Goal: Task Accomplishment & Management: Manage account settings

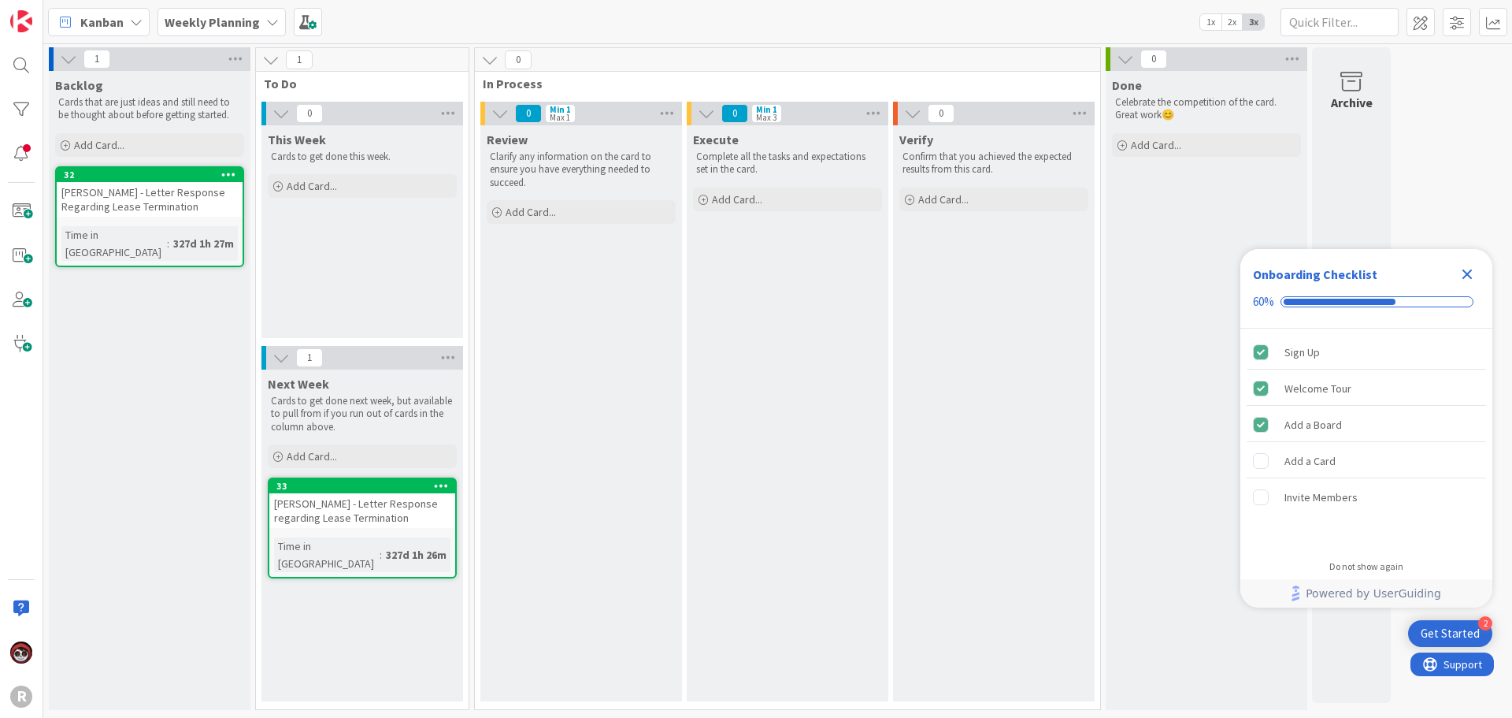
click at [219, 24] on b "Weekly Planning" at bounding box center [212, 22] width 95 height 16
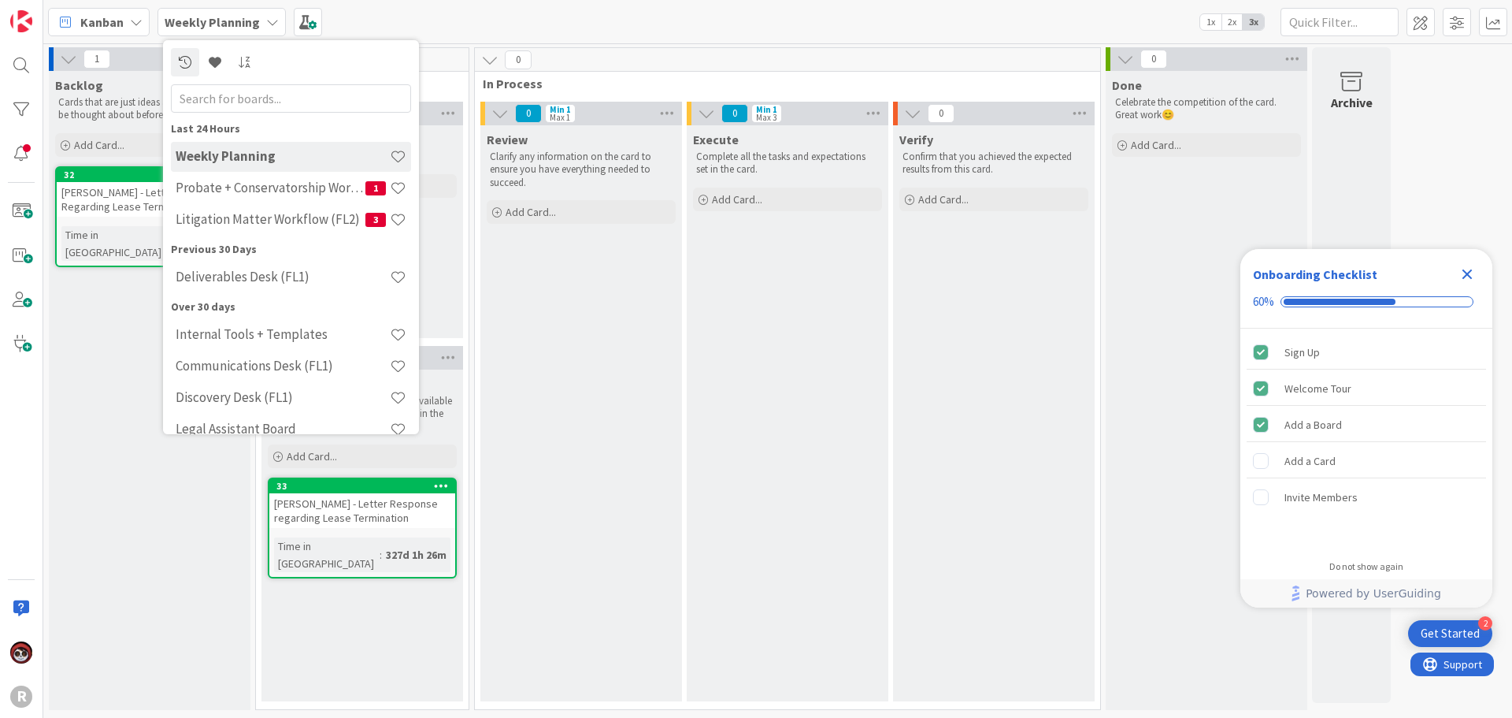
click at [117, 16] on span "Kanban" at bounding box center [101, 22] width 43 height 19
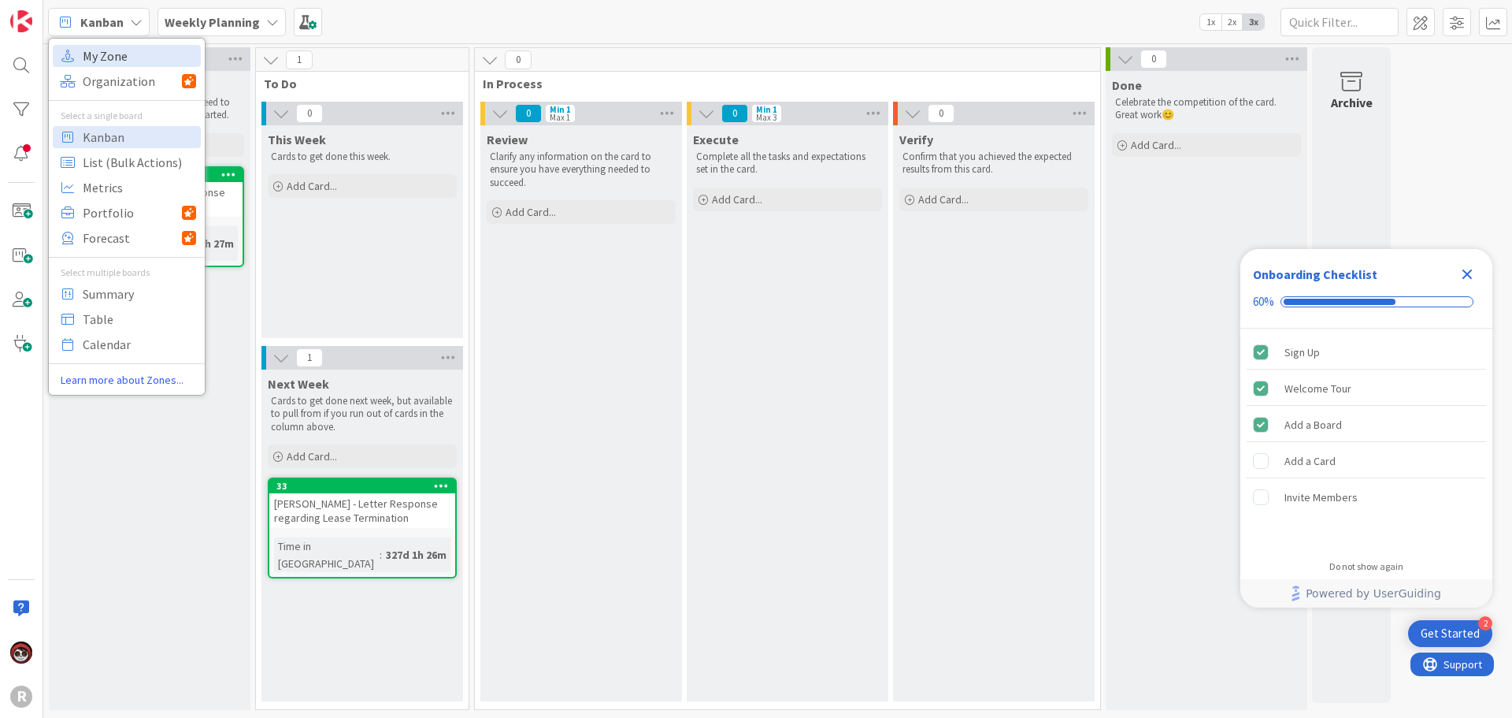
click at [117, 57] on span "My Zone" at bounding box center [139, 56] width 113 height 24
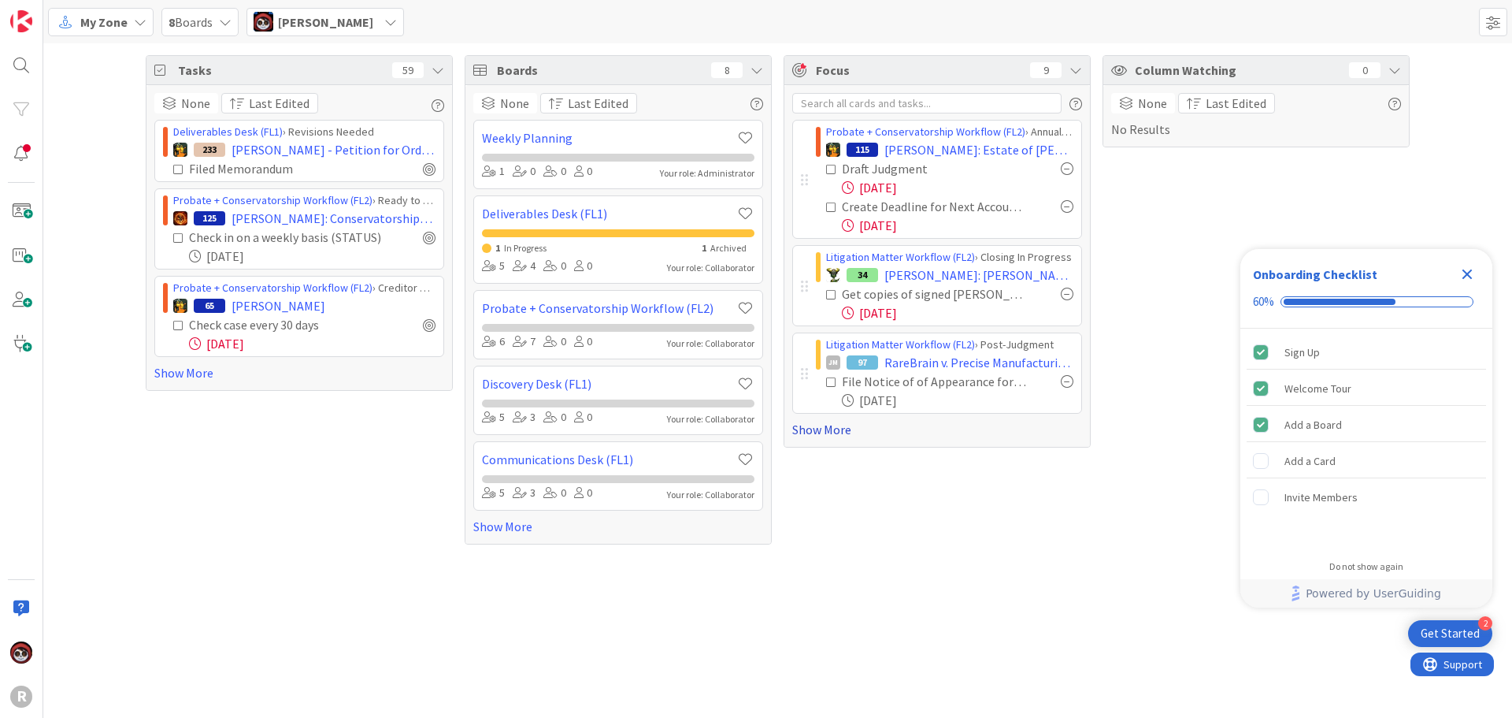
click at [839, 429] on link "Show More" at bounding box center [937, 429] width 290 height 19
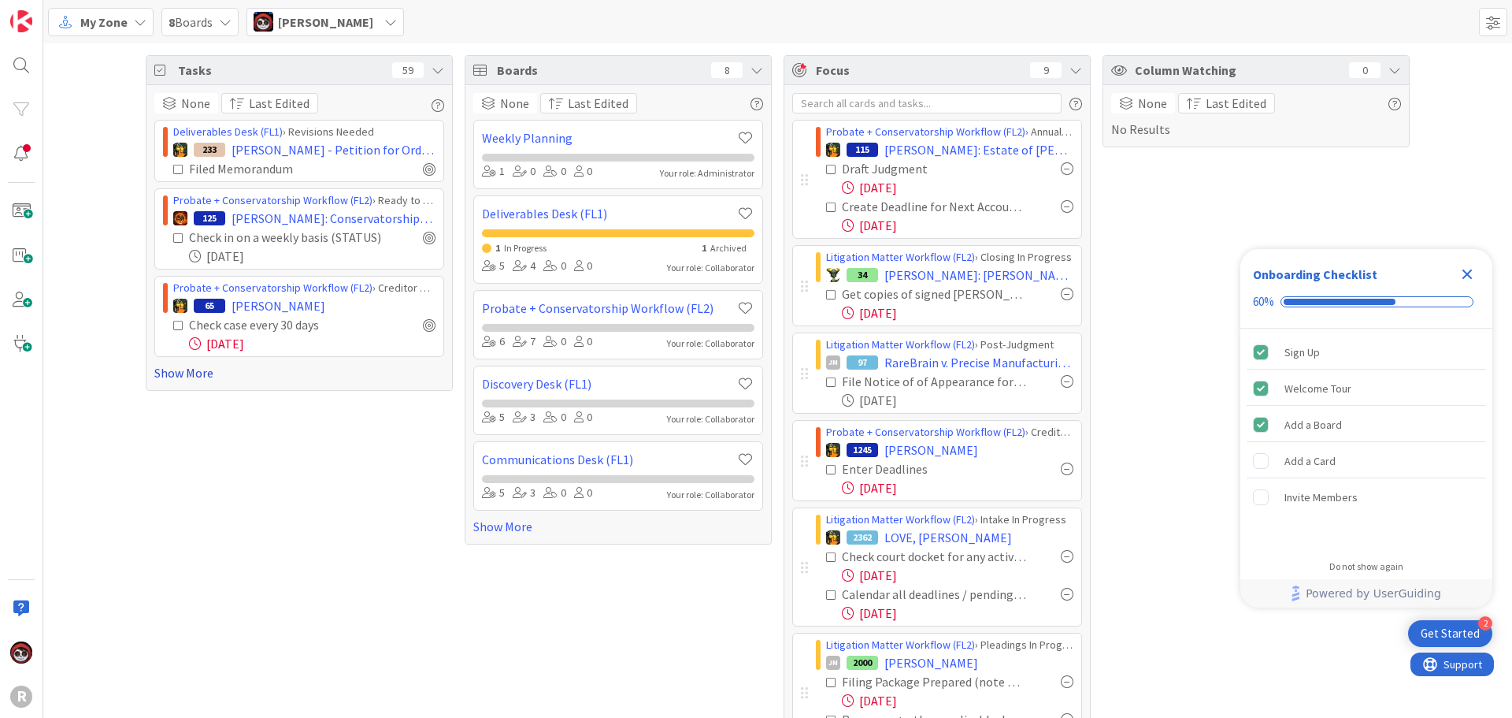
click at [179, 369] on link "Show More" at bounding box center [299, 372] width 290 height 19
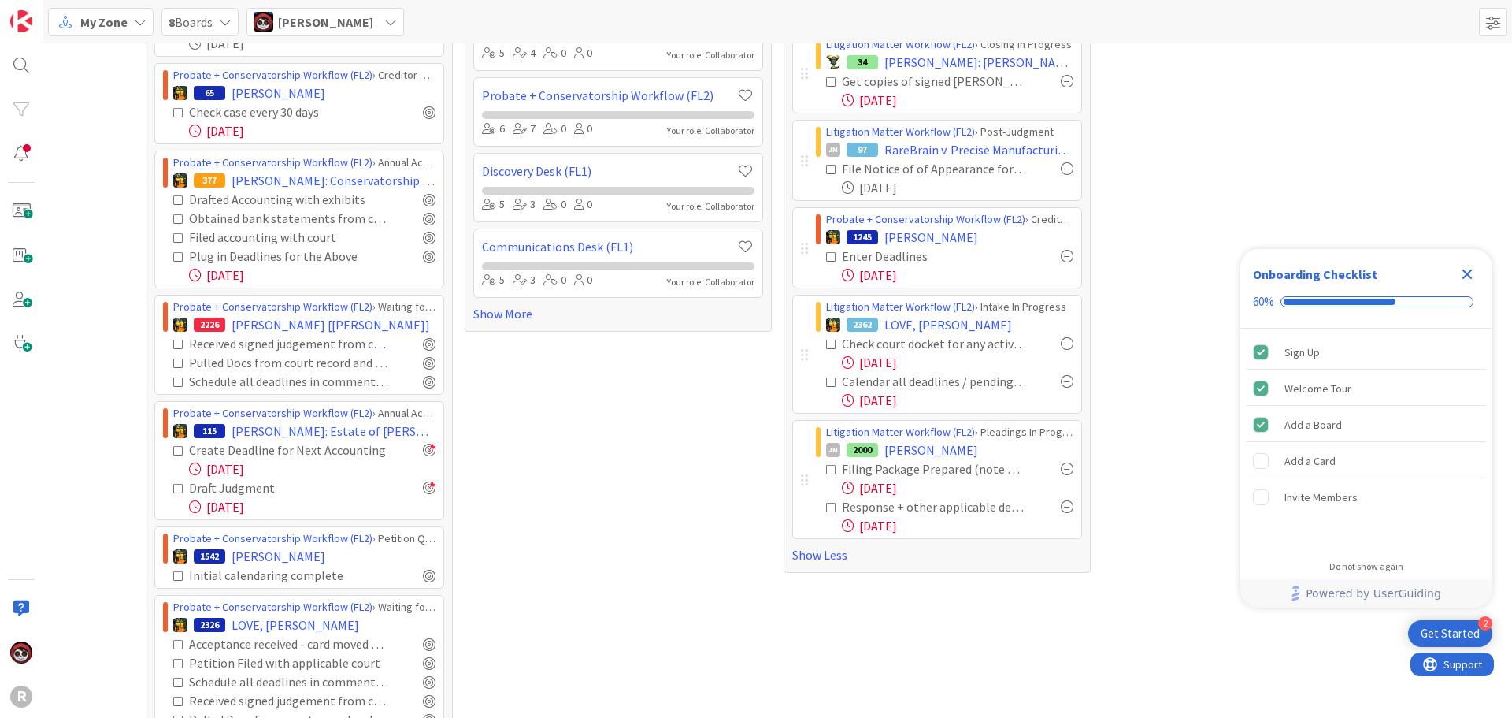
scroll to position [236, 0]
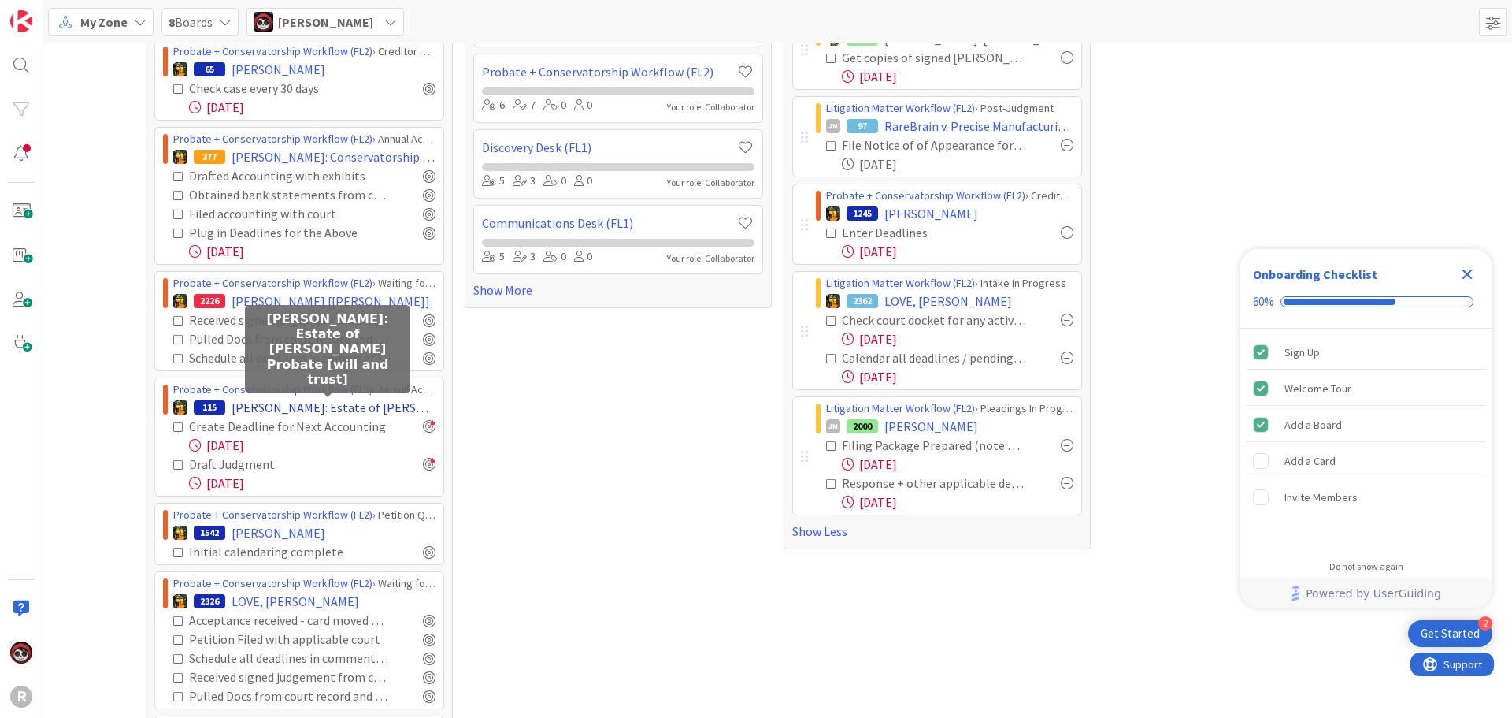
click at [287, 409] on span "HART: Estate of Charles E. Hart Probate [will and trust]" at bounding box center [334, 407] width 204 height 19
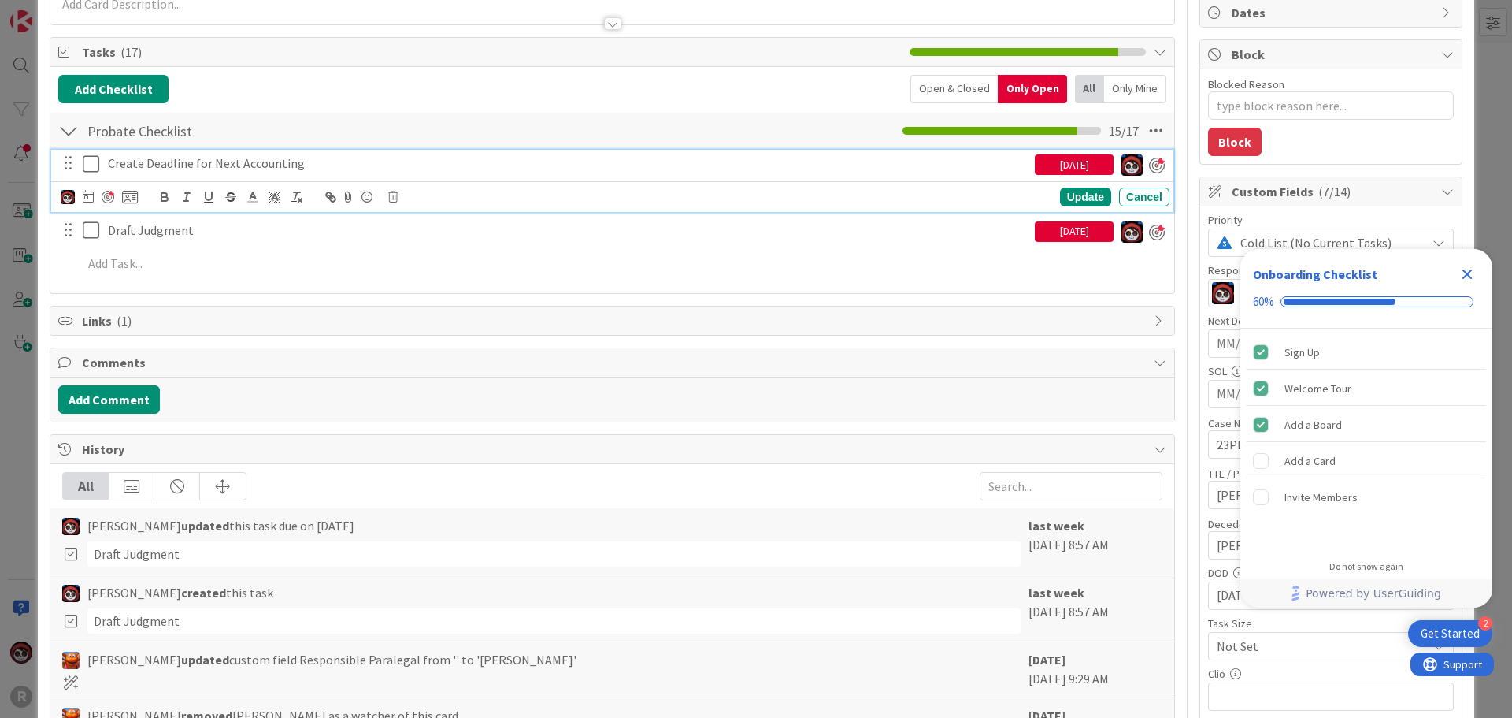
click at [273, 161] on p "Create Deadline for Next Accounting" at bounding box center [568, 163] width 921 height 18
click at [87, 198] on icon at bounding box center [88, 196] width 11 height 13
type textarea "x"
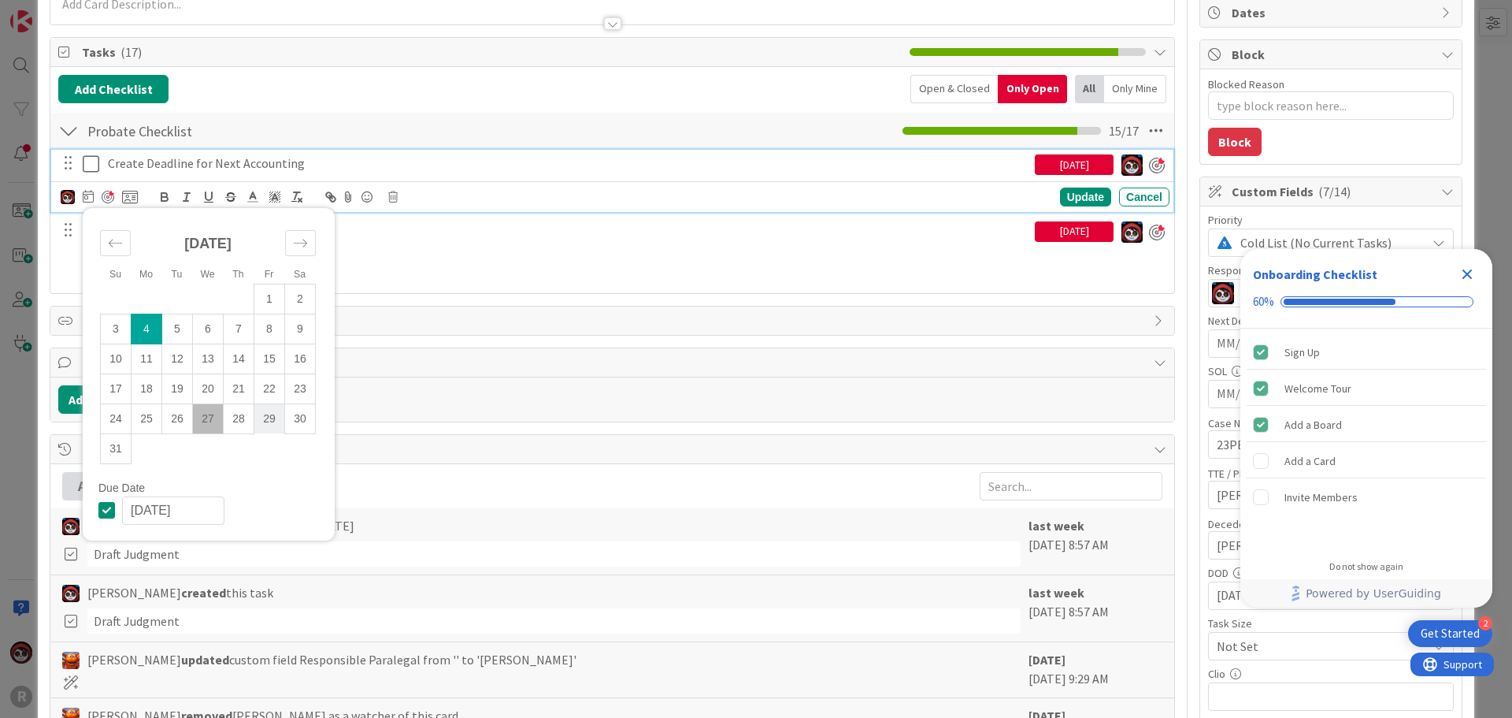
click at [261, 417] on td "29" at bounding box center [269, 418] width 31 height 30
type input "08/29/2025"
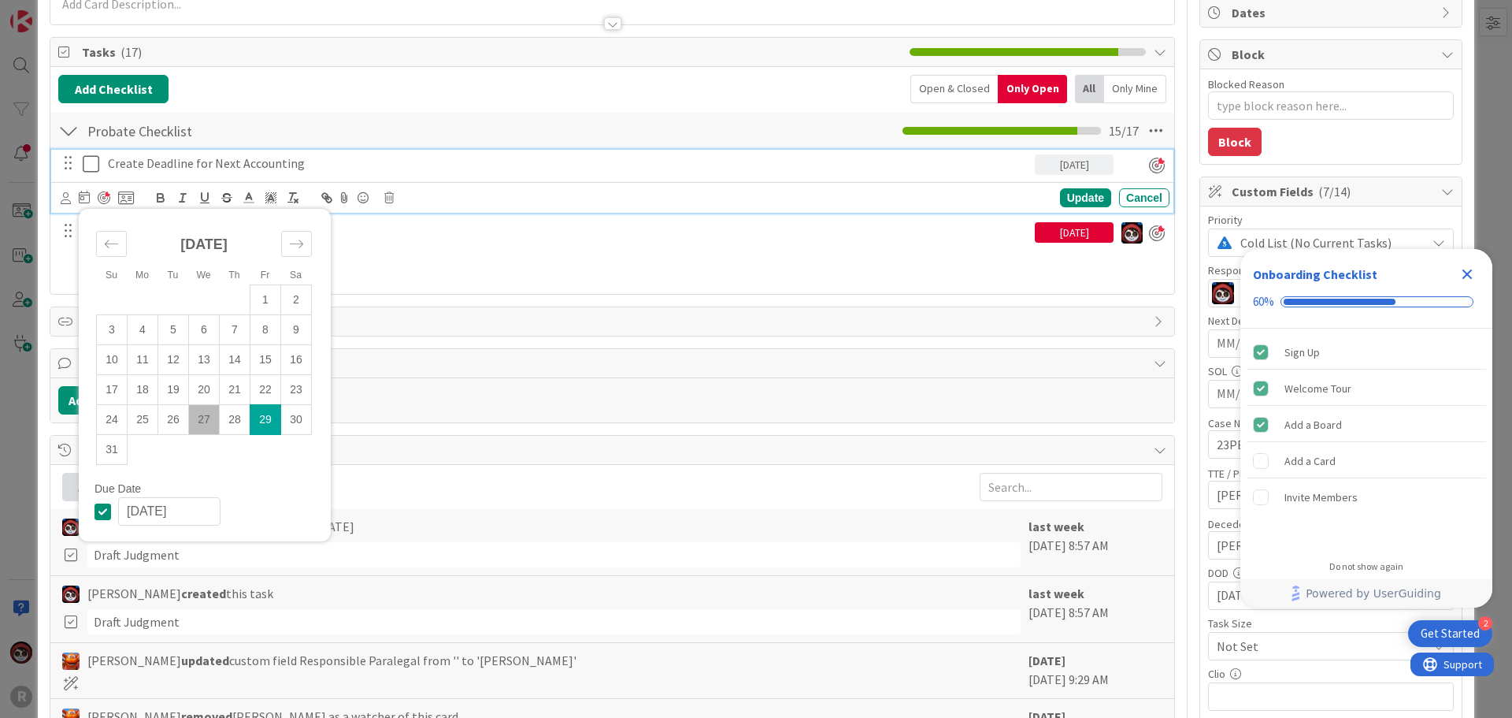
type textarea "x"
click at [1072, 198] on div "Update" at bounding box center [1085, 197] width 51 height 19
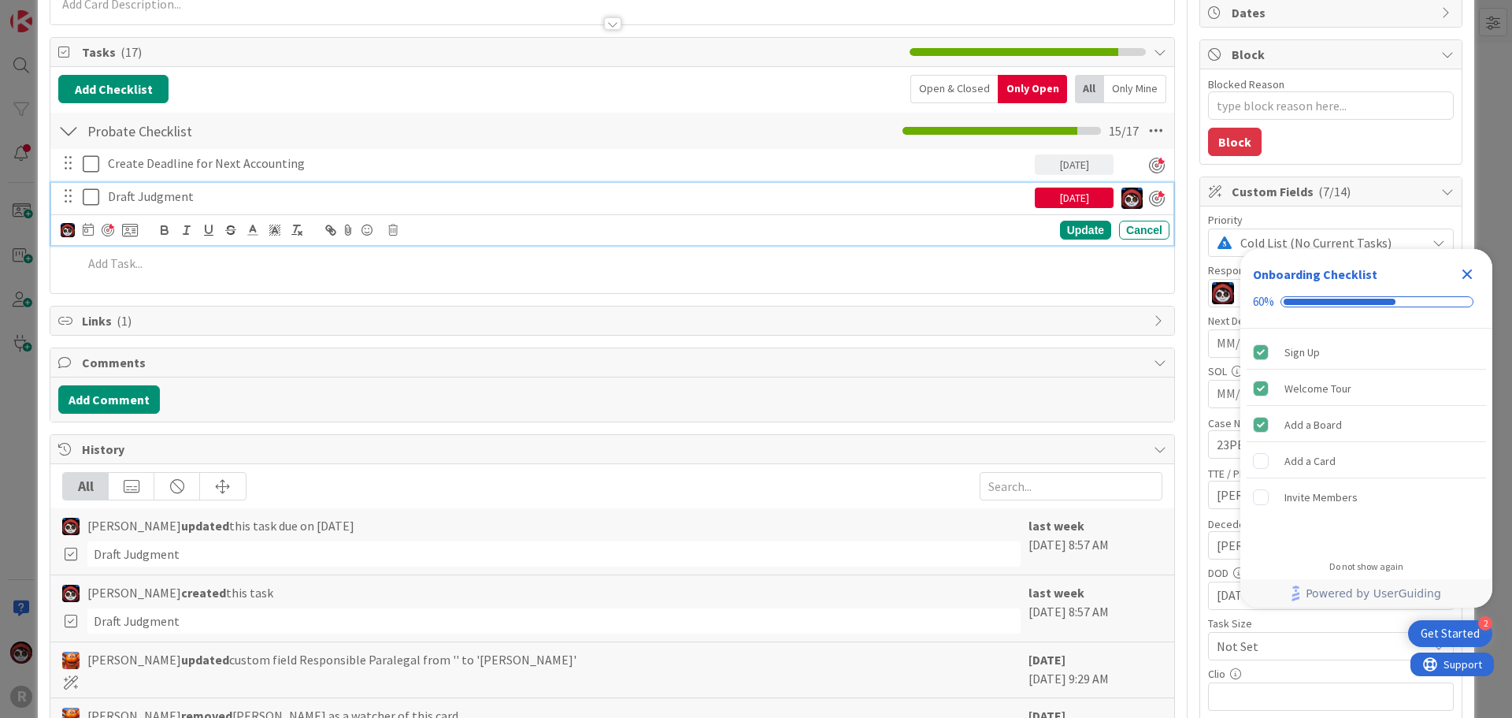
click at [180, 195] on p "Draft Judgment" at bounding box center [568, 196] width 921 height 18
click at [83, 231] on icon at bounding box center [88, 229] width 11 height 13
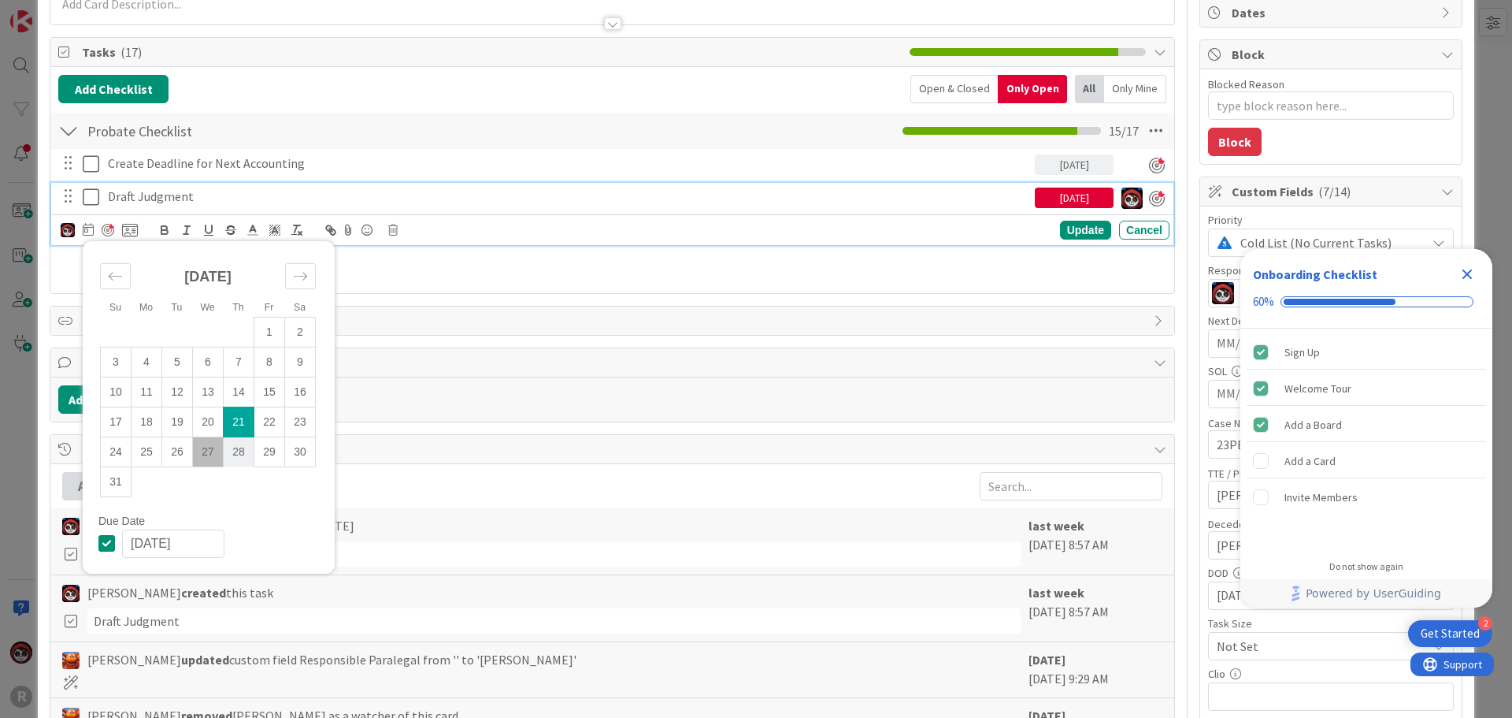
click at [239, 460] on td "28" at bounding box center [239, 451] width 31 height 30
type input "08/28/2025"
click at [1070, 220] on div "Su Mo Tu We Th Fr Sa July 2025 1 2 3 4 5 6 7 8 9 10 11 12 13 14 15 16 17 18 19 …" at bounding box center [615, 231] width 1109 height 22
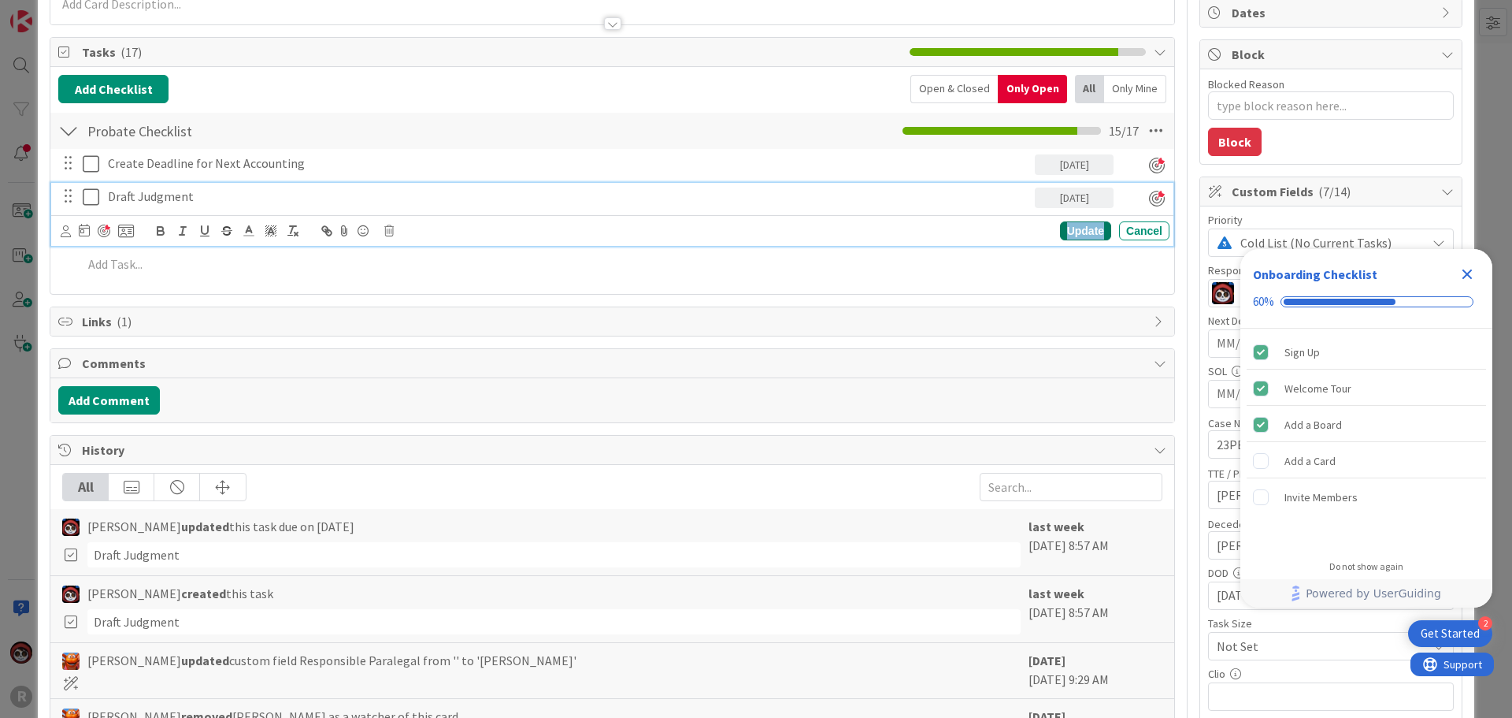
click at [1070, 228] on div "Update" at bounding box center [1085, 230] width 51 height 19
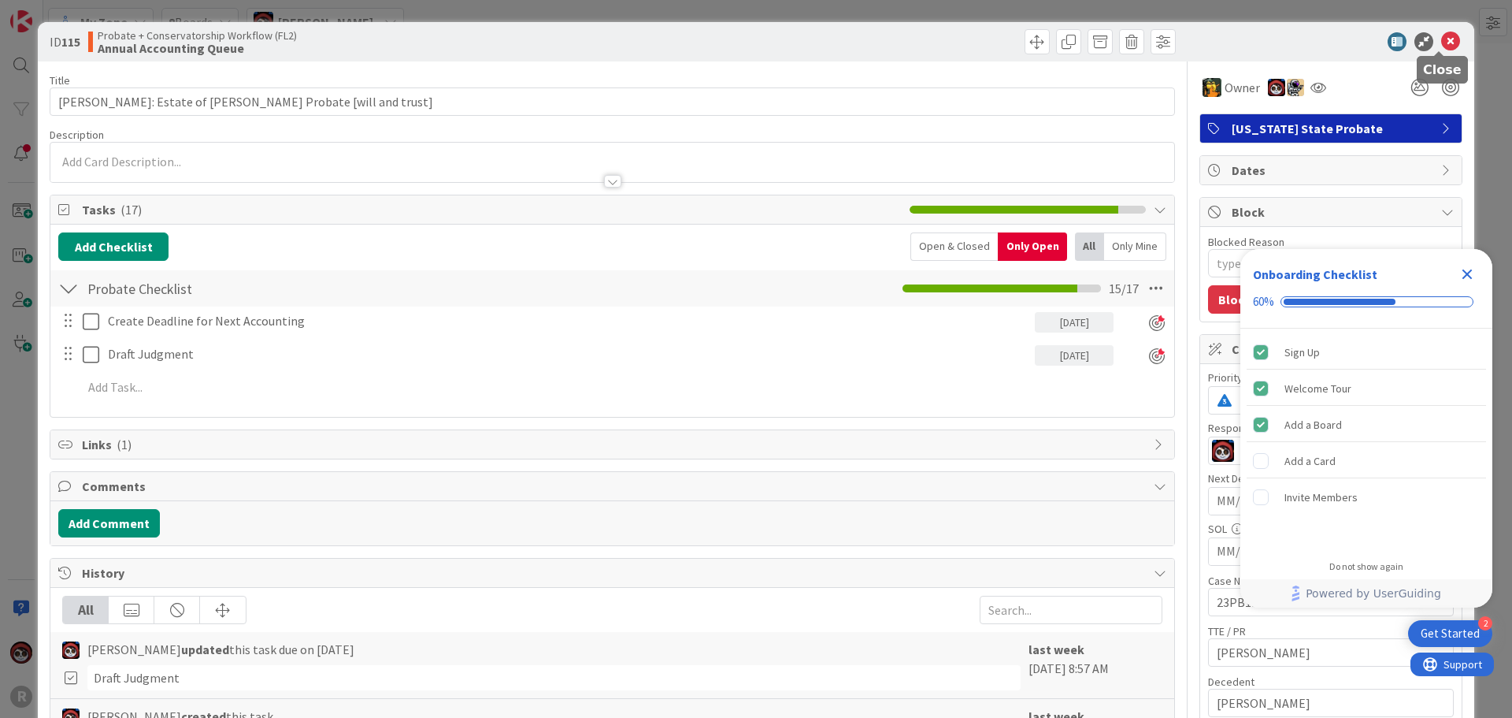
click at [1441, 45] on icon at bounding box center [1450, 41] width 19 height 19
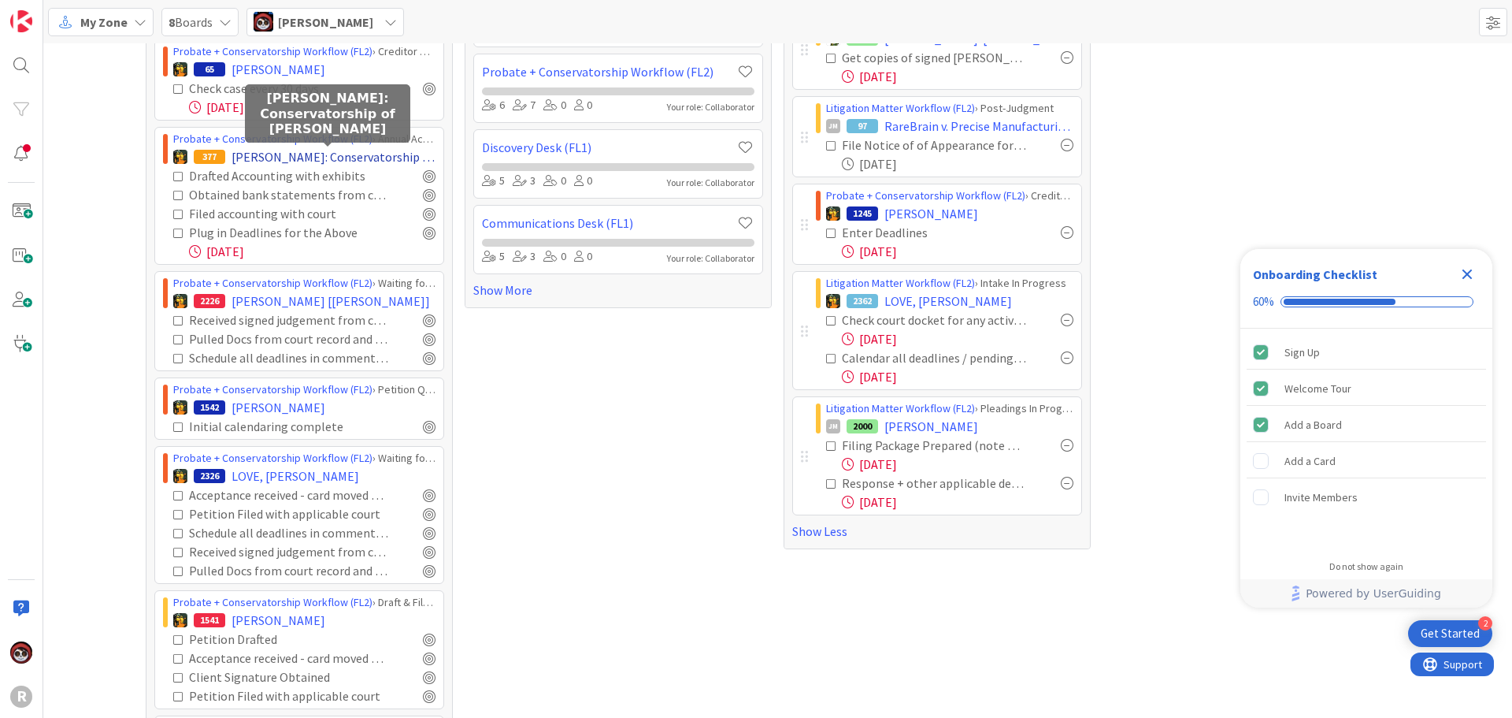
click at [285, 158] on span "BAILEY: Conservatorship of Jennifer Bailey" at bounding box center [334, 156] width 204 height 19
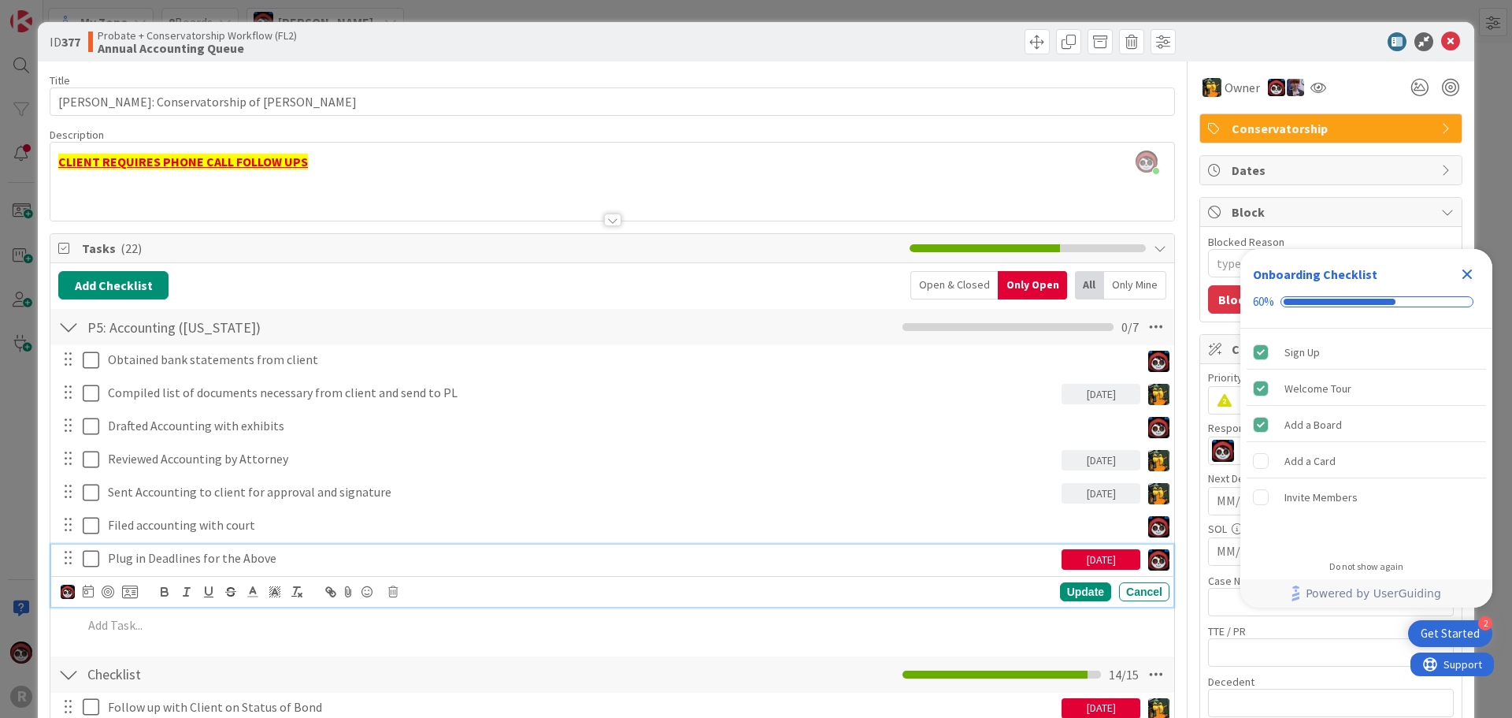
click at [248, 562] on p "Plug in Deadlines for the Above" at bounding box center [582, 558] width 948 height 18
click at [393, 592] on icon at bounding box center [392, 591] width 9 height 11
click at [402, 666] on div "Are you sure you want to delete this task? Delete Cancel" at bounding box center [522, 639] width 252 height 66
click at [430, 660] on div "Delete" at bounding box center [433, 658] width 58 height 28
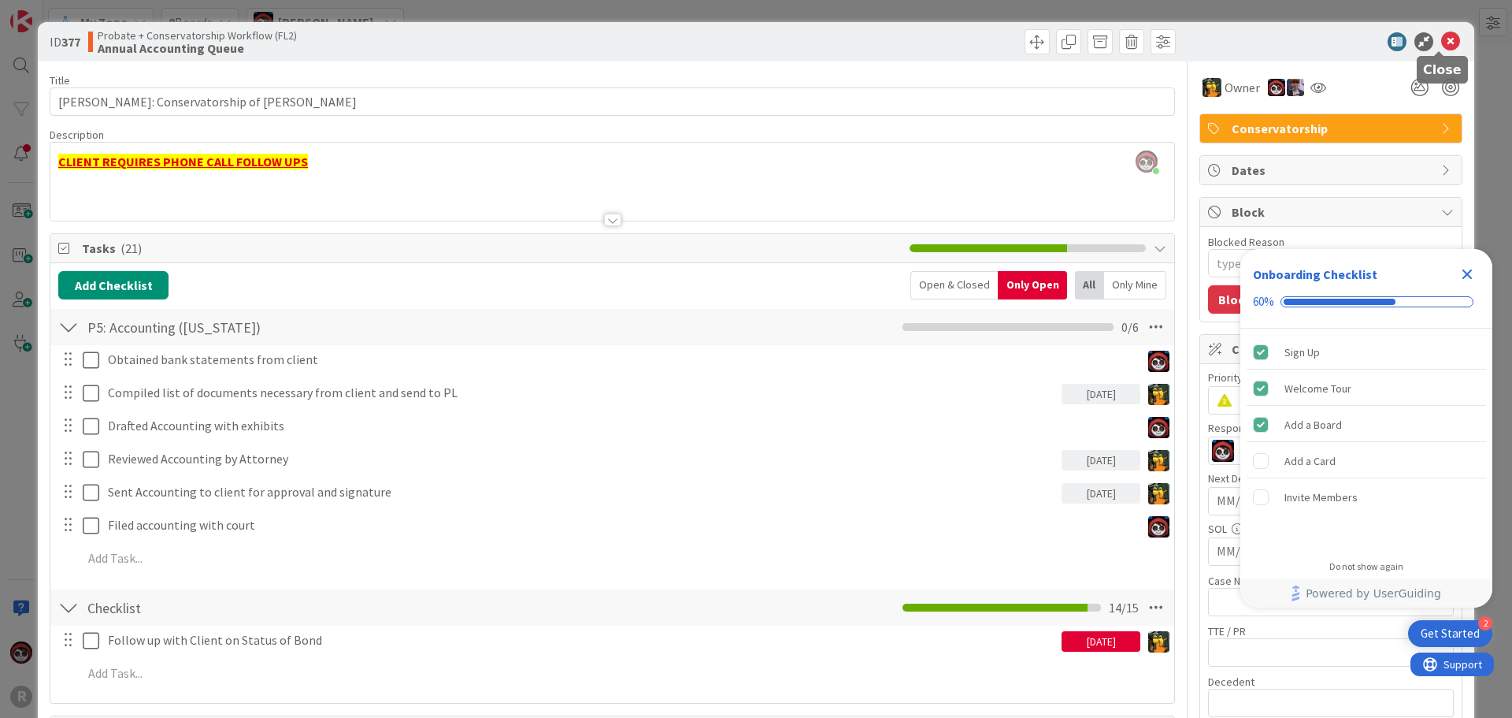
click at [1441, 39] on icon at bounding box center [1450, 41] width 19 height 19
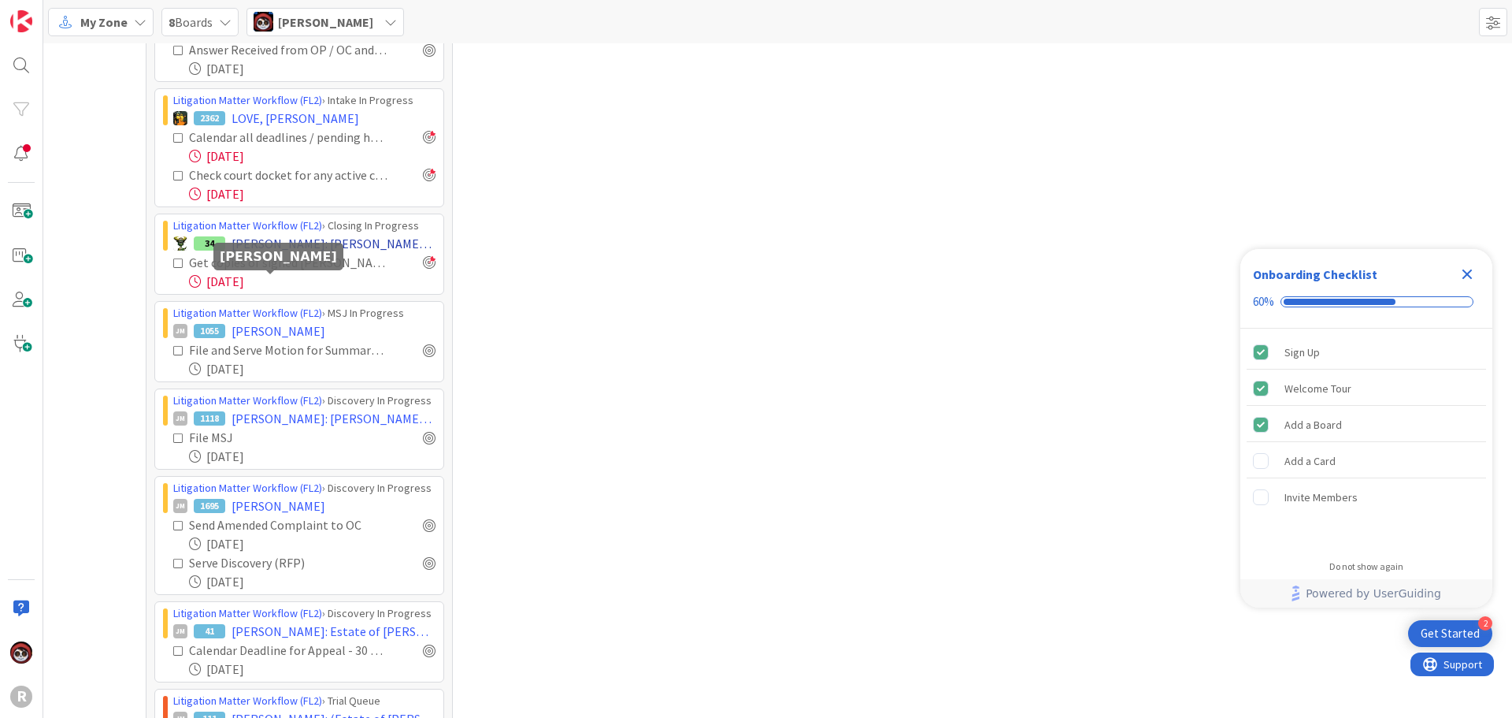
scroll to position [866, 0]
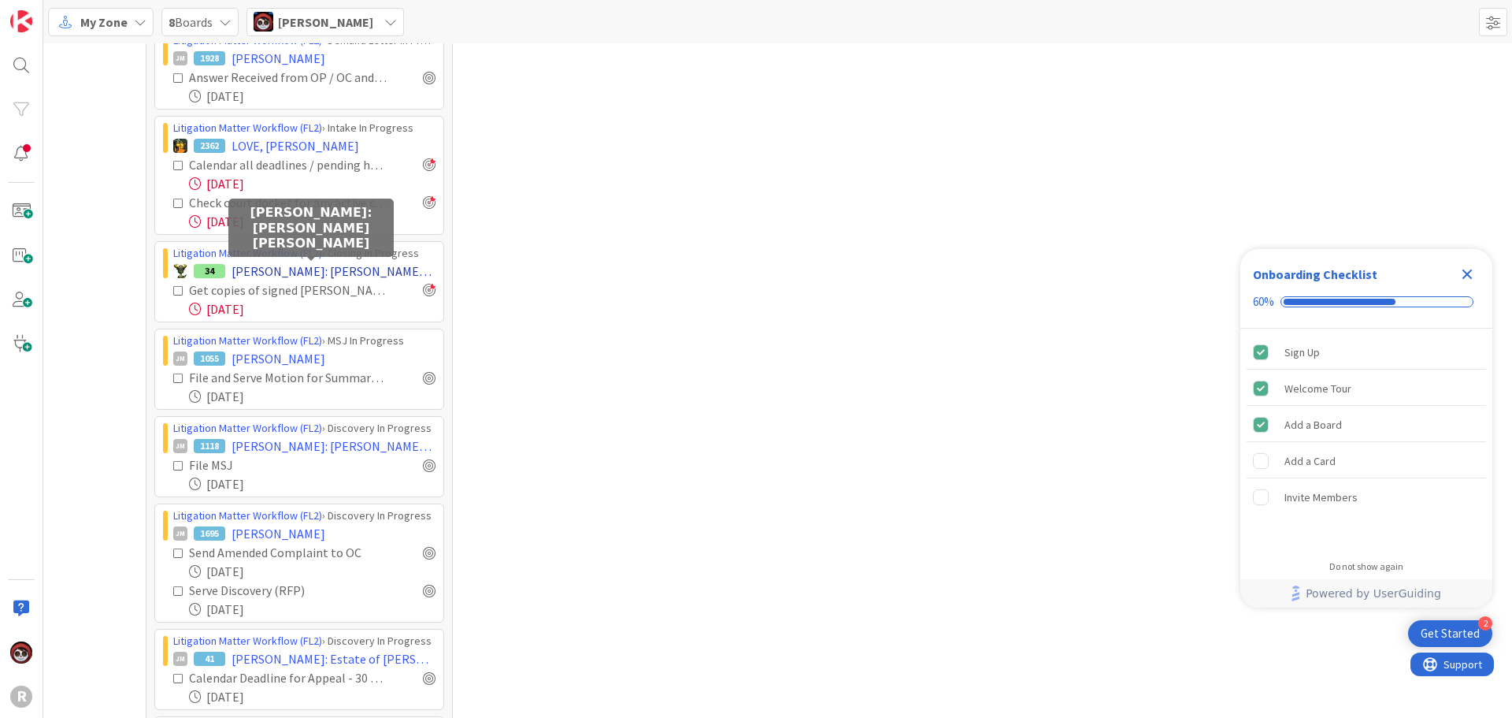
click at [330, 271] on span "EASTWOOD: Eastwood v. Phillips" at bounding box center [334, 270] width 204 height 19
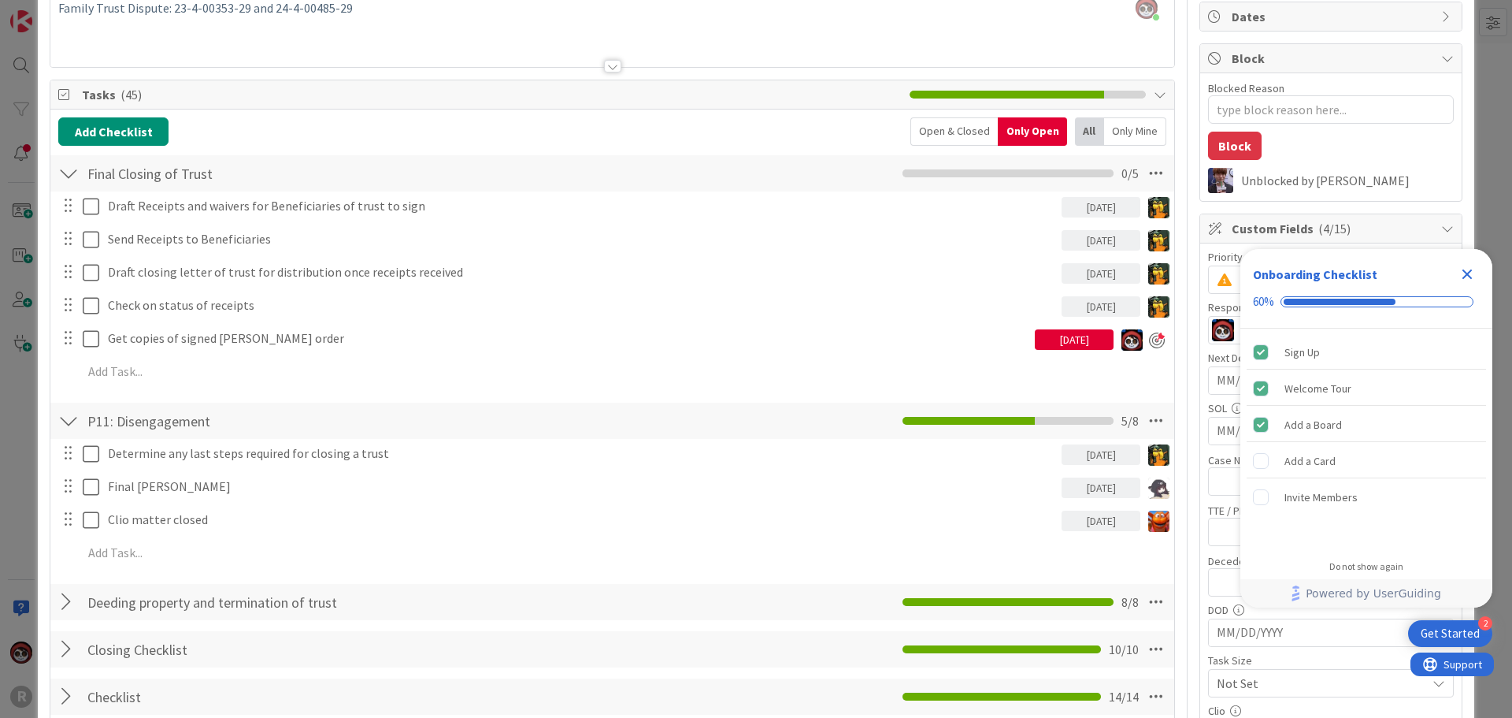
scroll to position [158, 0]
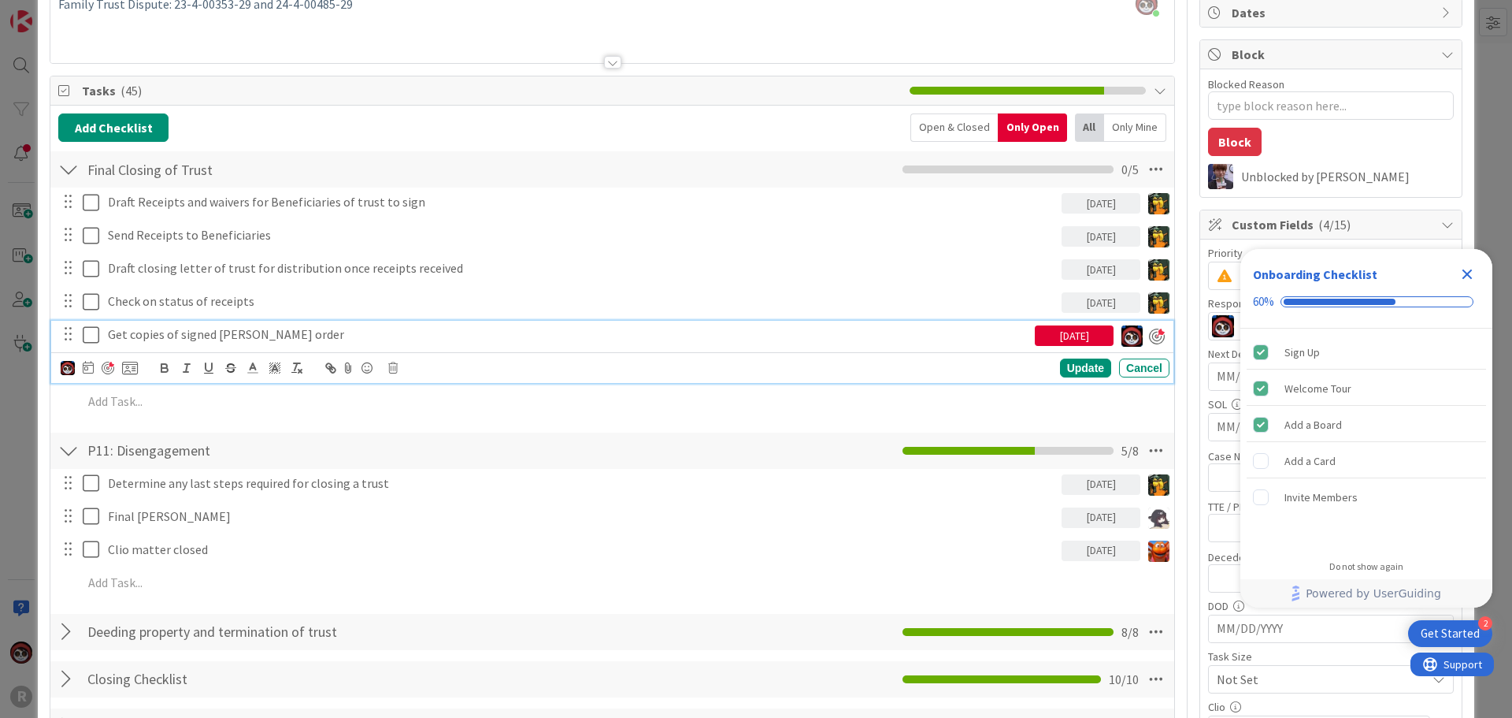
click at [198, 342] on p "Get copies of signed tedra order" at bounding box center [568, 334] width 921 height 18
click at [1076, 370] on div "Update" at bounding box center [1085, 367] width 51 height 19
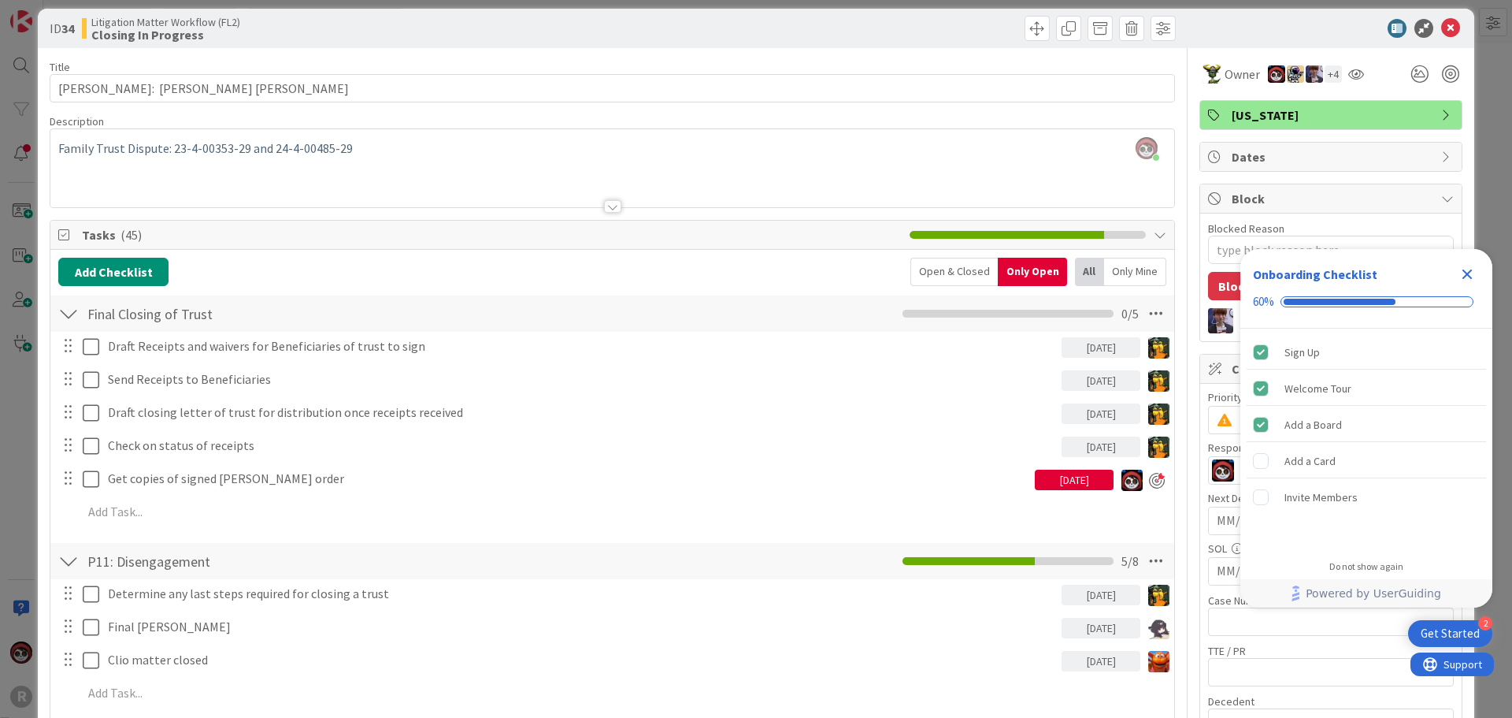
scroll to position [0, 0]
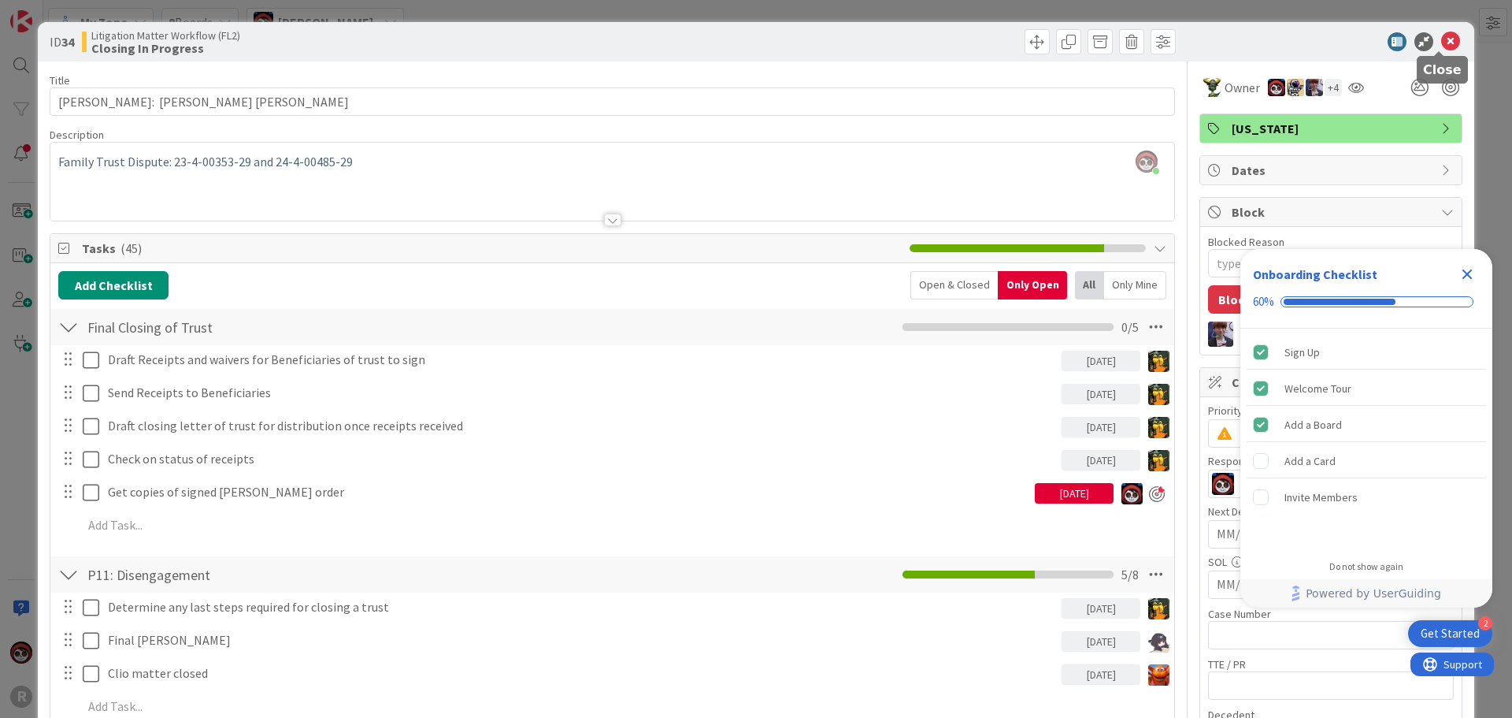
click at [1441, 43] on icon at bounding box center [1450, 41] width 19 height 19
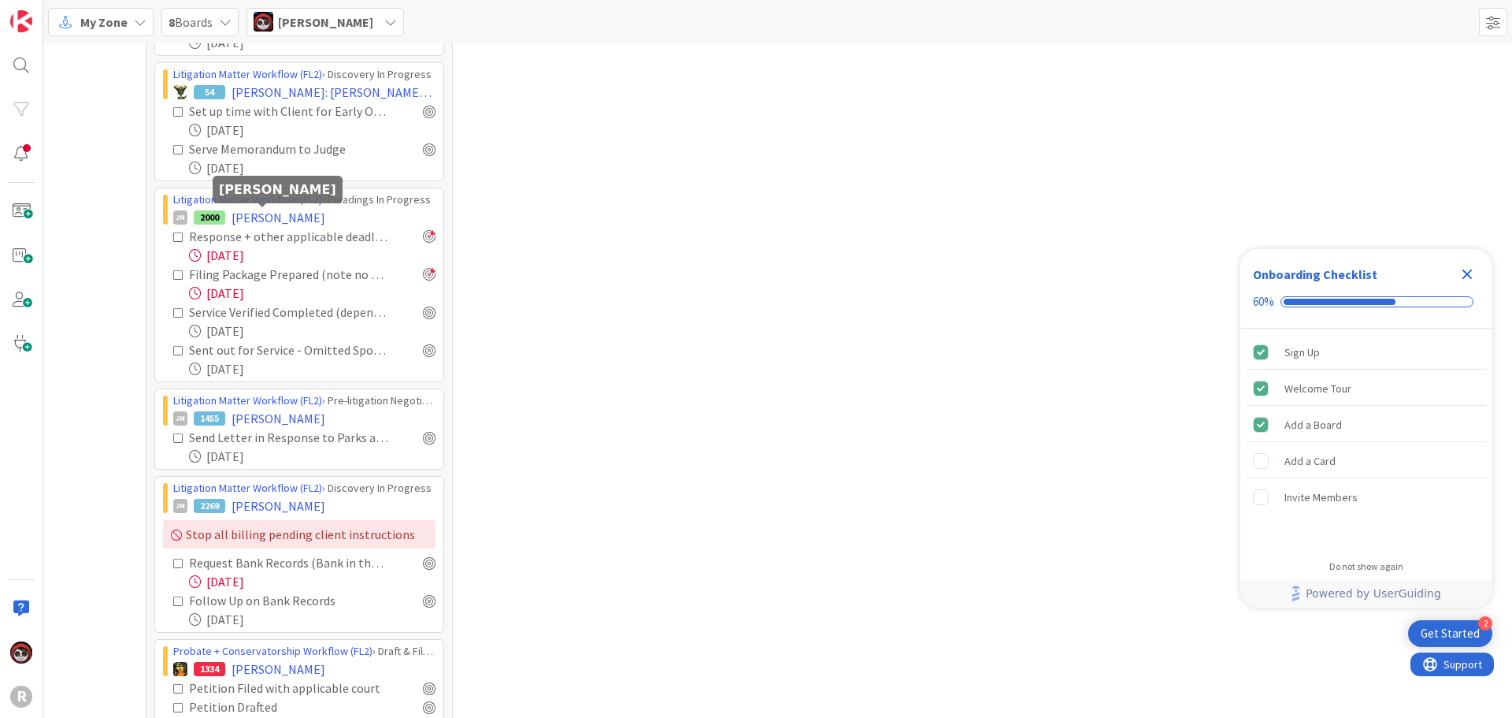
click at [236, 221] on span "HAGA, Patricia" at bounding box center [279, 217] width 94 height 19
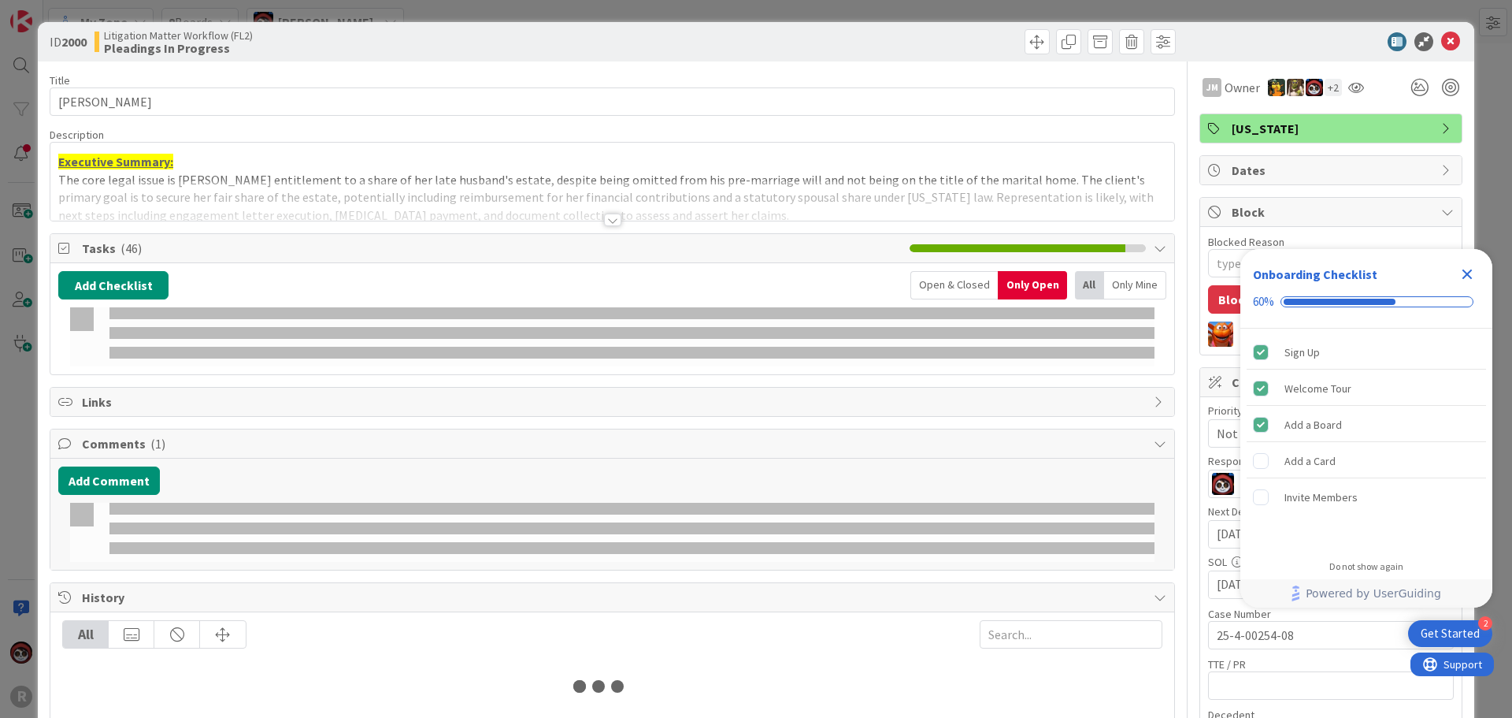
type textarea "x"
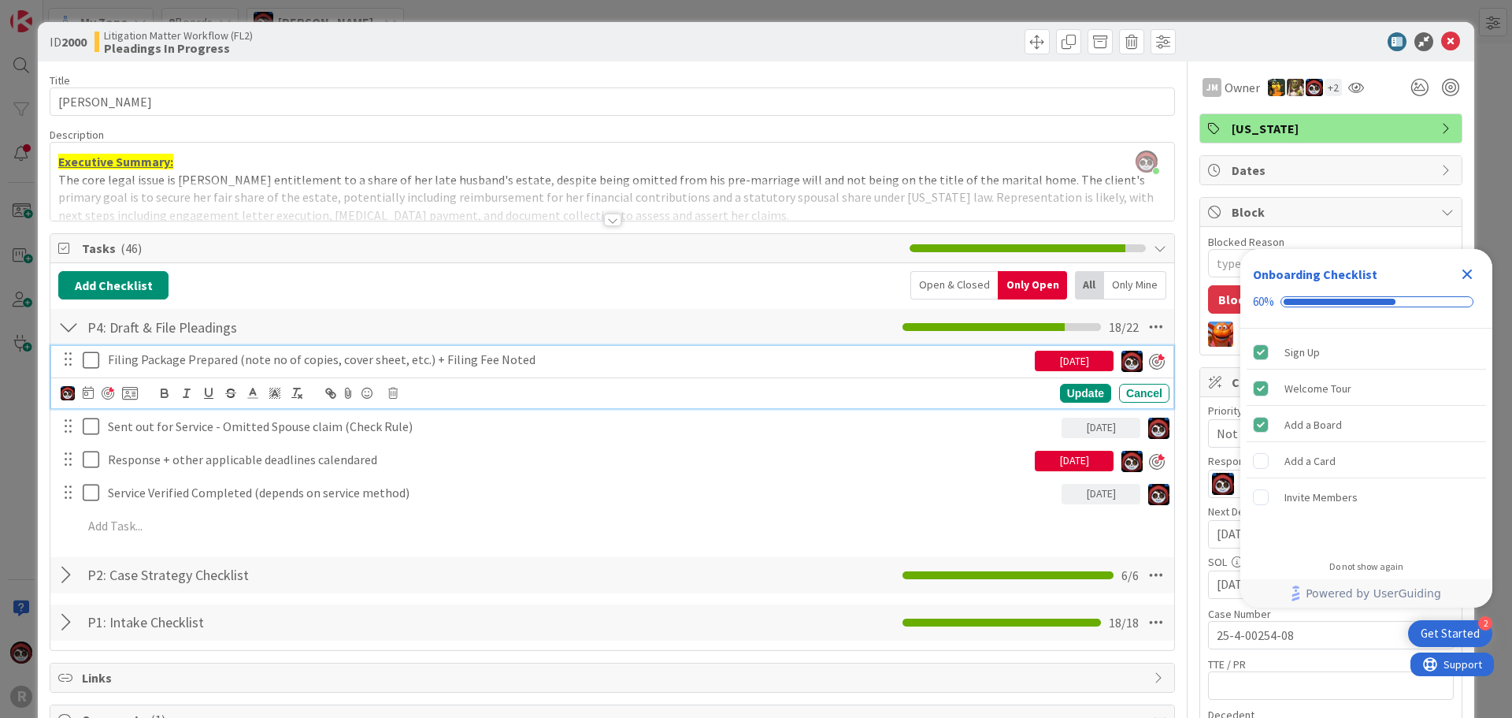
click at [204, 362] on p "Filing Package Prepared (note no of copies, cover sheet, etc.) + Filing Fee Not…" at bounding box center [568, 359] width 921 height 18
click at [92, 391] on icon at bounding box center [88, 392] width 11 height 13
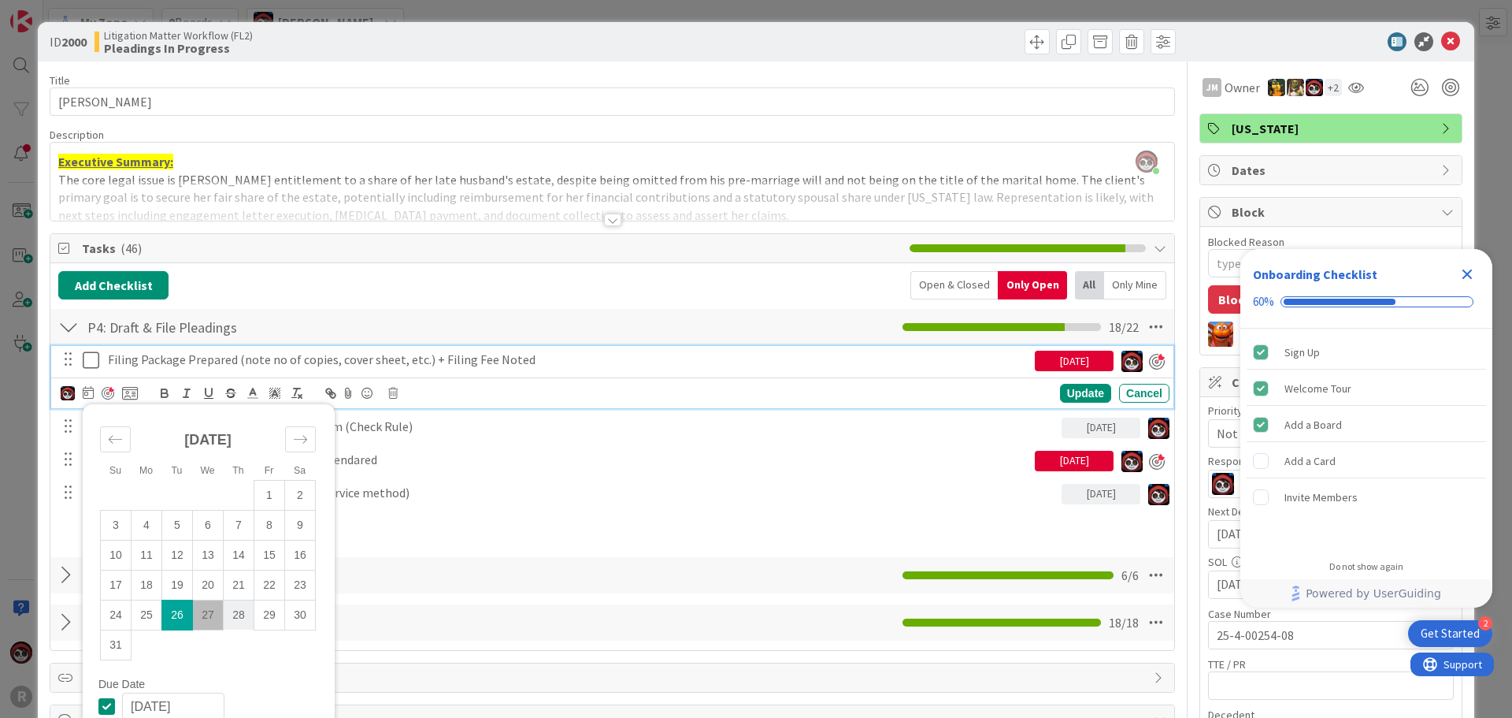
click at [231, 616] on td "28" at bounding box center [239, 614] width 31 height 30
type input "08/28/2025"
type textarea "x"
click at [1060, 389] on div "Update" at bounding box center [1085, 393] width 51 height 19
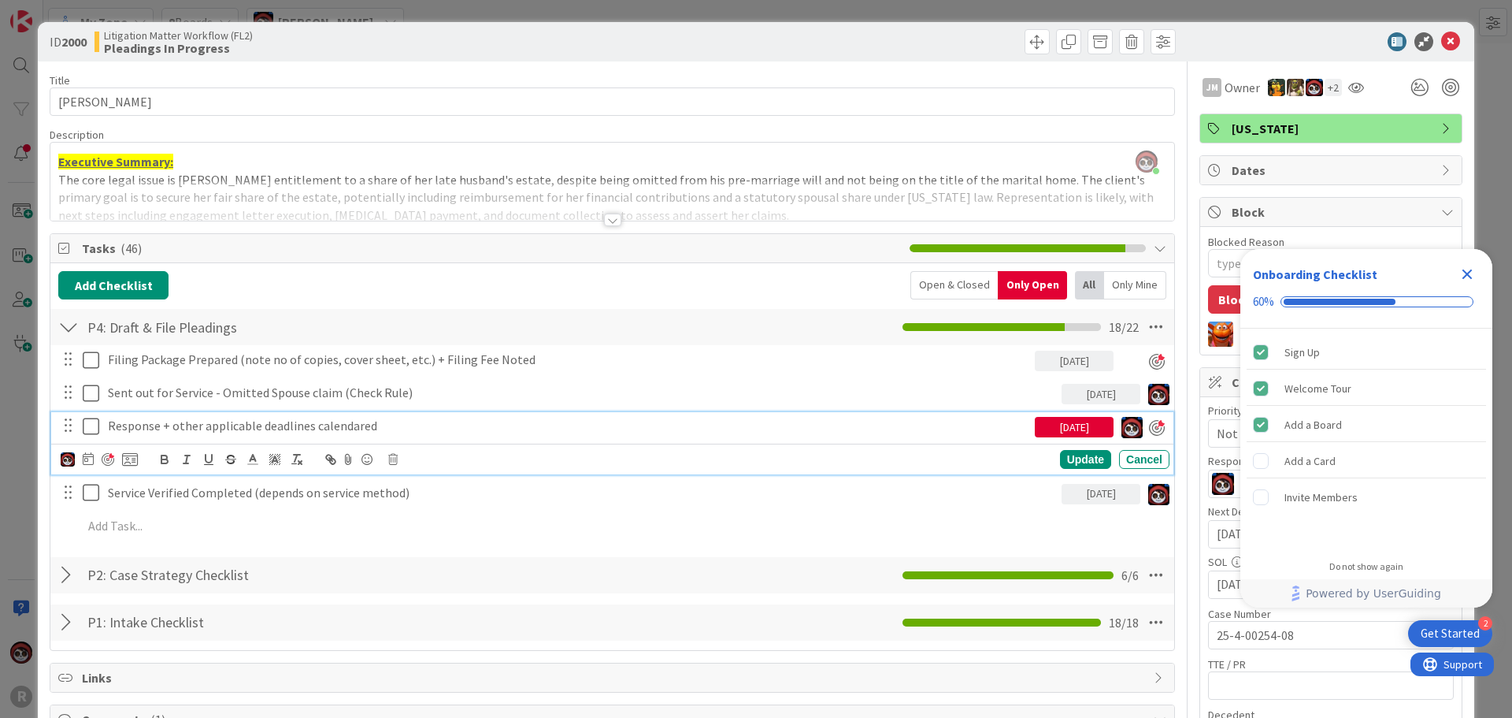
click at [202, 428] on p "Response + other applicable deadlines calendared" at bounding box center [568, 426] width 921 height 18
click at [91, 459] on icon at bounding box center [88, 458] width 11 height 13
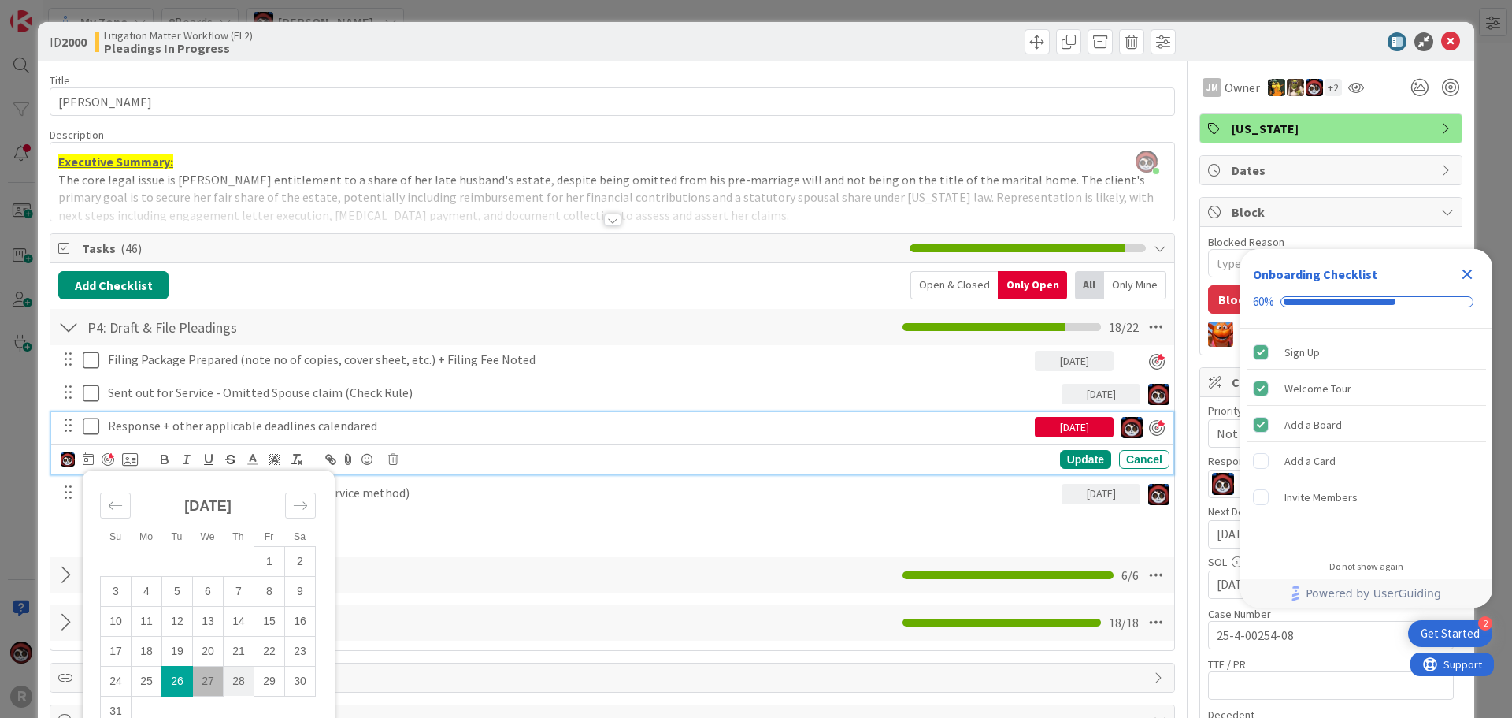
click at [240, 681] on td "28" at bounding box center [239, 681] width 31 height 30
type input "08/28/2025"
type textarea "x"
click at [1060, 466] on div "Update" at bounding box center [1085, 460] width 51 height 19
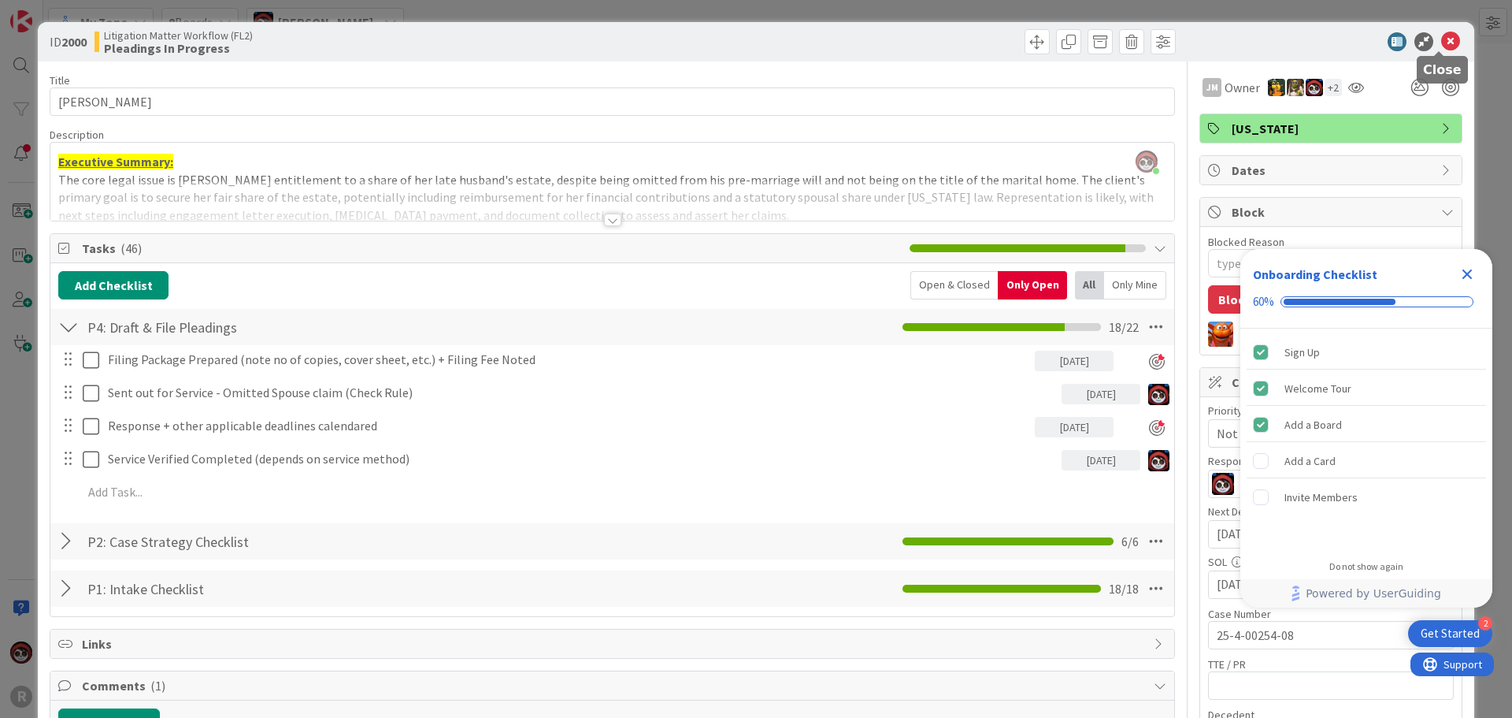
click at [1441, 45] on icon at bounding box center [1450, 41] width 19 height 19
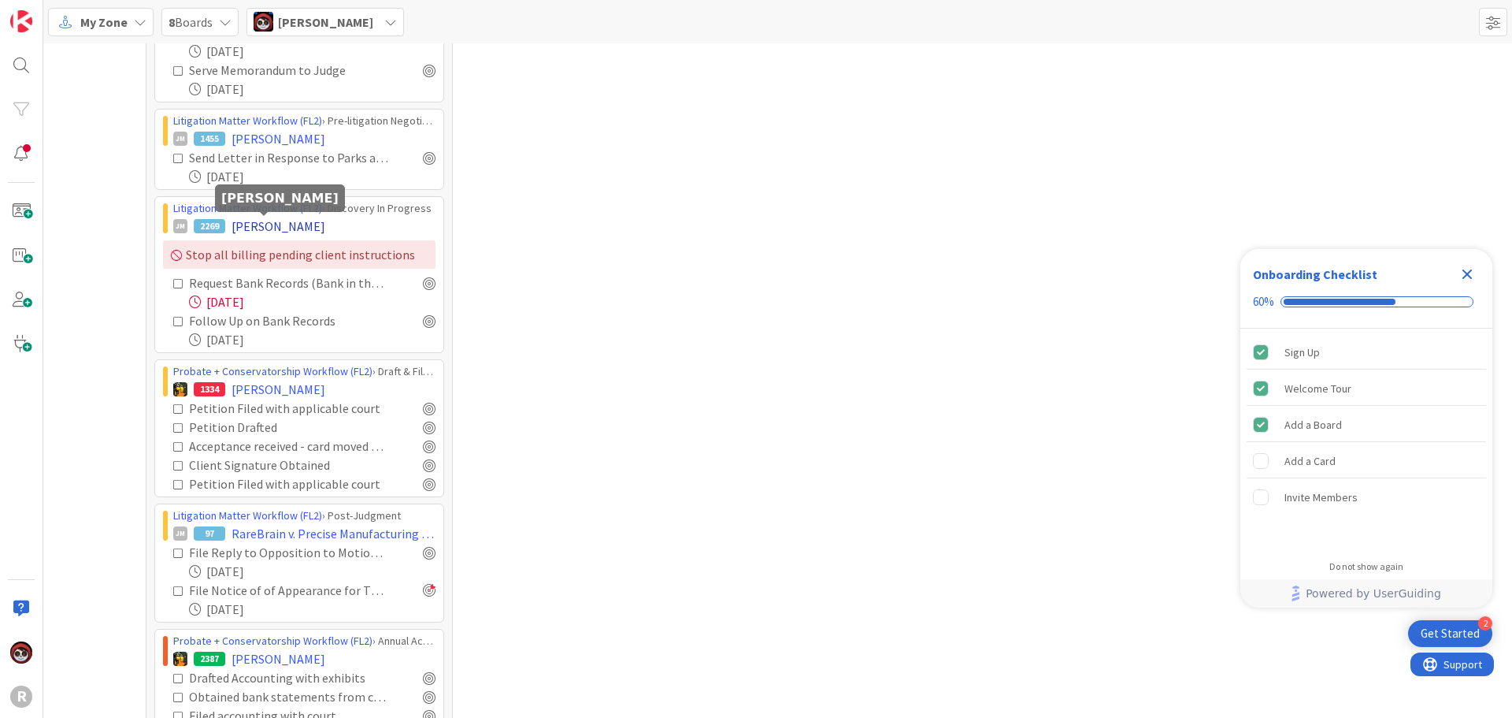
click at [257, 232] on span "TISIOT, Sandra" at bounding box center [279, 226] width 94 height 19
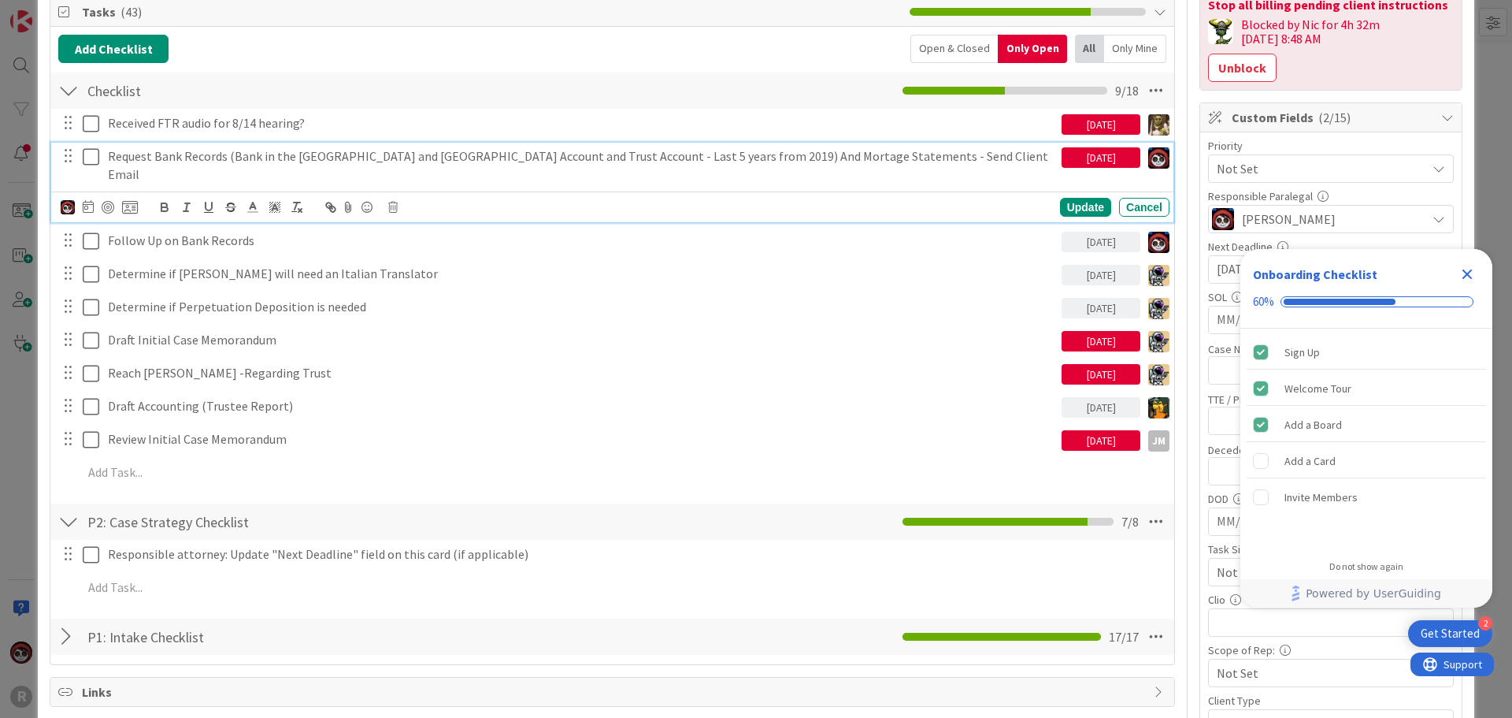
click at [343, 148] on p "Request Bank Records (Bank in the States and Canada Account and Trust Account -…" at bounding box center [582, 164] width 948 height 35
click at [88, 200] on icon at bounding box center [88, 206] width 11 height 13
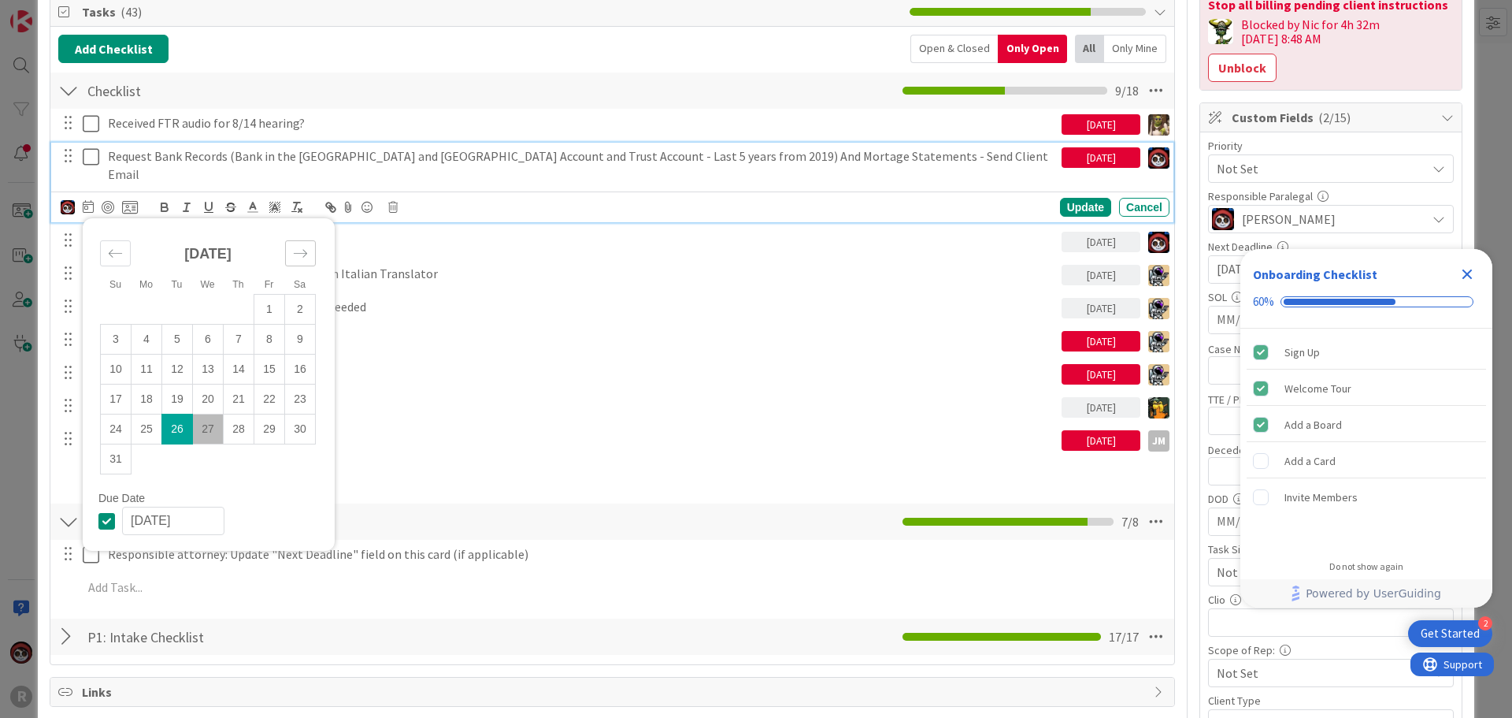
click at [299, 244] on div "Move forward to switch to the next month." at bounding box center [300, 253] width 31 height 26
click at [271, 325] on td "12" at bounding box center [269, 340] width 31 height 30
type input "09/12/2025"
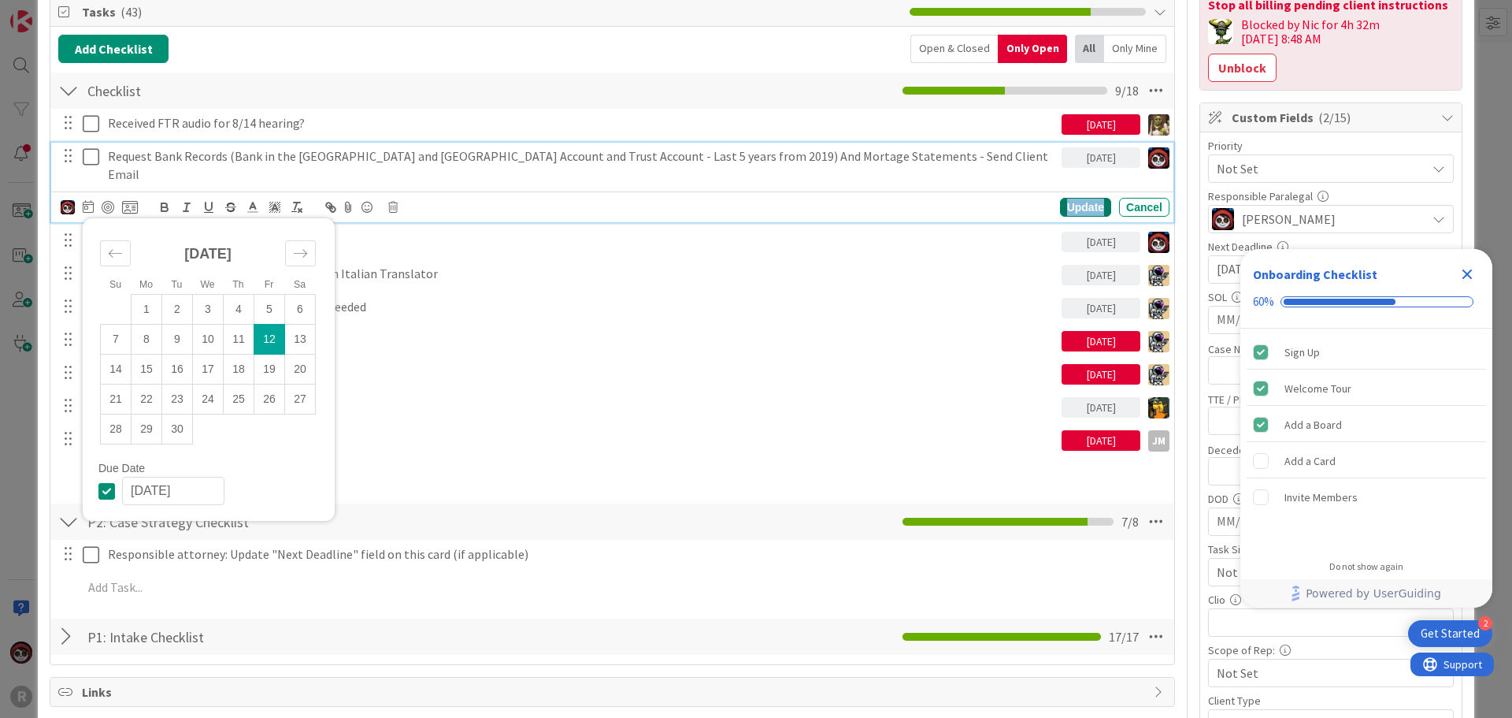
click at [1069, 198] on div "Update" at bounding box center [1085, 207] width 51 height 19
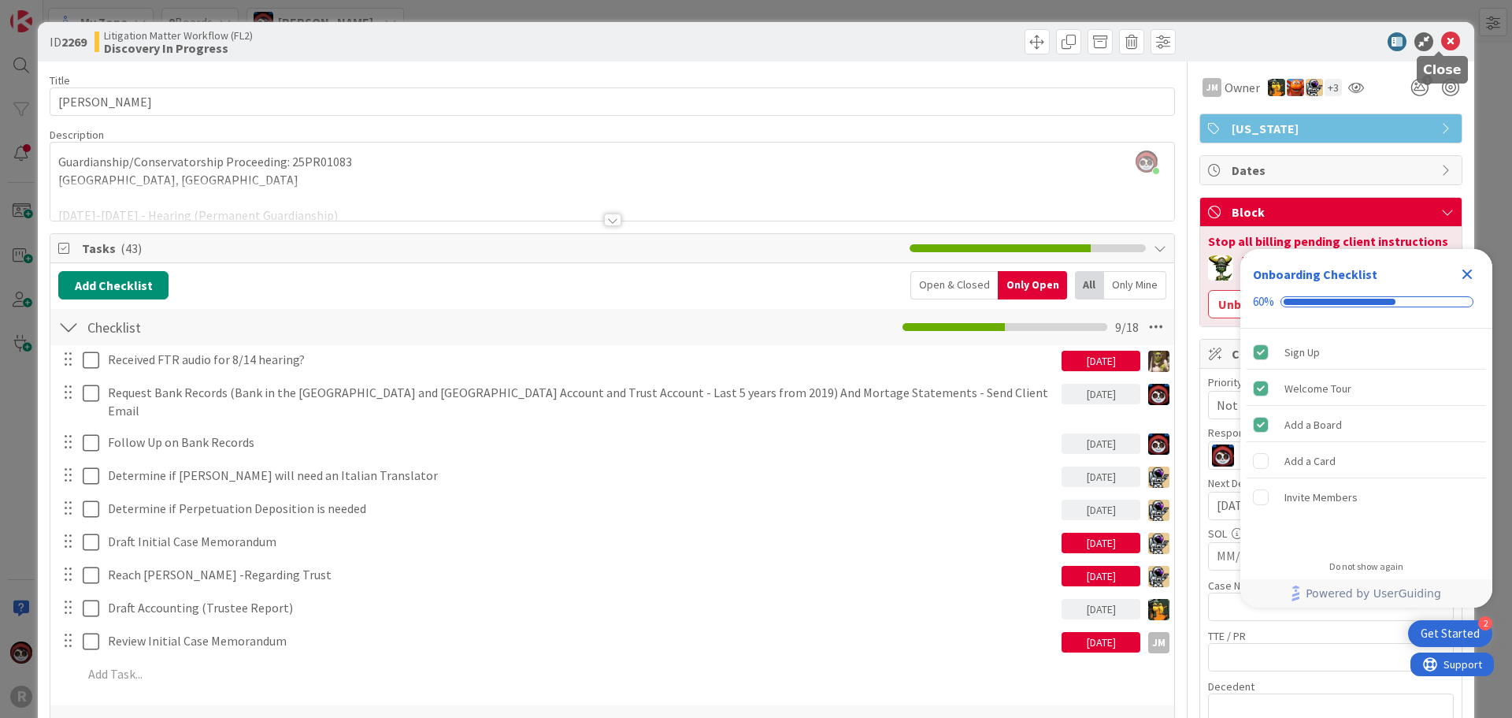
click at [1445, 39] on icon at bounding box center [1450, 41] width 19 height 19
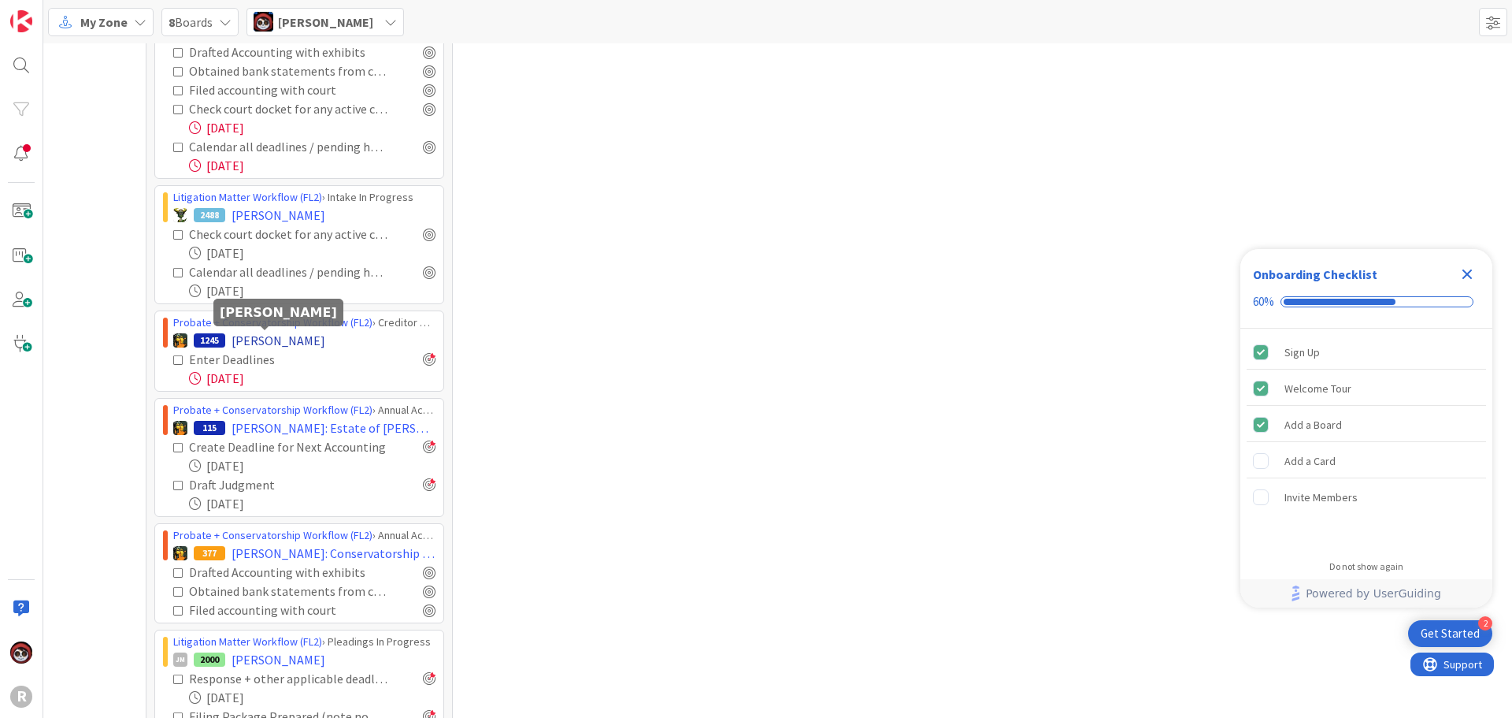
scroll to position [2116, 0]
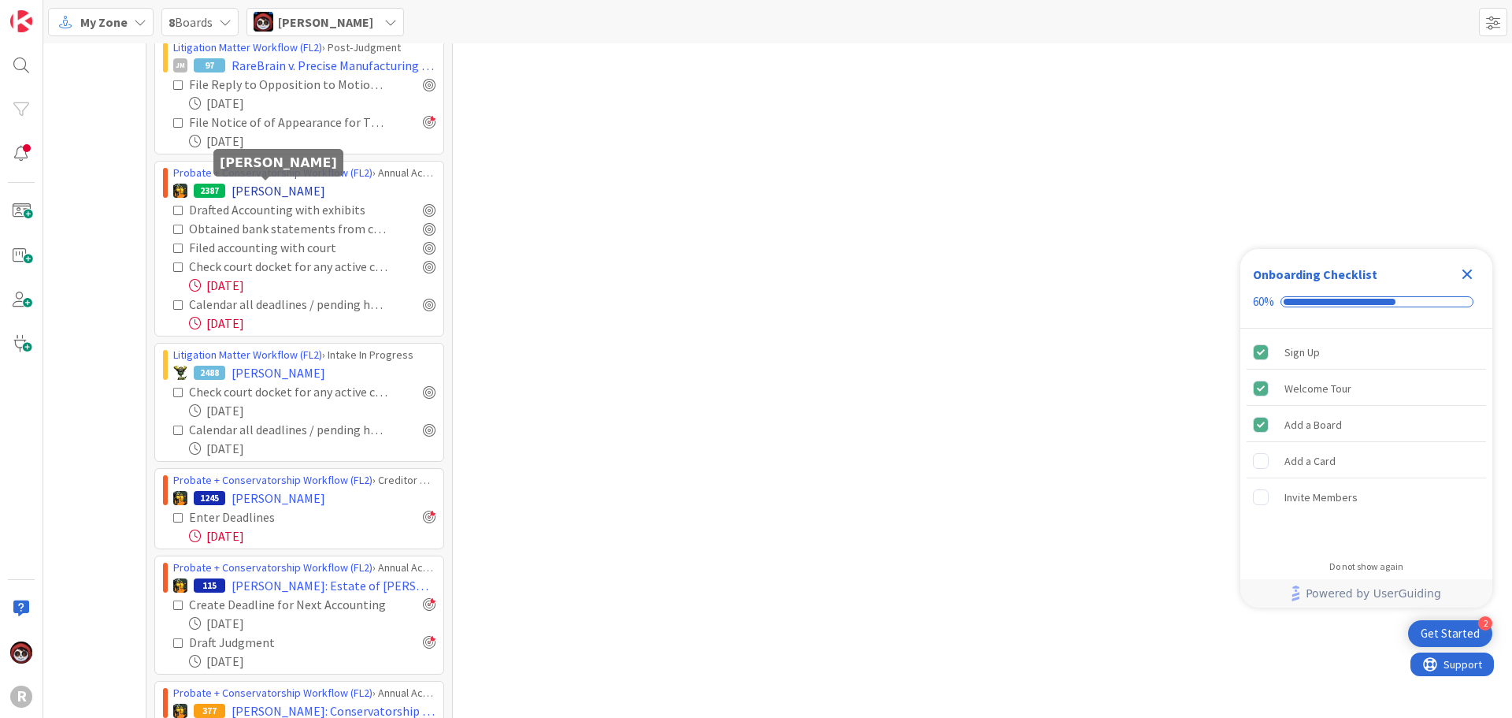
click at [261, 192] on span "BABIN, Gaillard" at bounding box center [279, 190] width 94 height 19
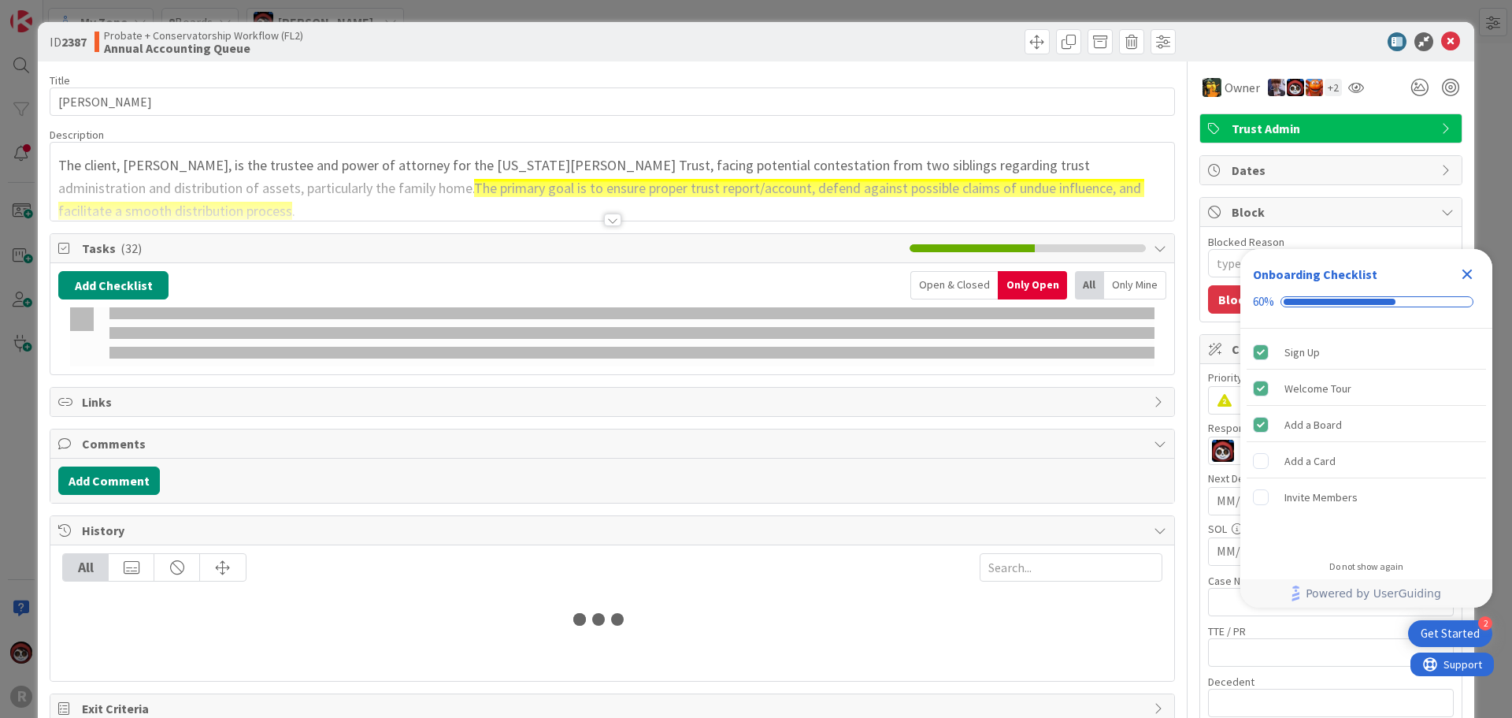
type textarea "x"
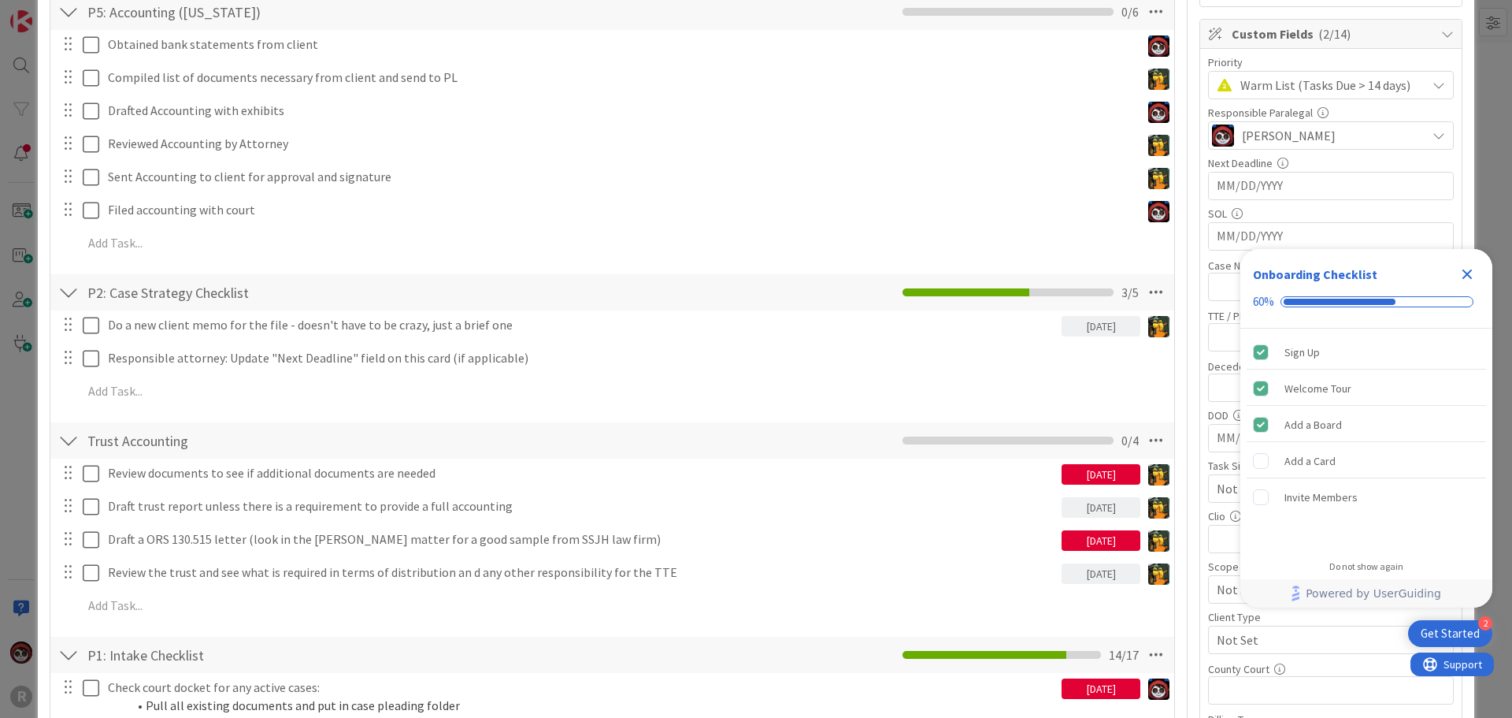
scroll to position [709, 0]
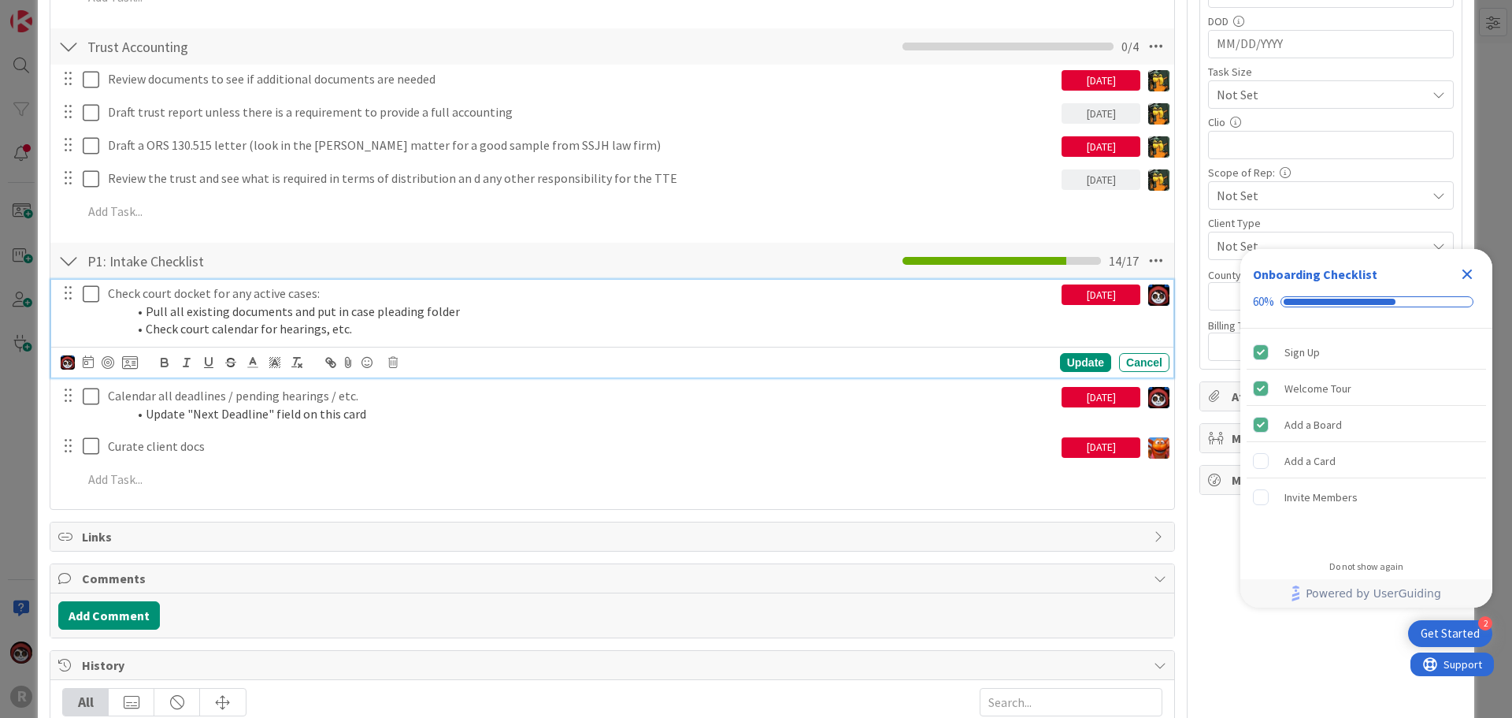
click at [212, 297] on p "Check court docket for any active cases:" at bounding box center [582, 293] width 948 height 18
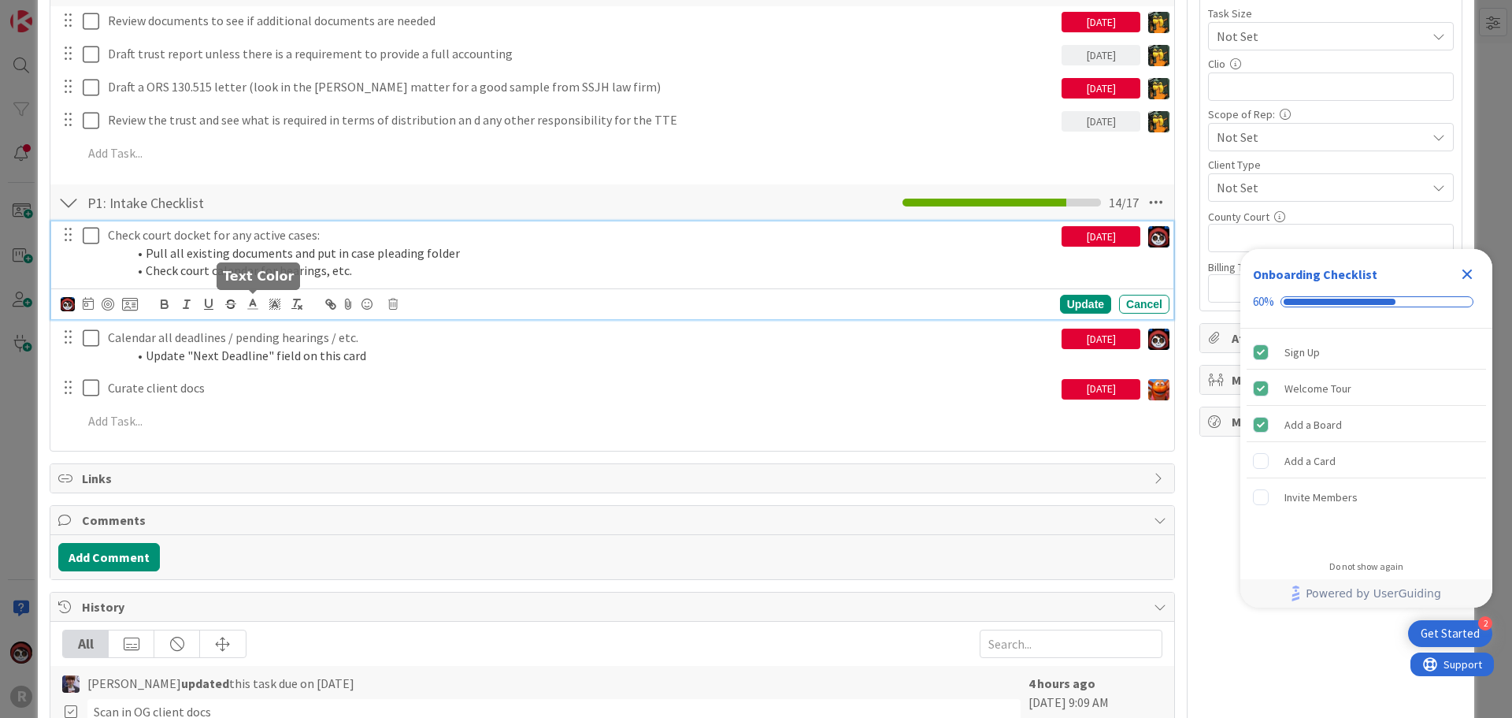
scroll to position [788, 0]
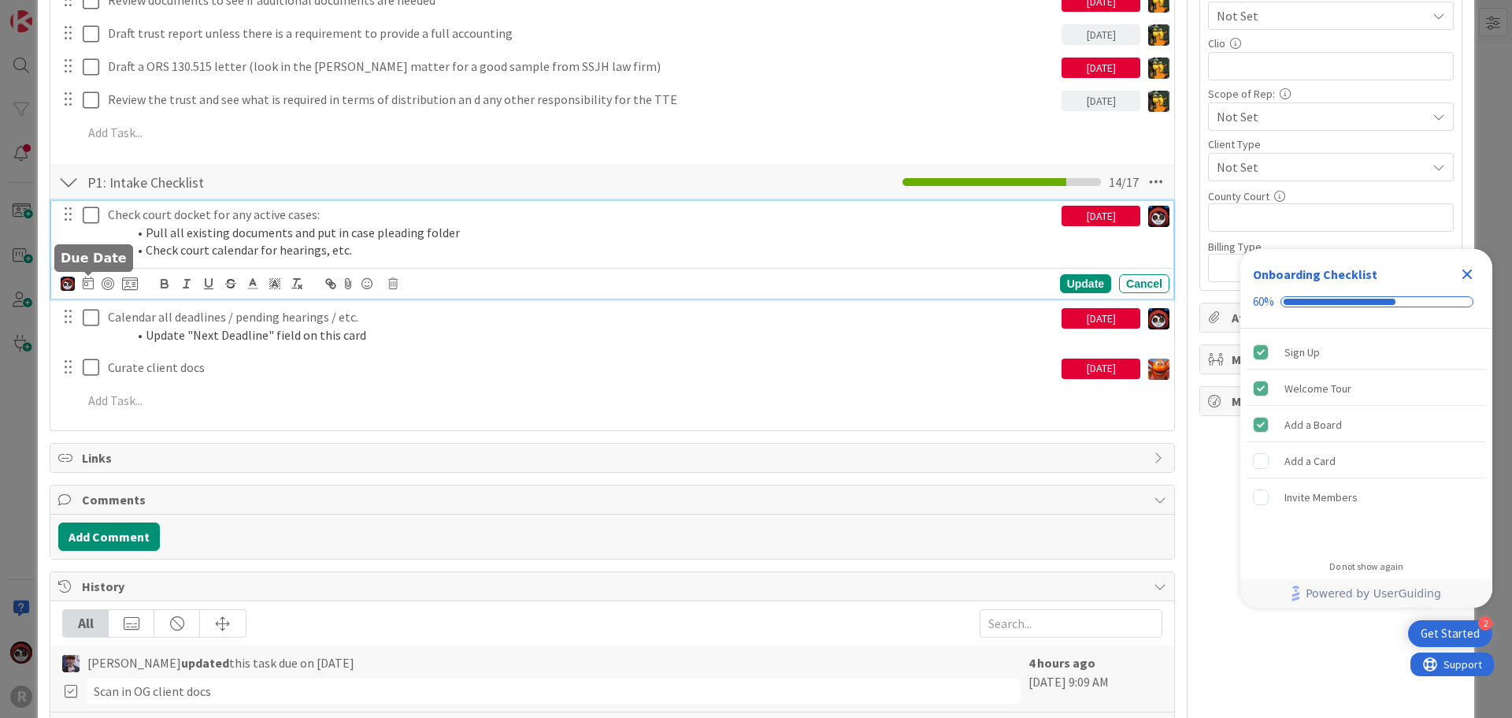
click at [83, 281] on icon at bounding box center [88, 282] width 11 height 13
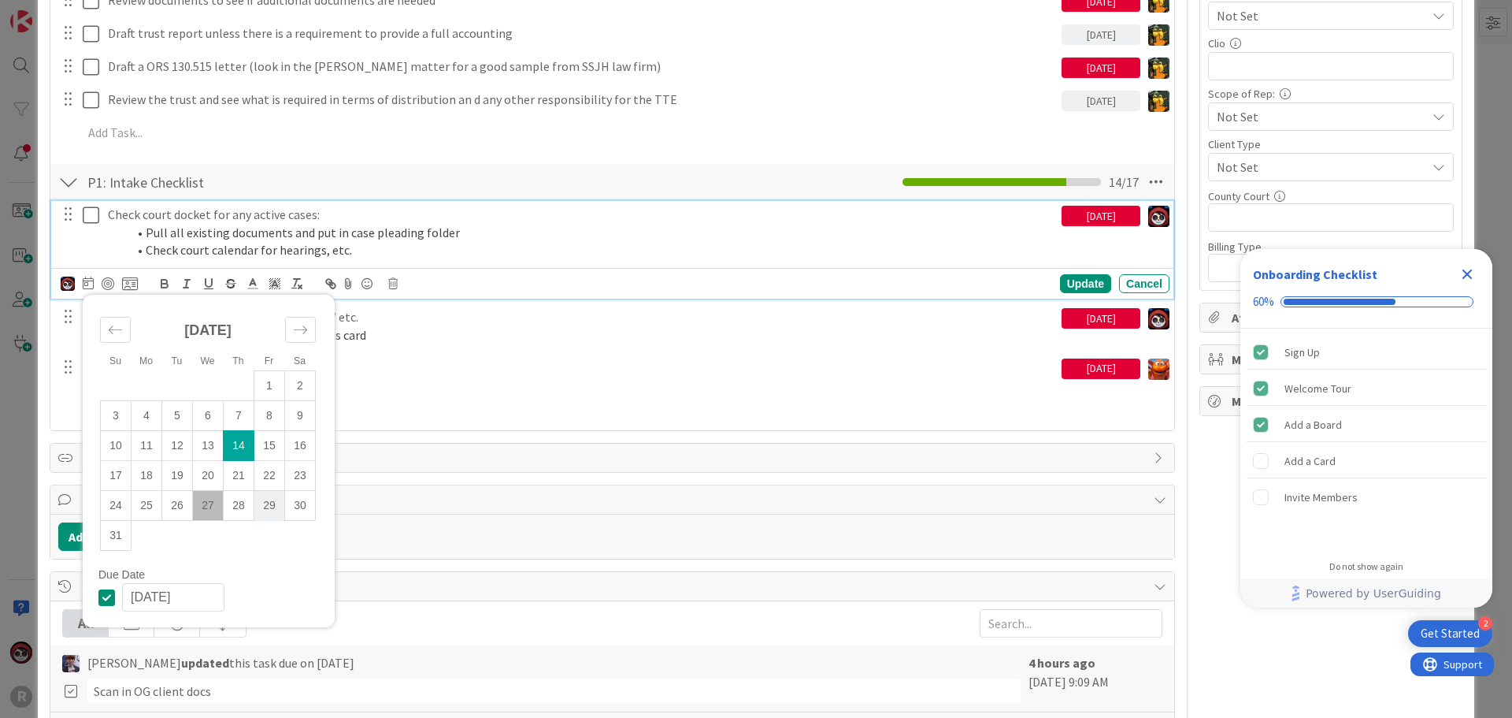
click at [261, 506] on td "29" at bounding box center [269, 506] width 31 height 30
type input "08/29/2025"
type textarea "x"
click at [1064, 291] on div "Update" at bounding box center [1085, 283] width 51 height 19
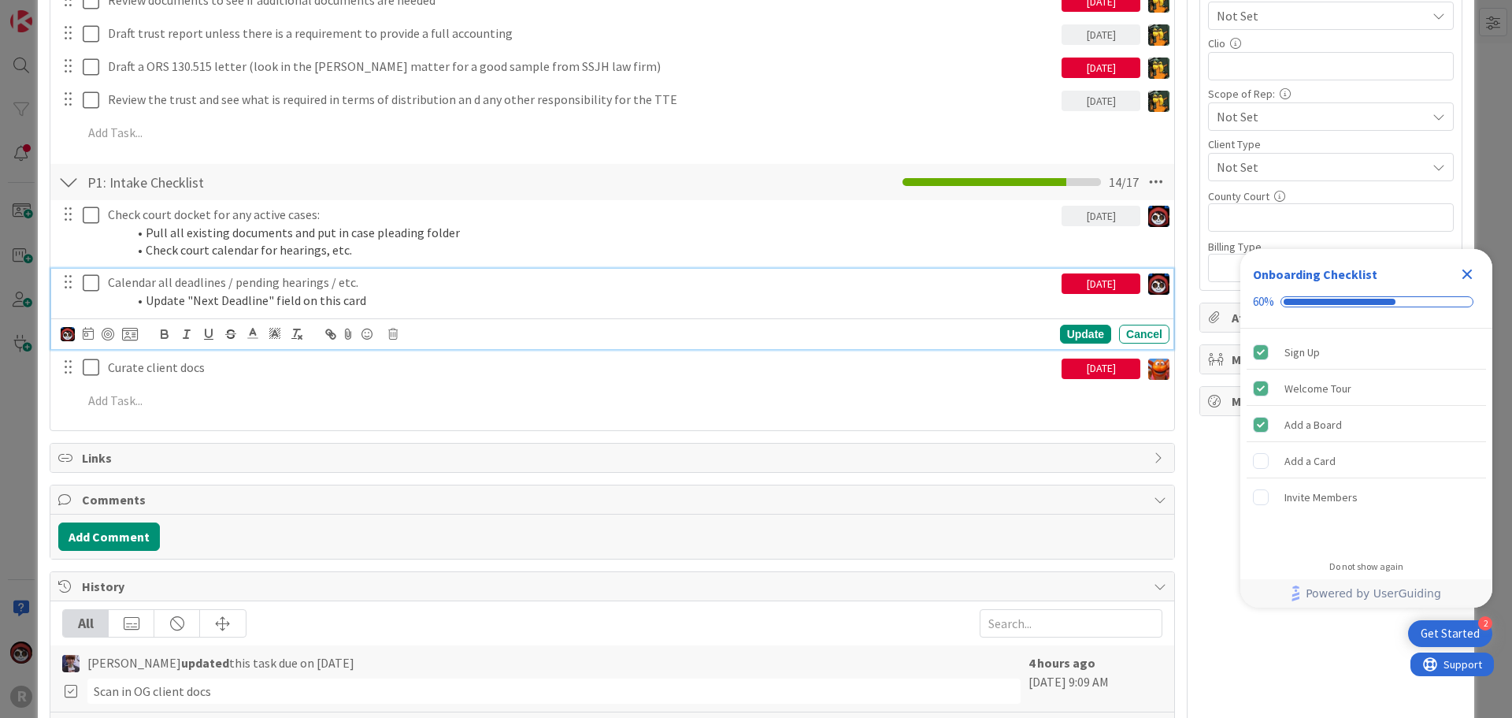
click at [265, 287] on p "Calendar all deadlines / pending hearings / etc." at bounding box center [582, 282] width 948 height 18
click at [91, 336] on icon at bounding box center [88, 333] width 11 height 13
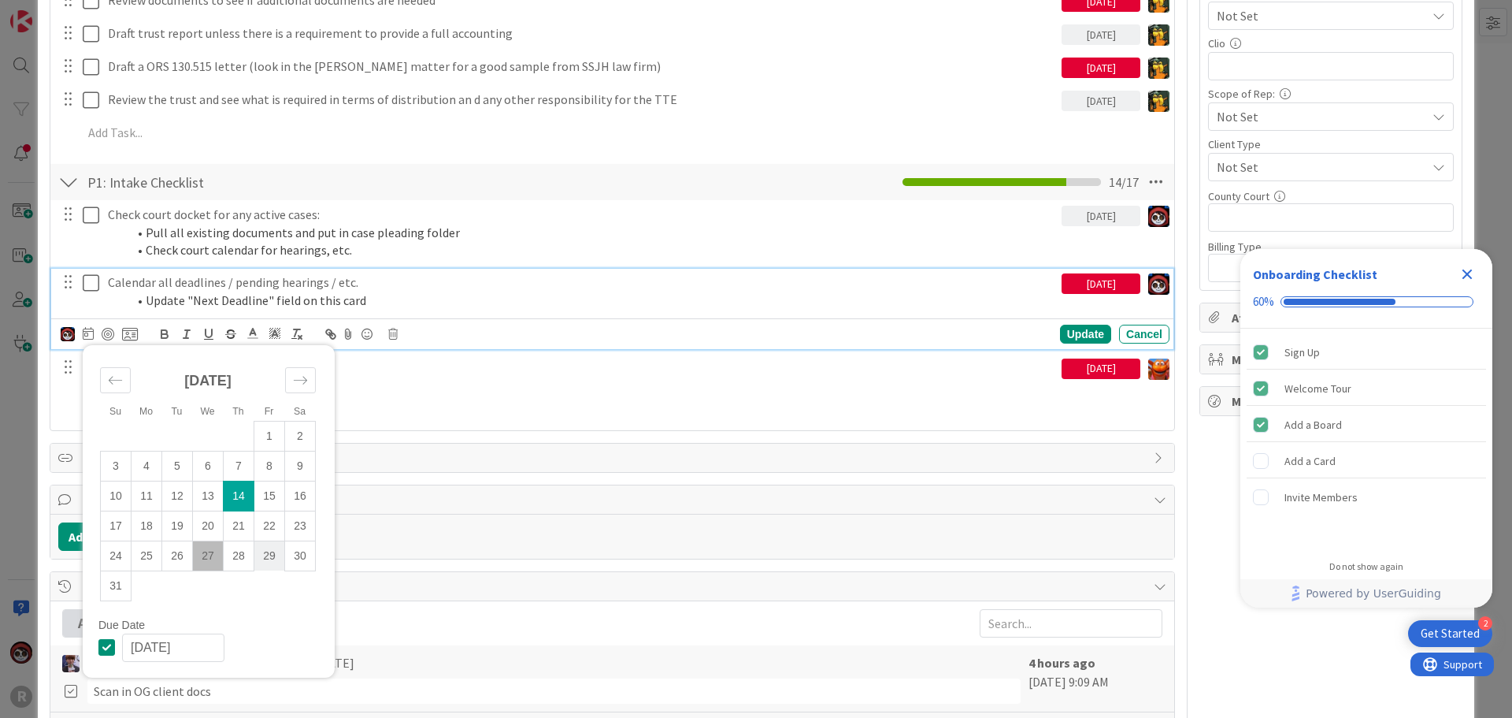
click at [273, 561] on td "29" at bounding box center [269, 555] width 31 height 30
type input "08/29/2025"
click at [1075, 330] on div "Update" at bounding box center [1085, 334] width 51 height 19
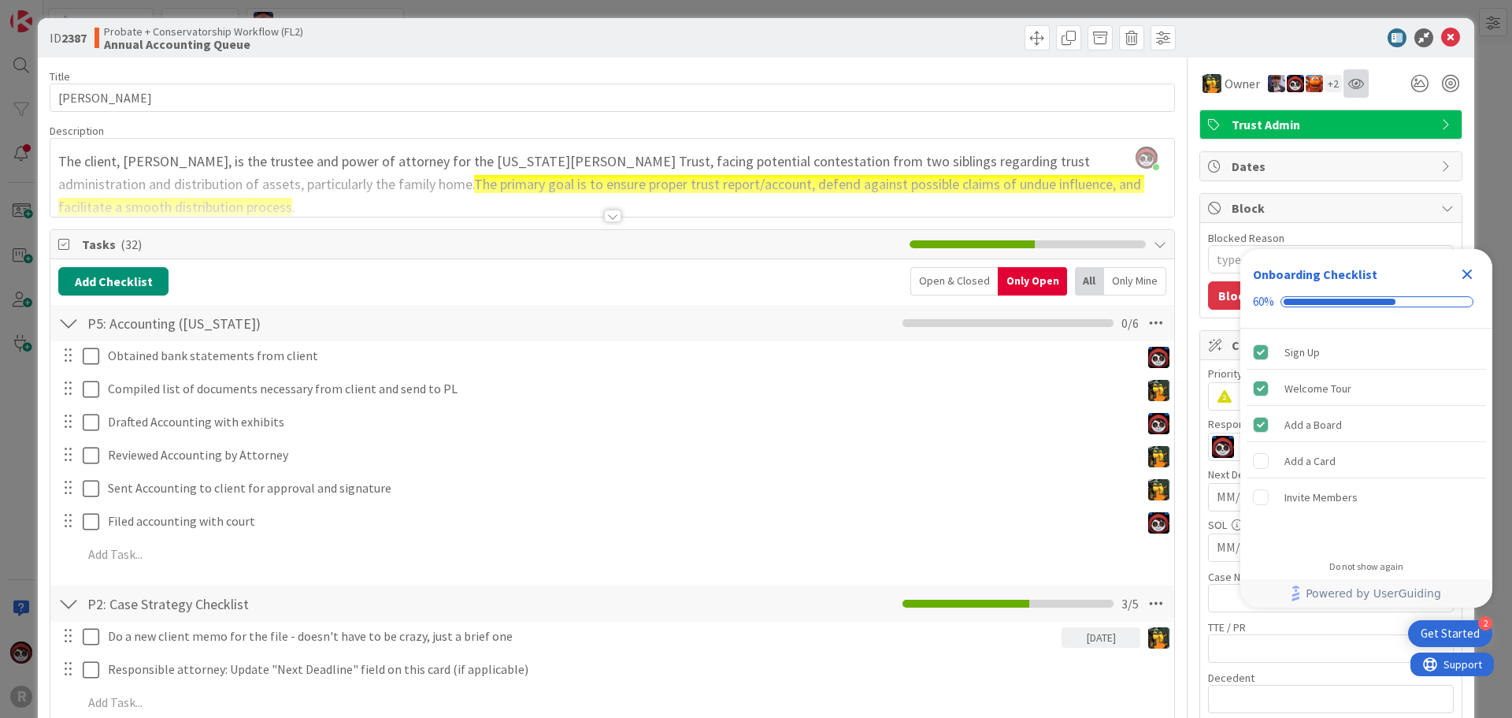
scroll to position [0, 0]
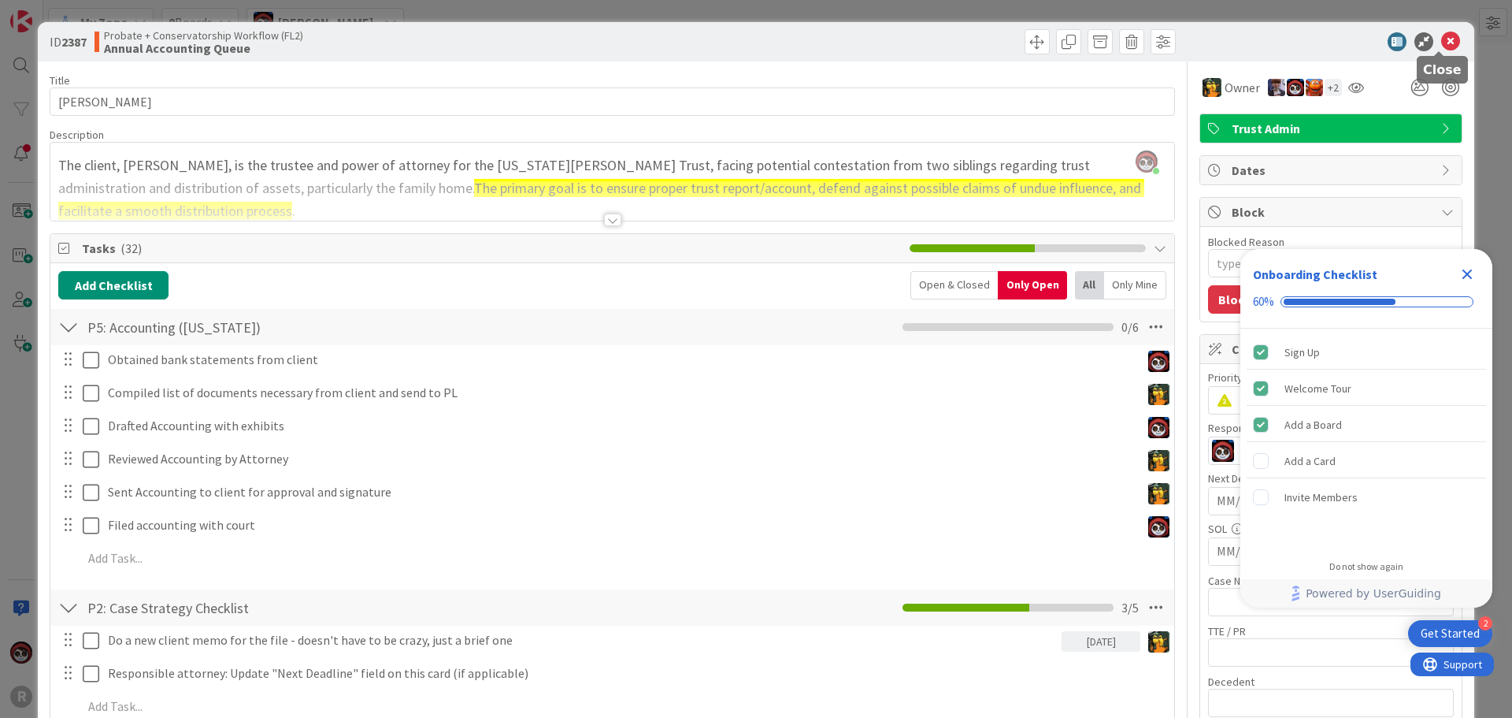
click at [1441, 41] on icon at bounding box center [1450, 41] width 19 height 19
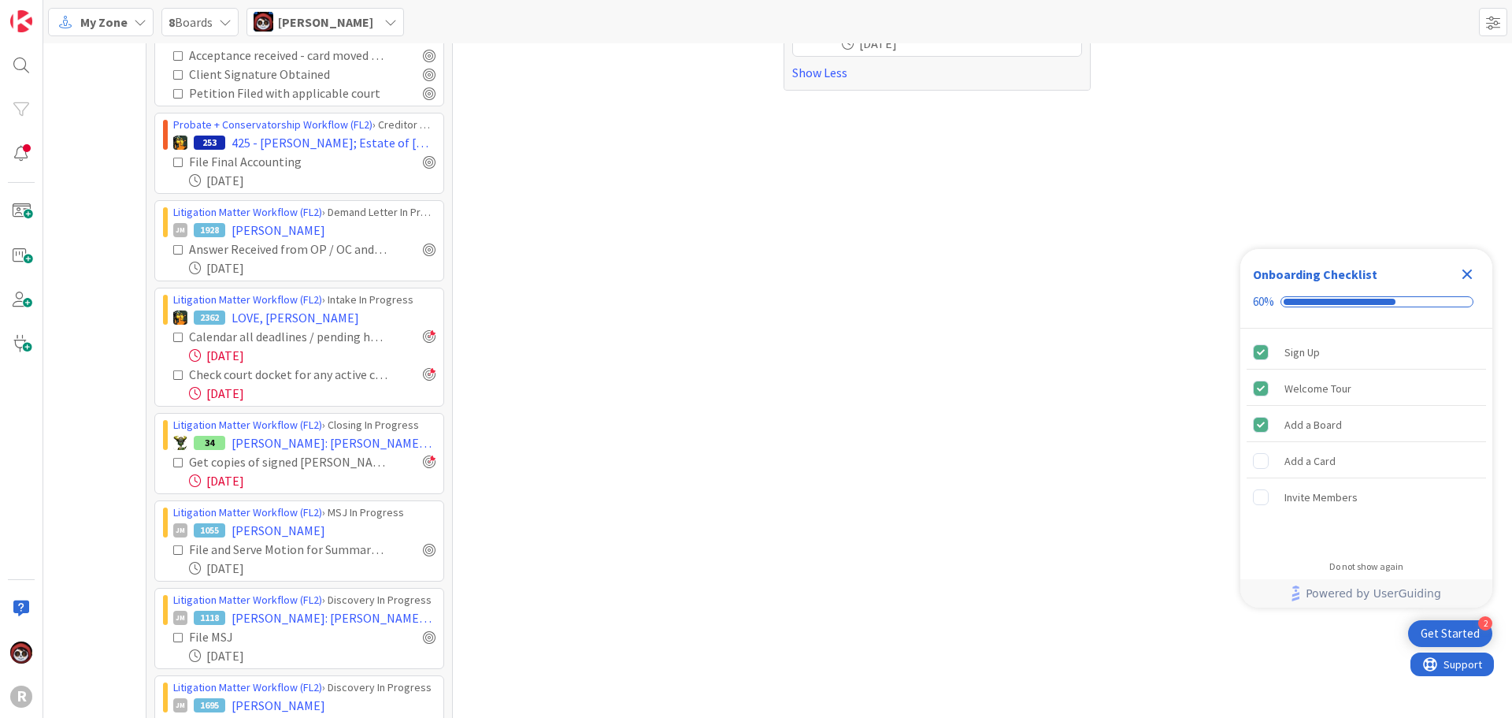
scroll to position [699, 0]
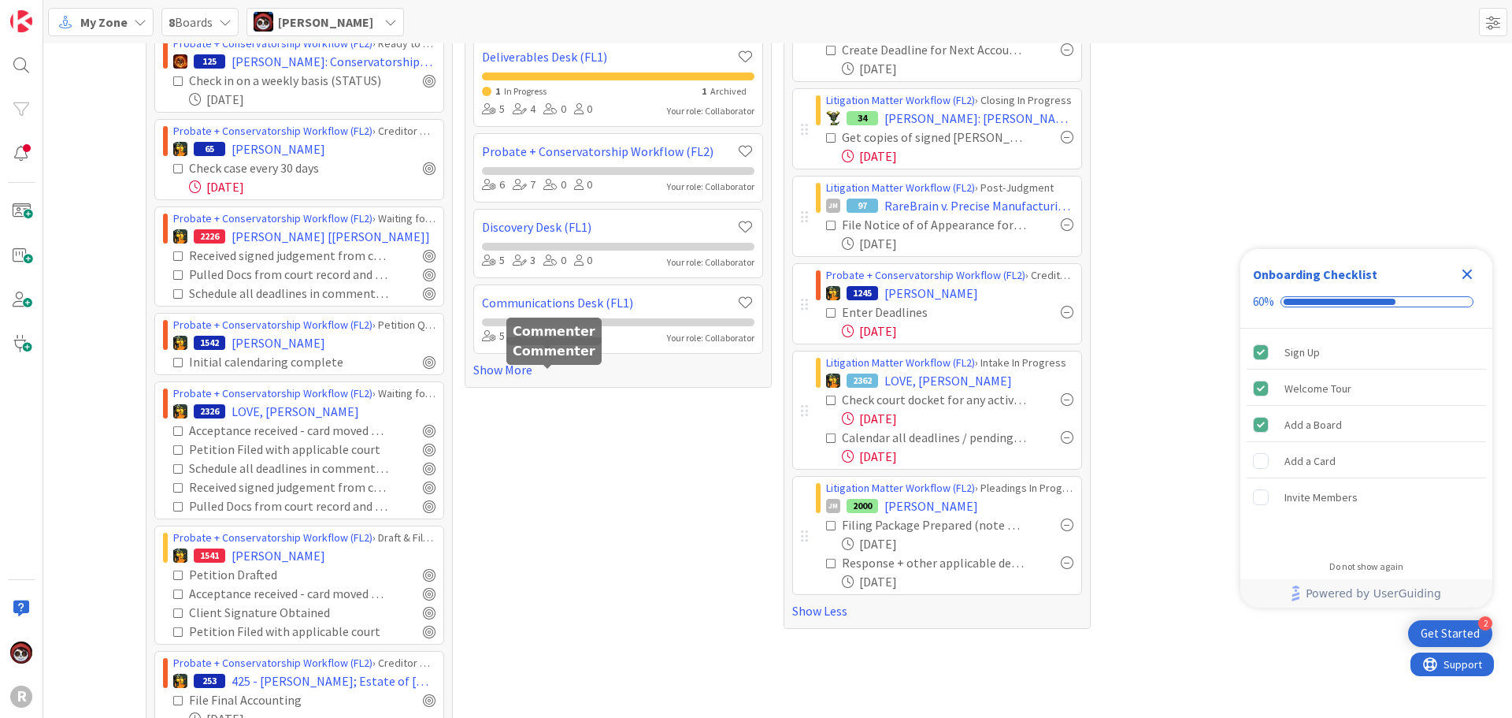
scroll to position [158, 0]
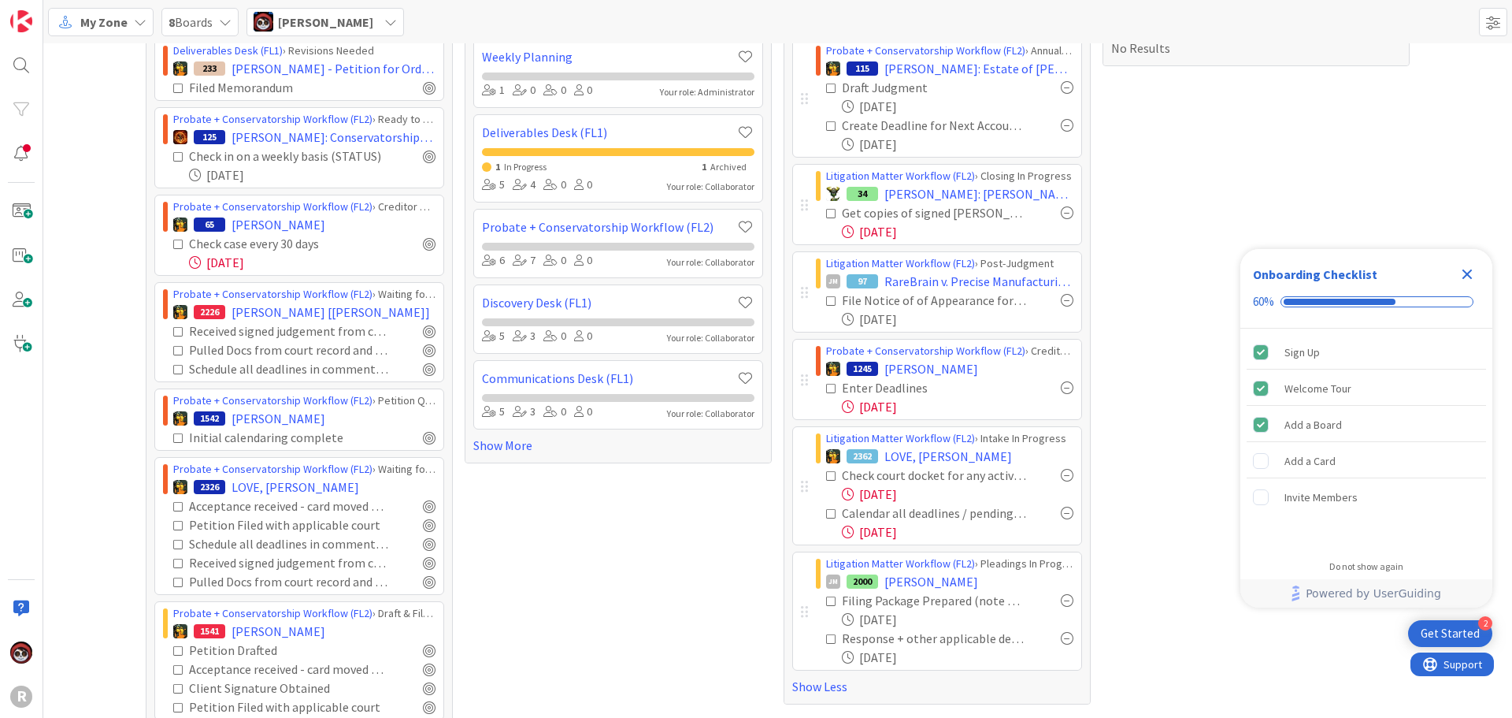
scroll to position [0, 0]
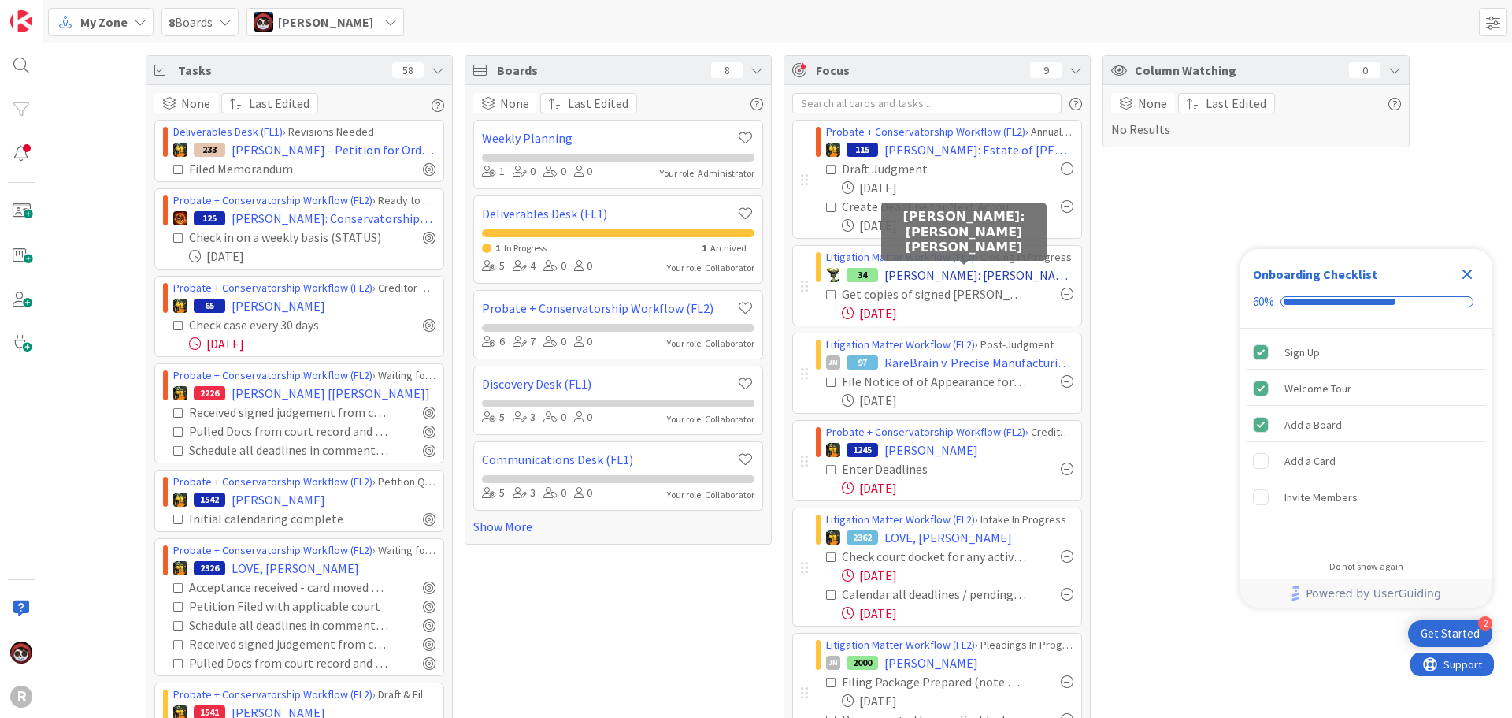
click at [943, 268] on span "EASTWOOD: Eastwood v. Phillips" at bounding box center [979, 274] width 189 height 19
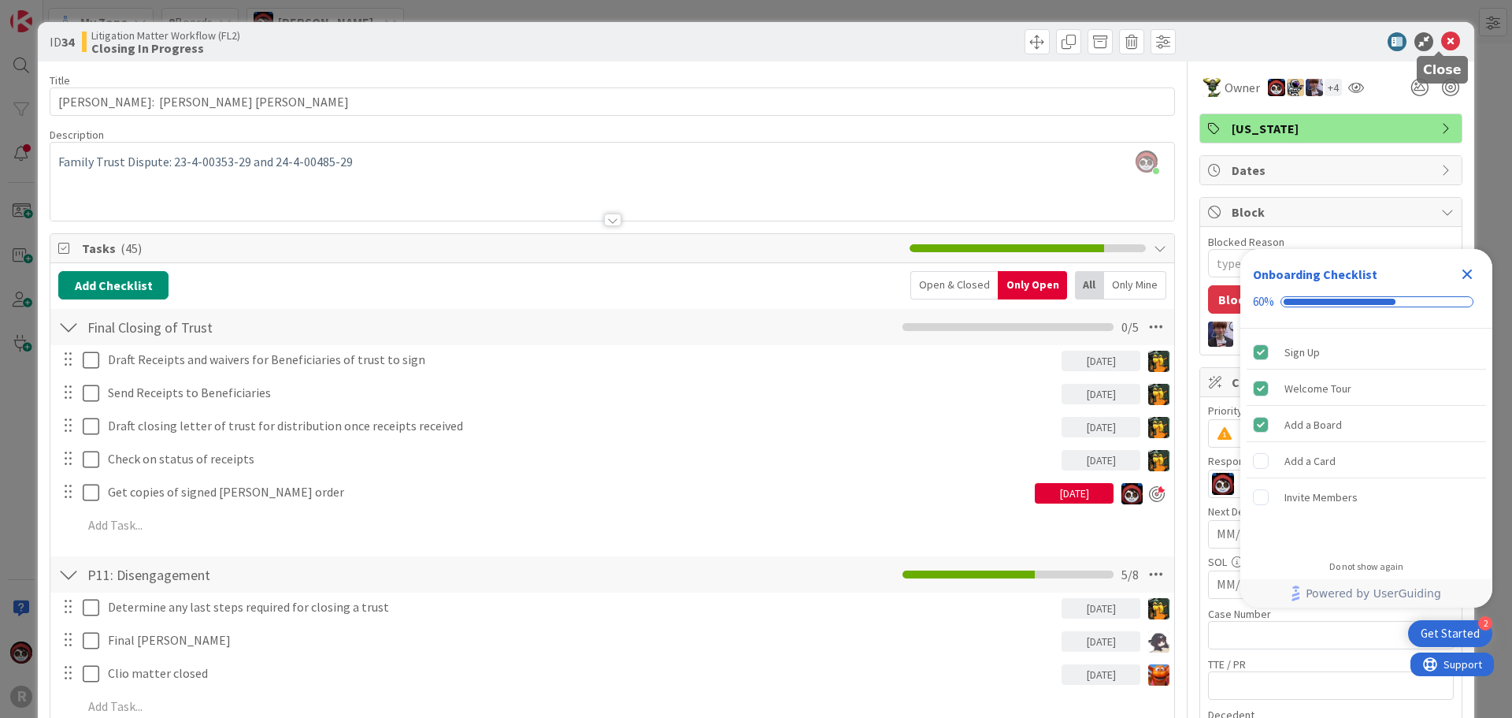
click at [1441, 34] on icon at bounding box center [1450, 41] width 19 height 19
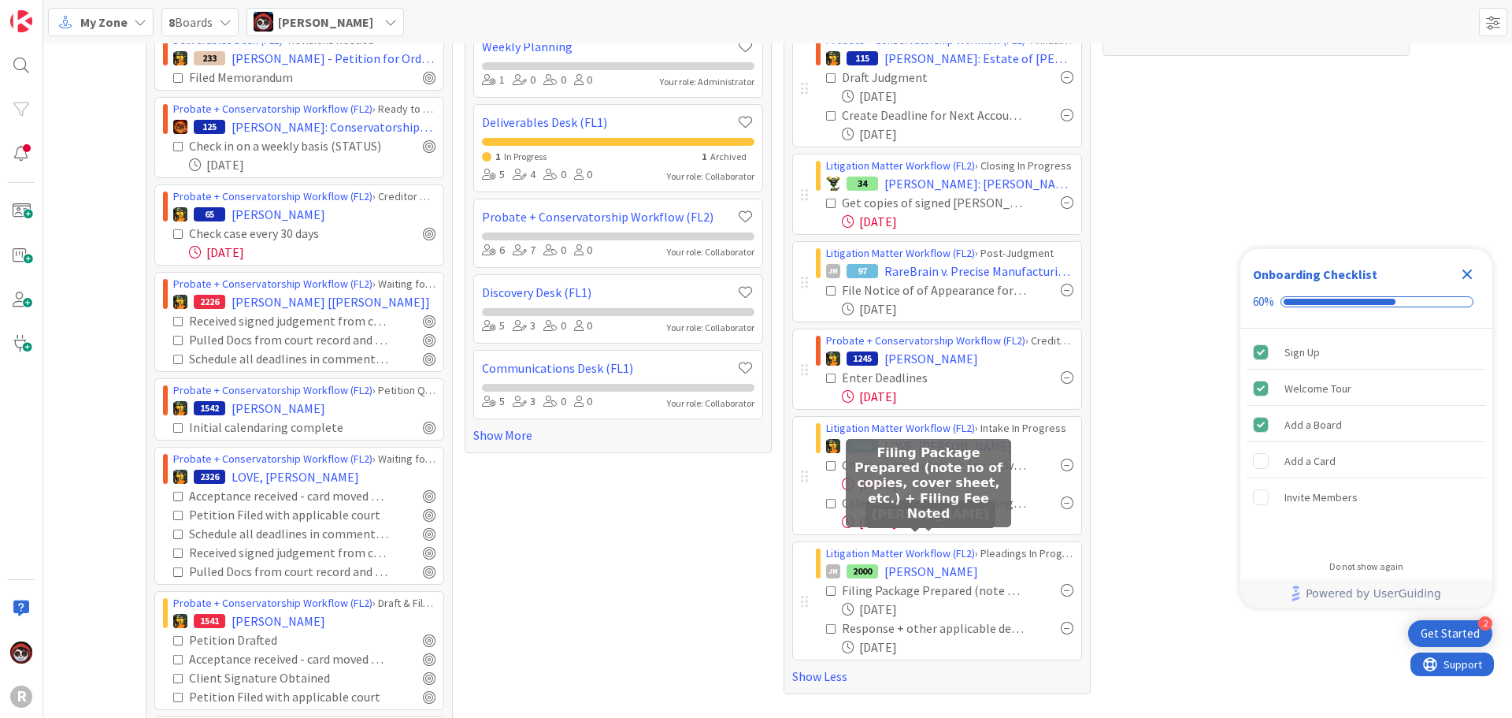
scroll to position [158, 0]
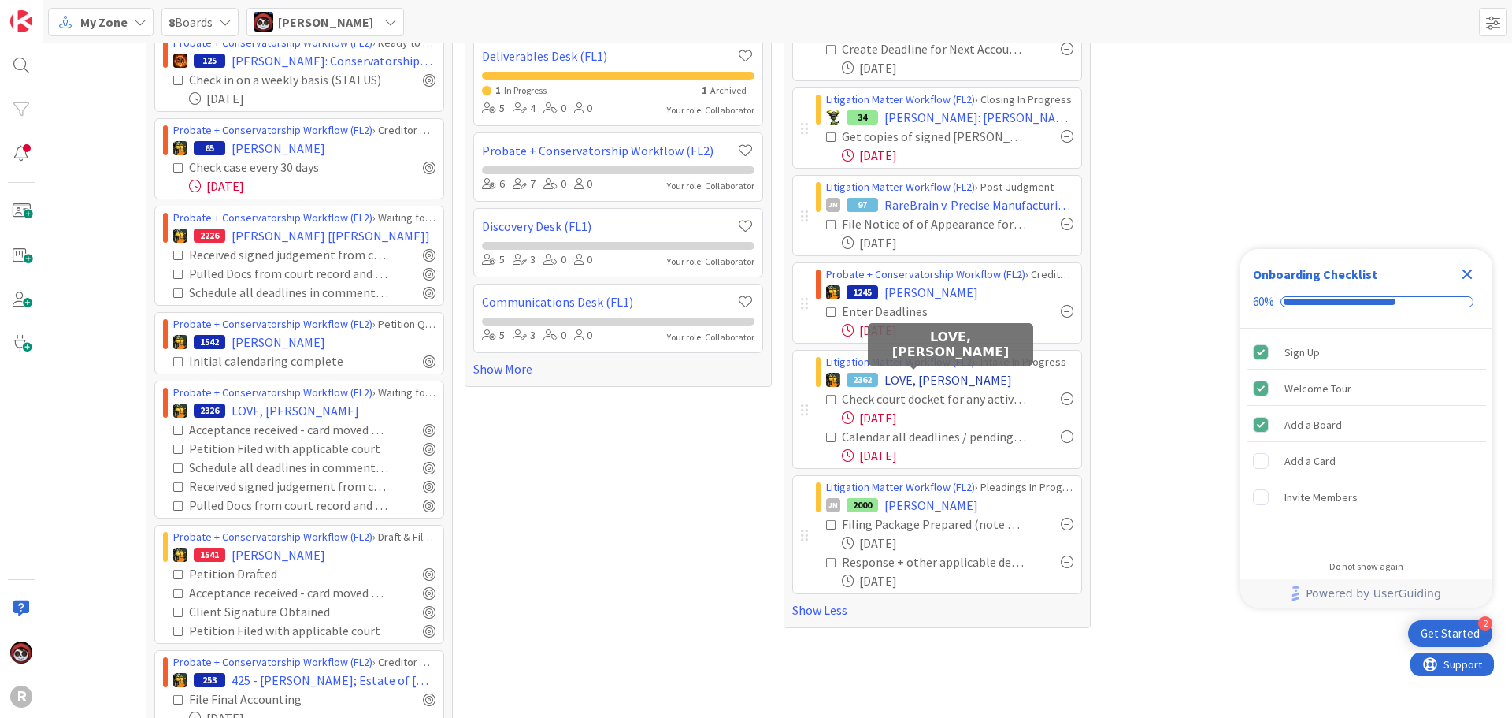
click at [919, 380] on span "LOVE, Forrest" at bounding box center [949, 379] width 128 height 19
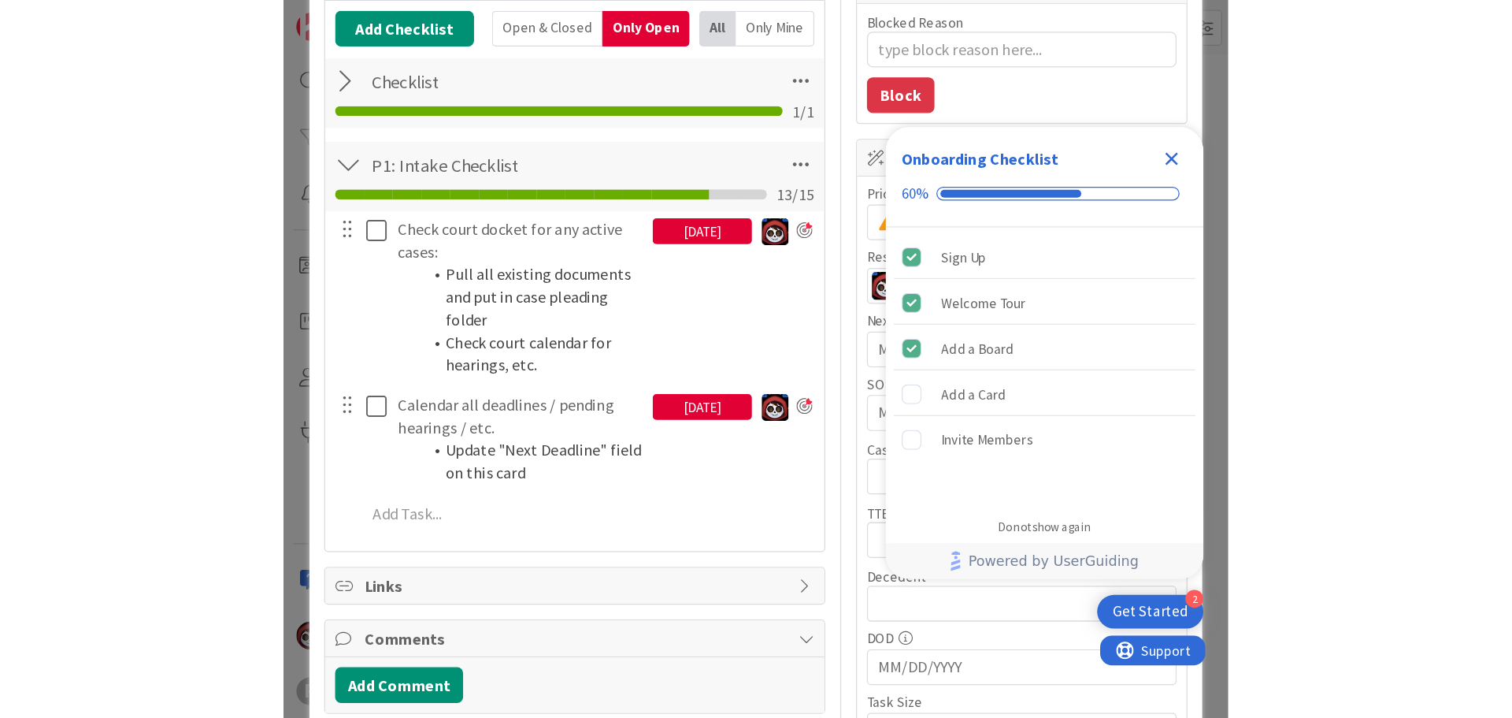
scroll to position [236, 0]
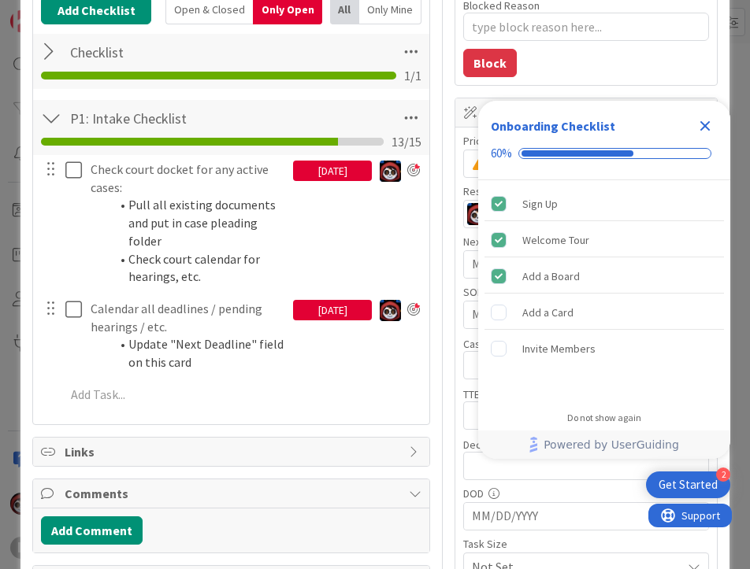
type textarea "x"
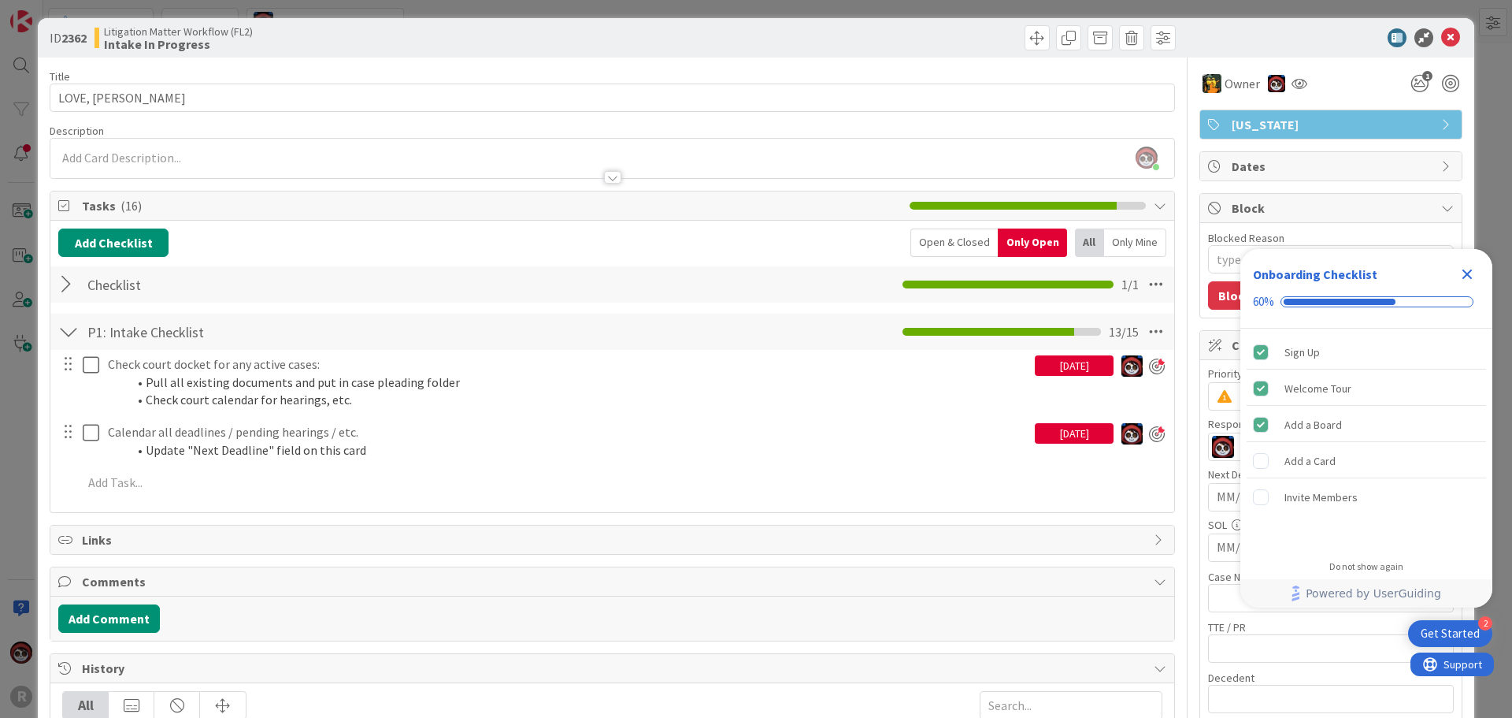
scroll to position [0, 0]
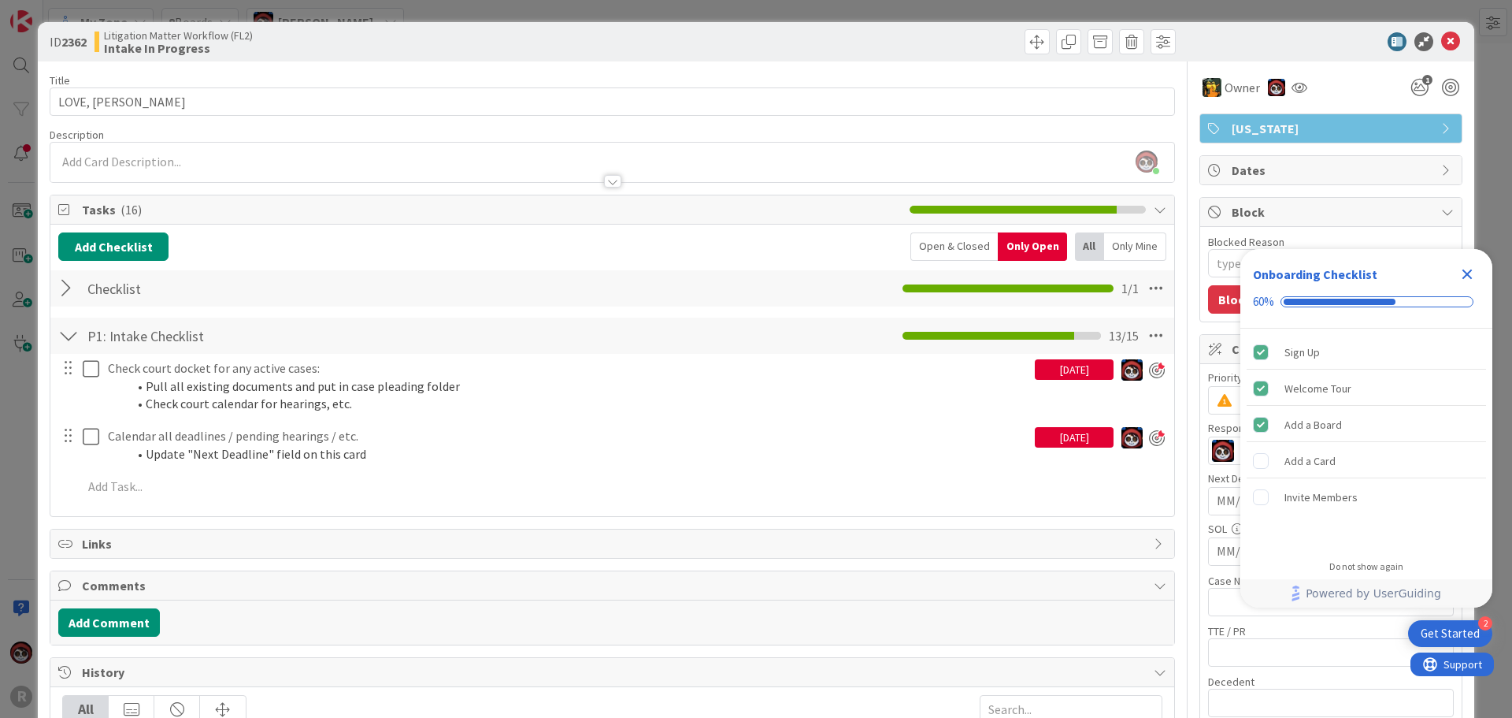
scroll to position [158, 0]
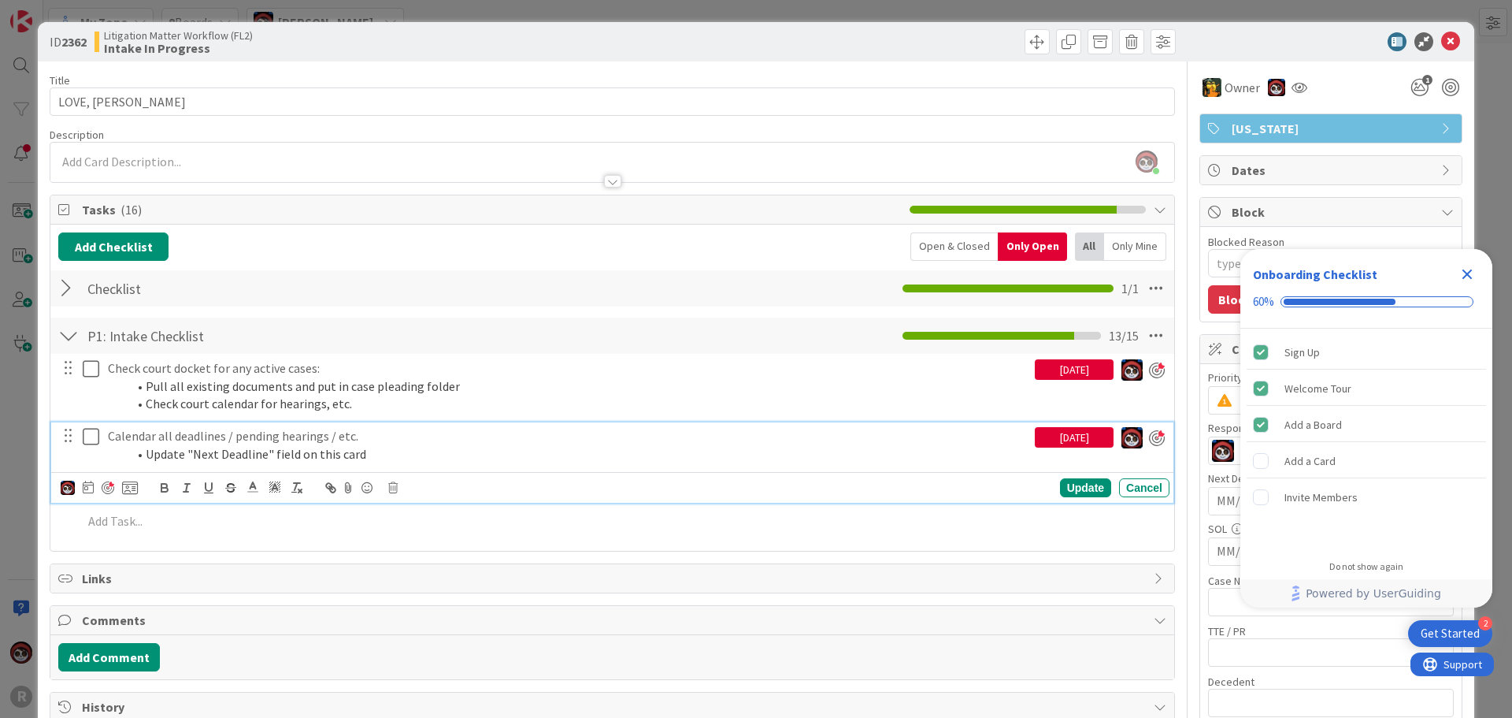
click at [205, 443] on p "Calendar all deadlines / pending hearings / etc." at bounding box center [568, 436] width 921 height 18
click at [91, 489] on icon at bounding box center [88, 486] width 11 height 13
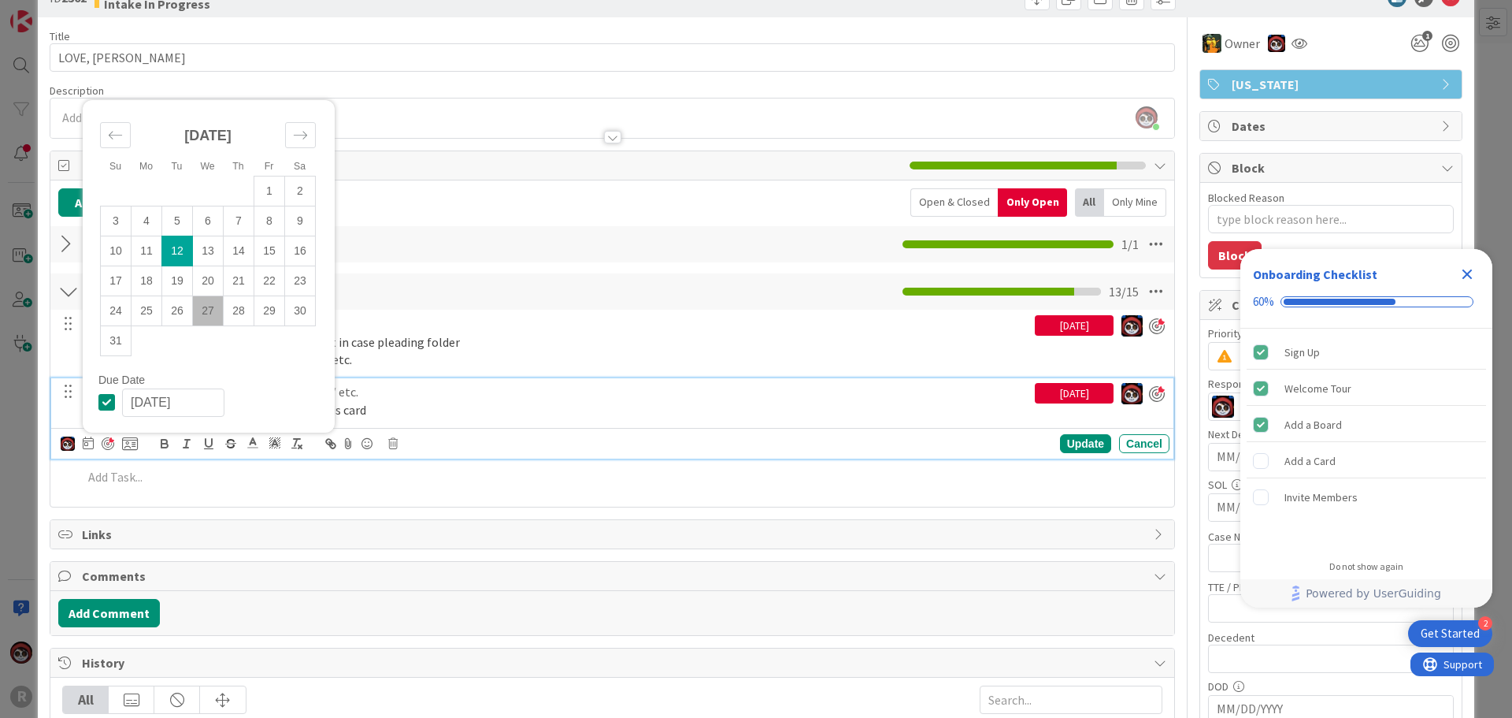
scroll to position [79, 0]
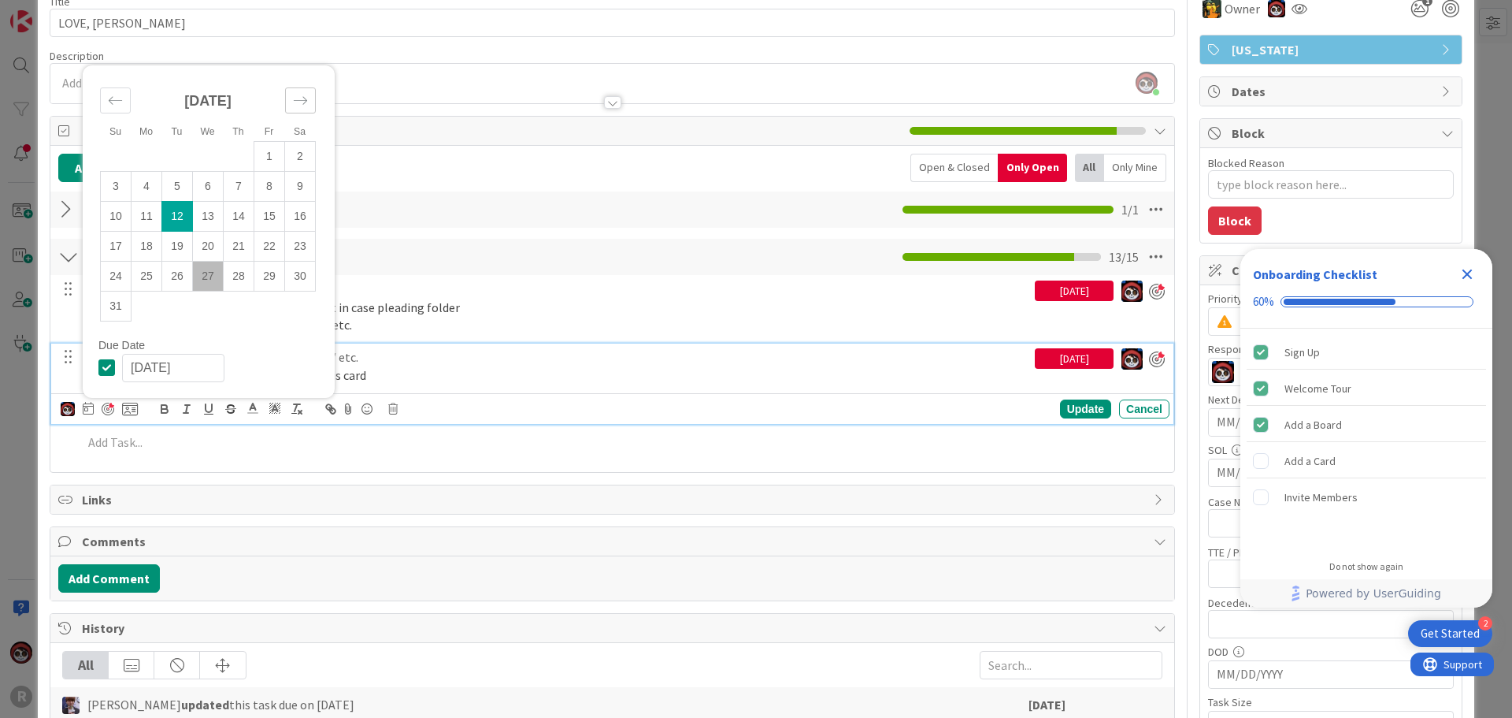
click at [291, 102] on div "Move forward to switch to the next month." at bounding box center [300, 100] width 31 height 26
click at [176, 187] on td "2" at bounding box center [177, 186] width 31 height 30
type input "09/02/2025"
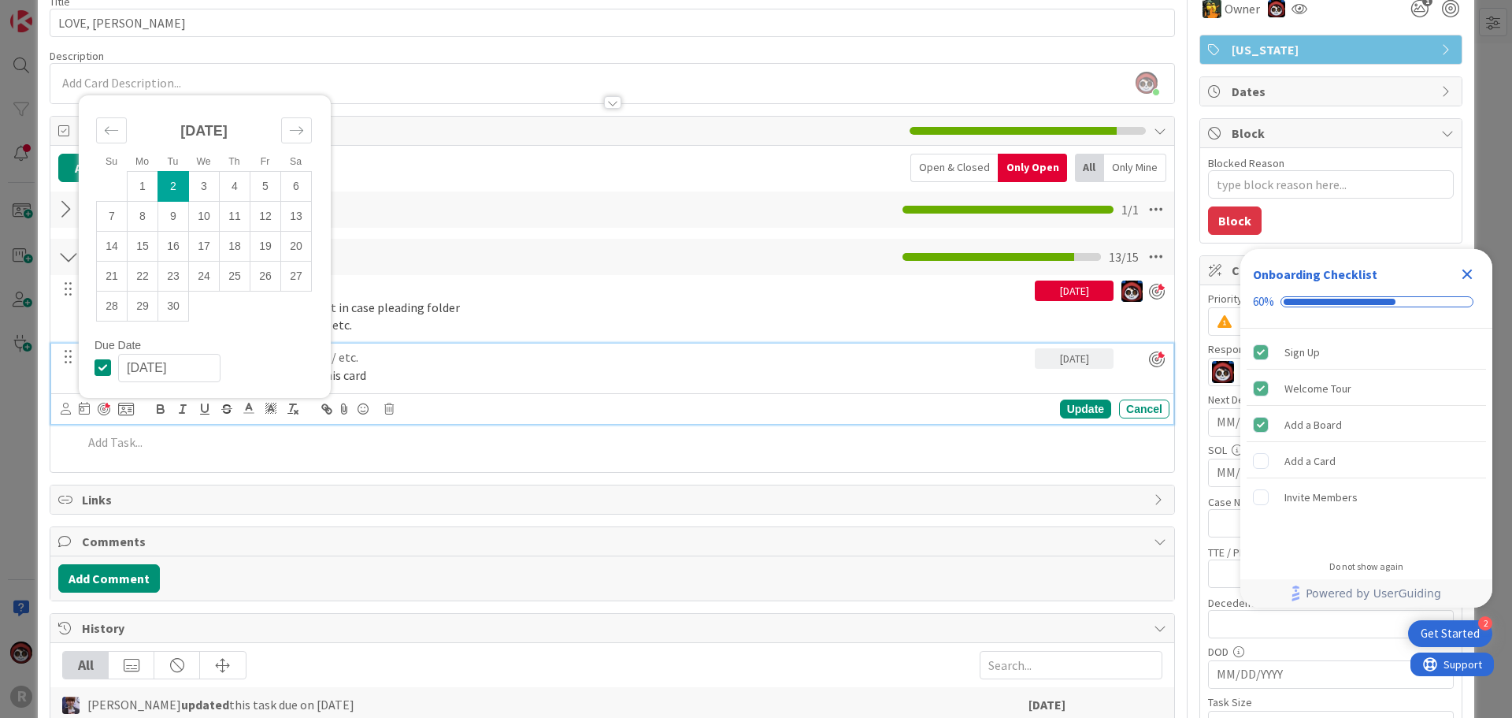
click at [446, 510] on div "Links" at bounding box center [612, 499] width 1124 height 28
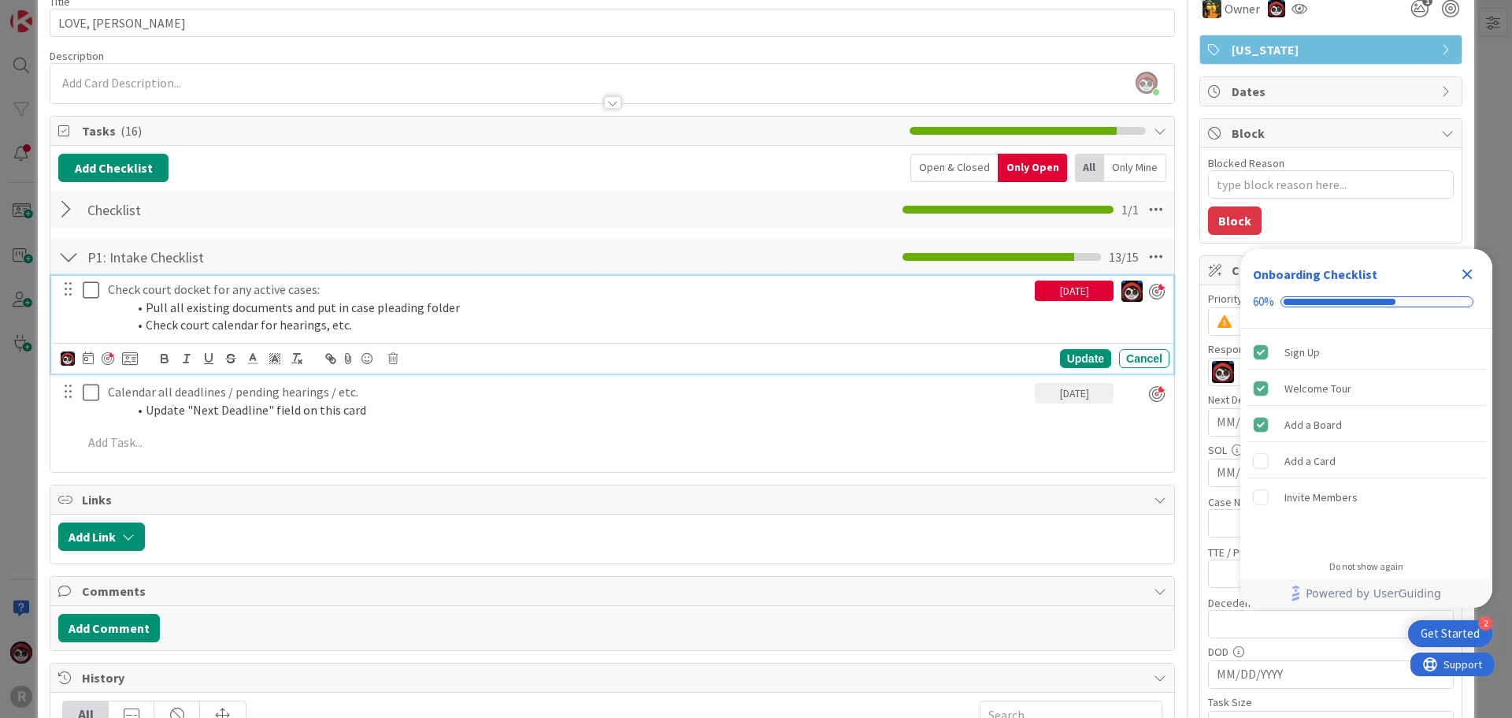
click at [198, 293] on p "Check court docket for any active cases:" at bounding box center [568, 289] width 921 height 18
click at [99, 296] on icon at bounding box center [95, 289] width 24 height 19
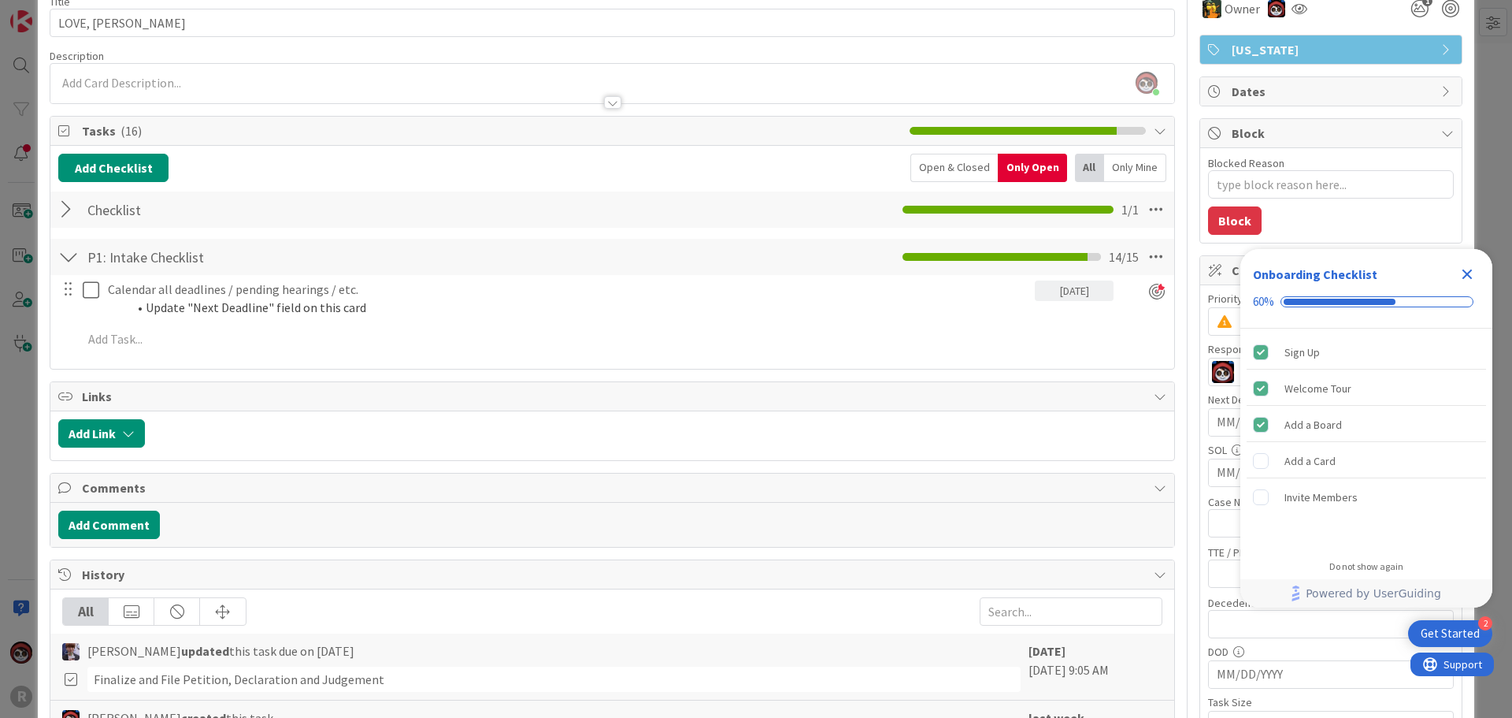
type textarea "x"
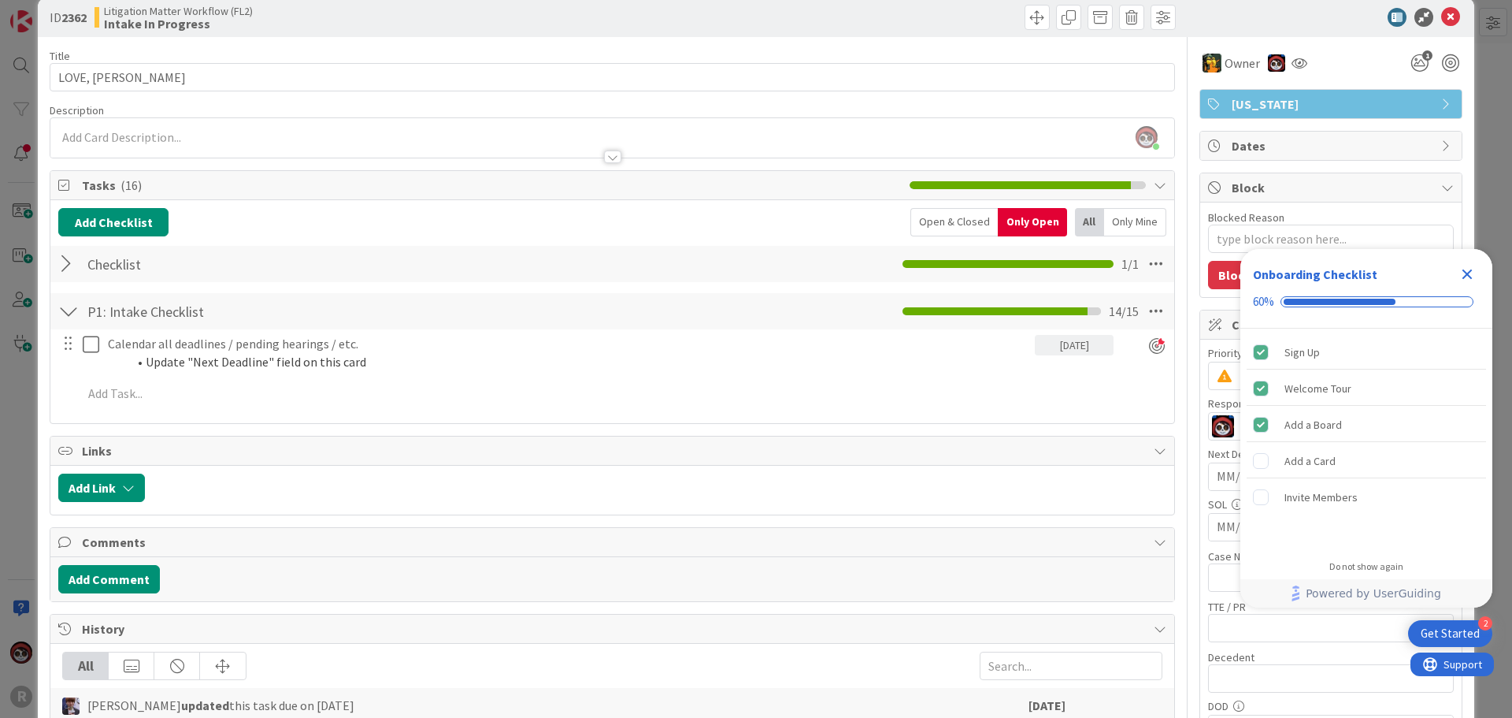
scroll to position [0, 0]
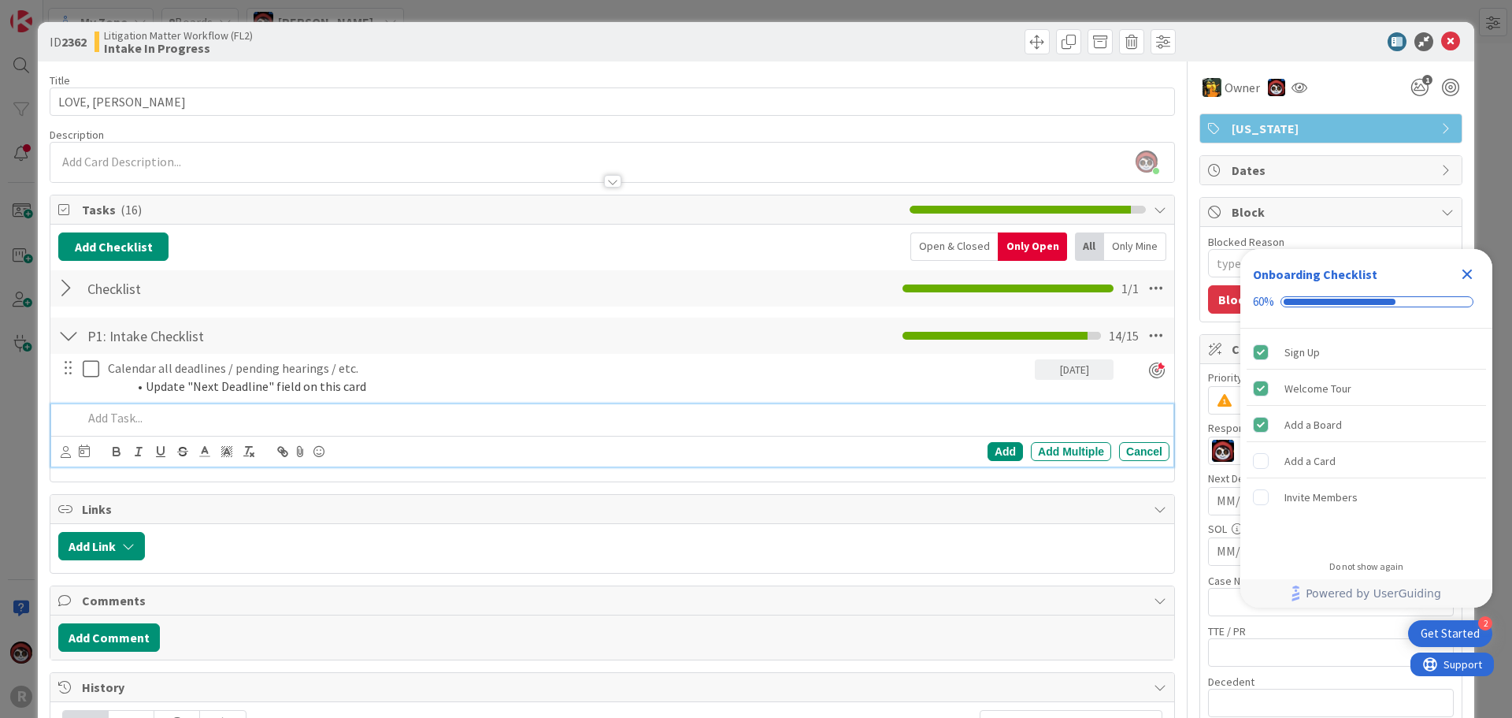
click at [160, 424] on p at bounding box center [623, 418] width 1081 height 18
click at [156, 413] on p "Check for the Limited Judgement of Amended Petition" at bounding box center [623, 418] width 1081 height 18
click at [65, 454] on icon at bounding box center [66, 452] width 10 height 12
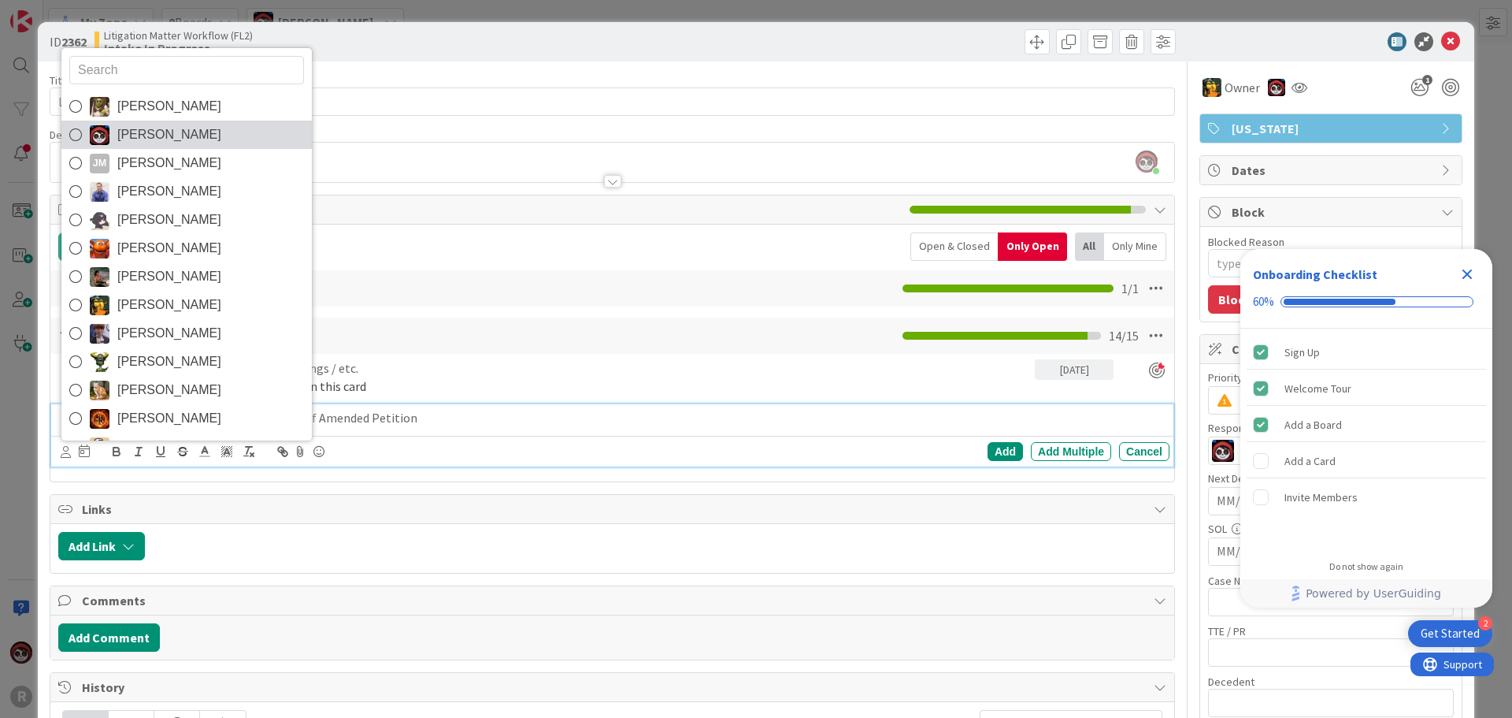
click at [185, 130] on span "Jasmin Sanchez" at bounding box center [169, 135] width 104 height 24
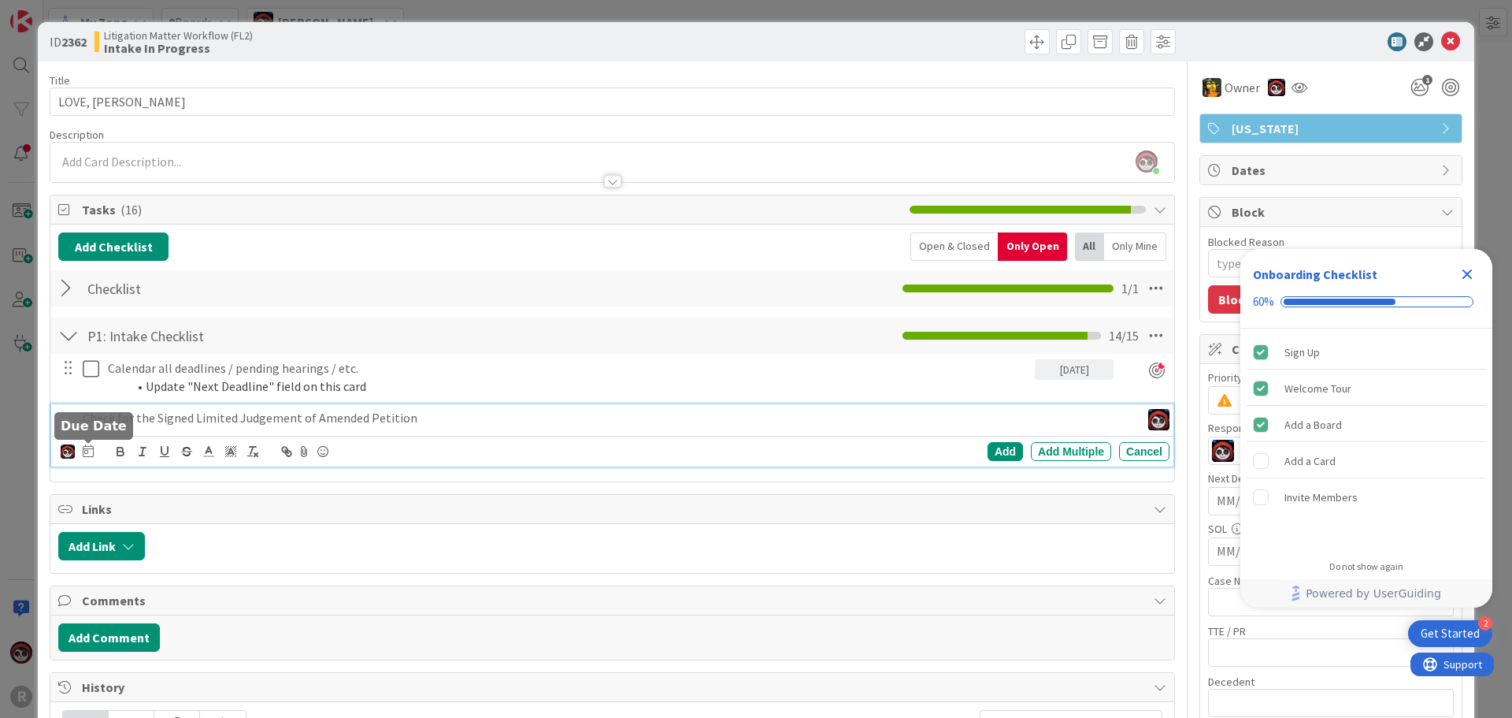
click at [91, 448] on icon at bounding box center [88, 450] width 11 height 13
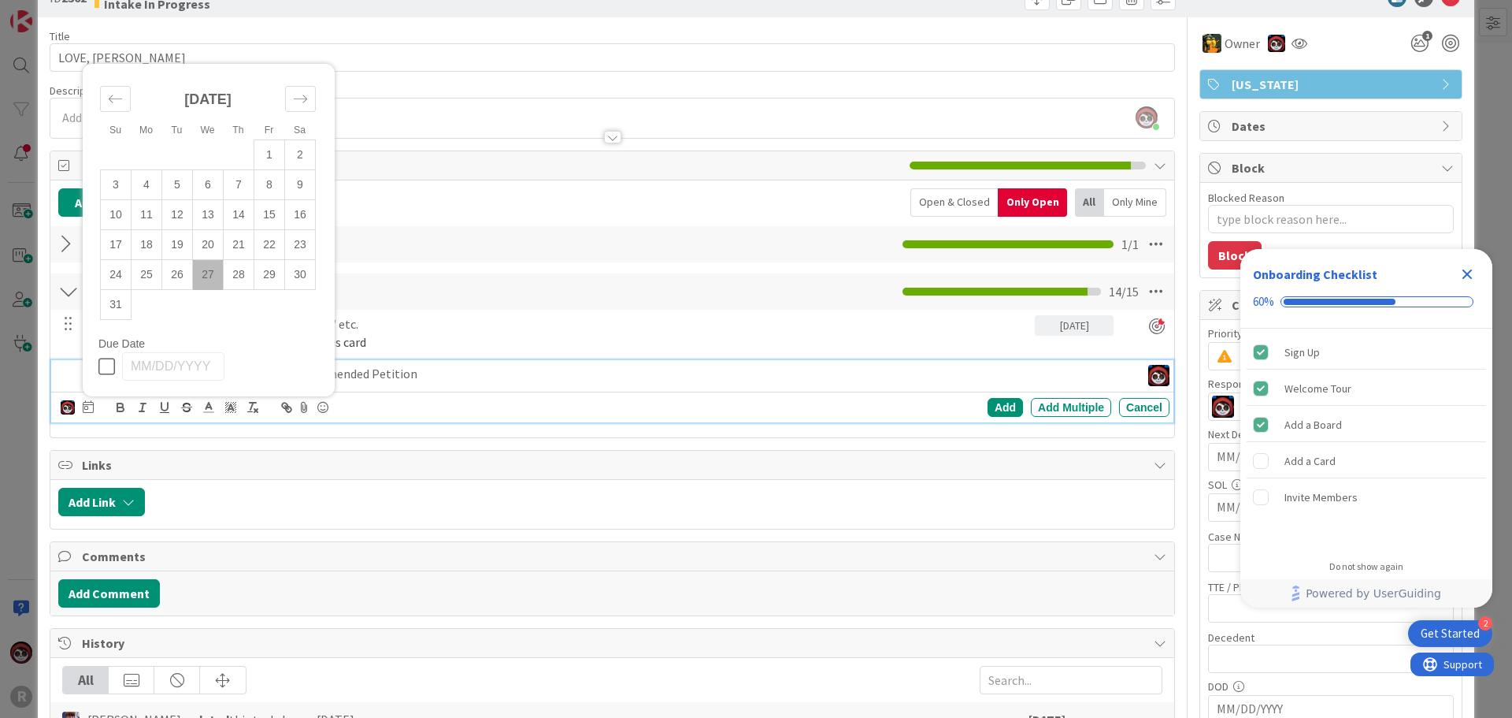
scroll to position [79, 0]
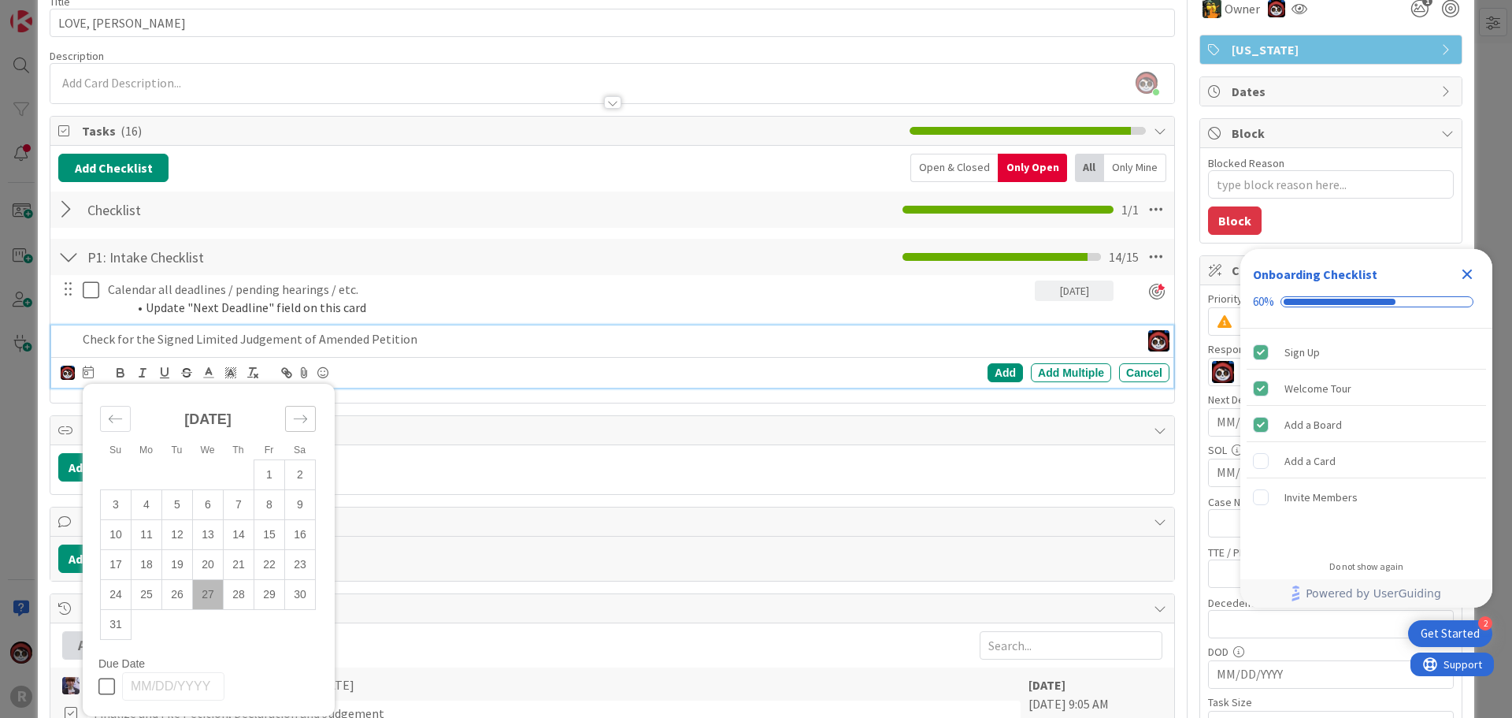
click at [289, 421] on div "Move forward to switch to the next month." at bounding box center [300, 419] width 31 height 26
click at [169, 480] on td "2" at bounding box center [177, 475] width 31 height 30
click at [1000, 369] on div "Add" at bounding box center [1005, 372] width 35 height 19
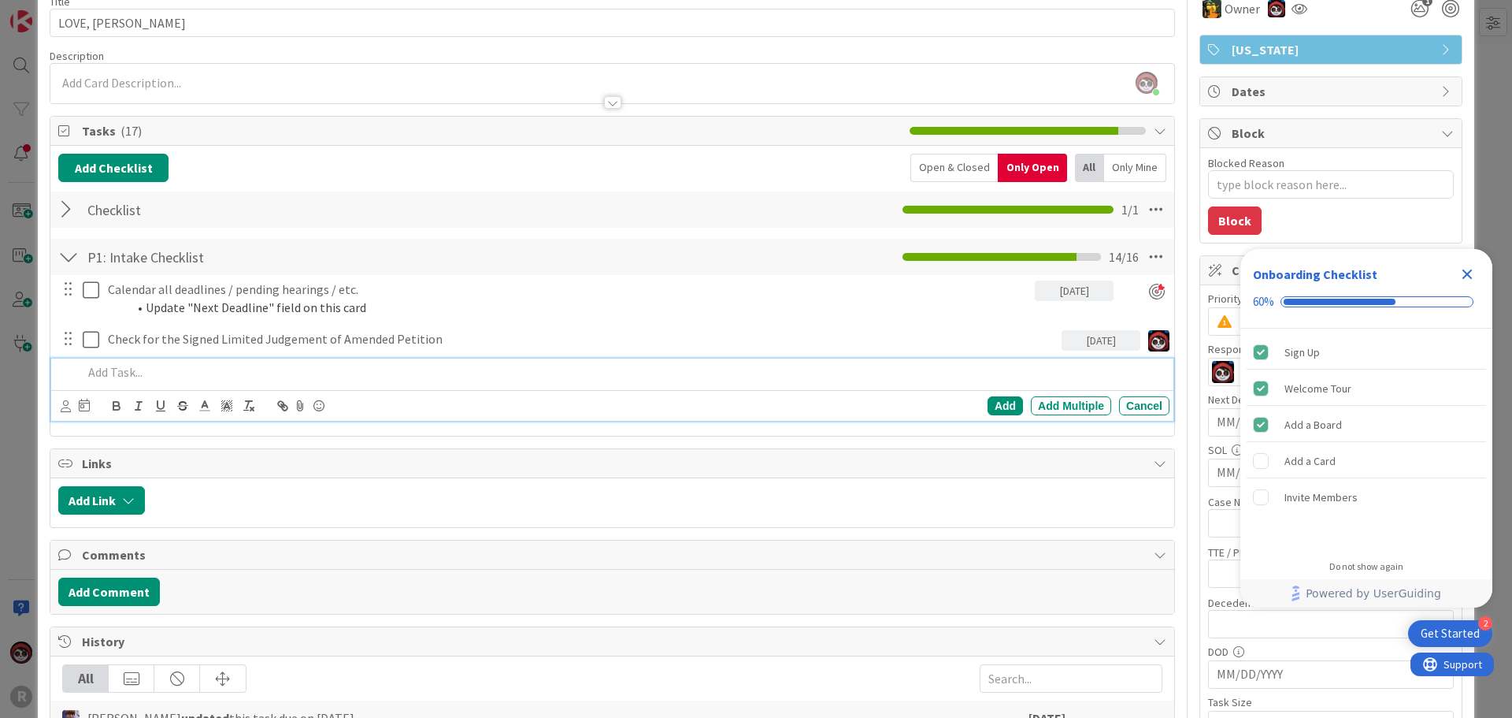
click at [170, 369] on p at bounding box center [623, 372] width 1081 height 18
click at [65, 402] on icon at bounding box center [66, 406] width 10 height 12
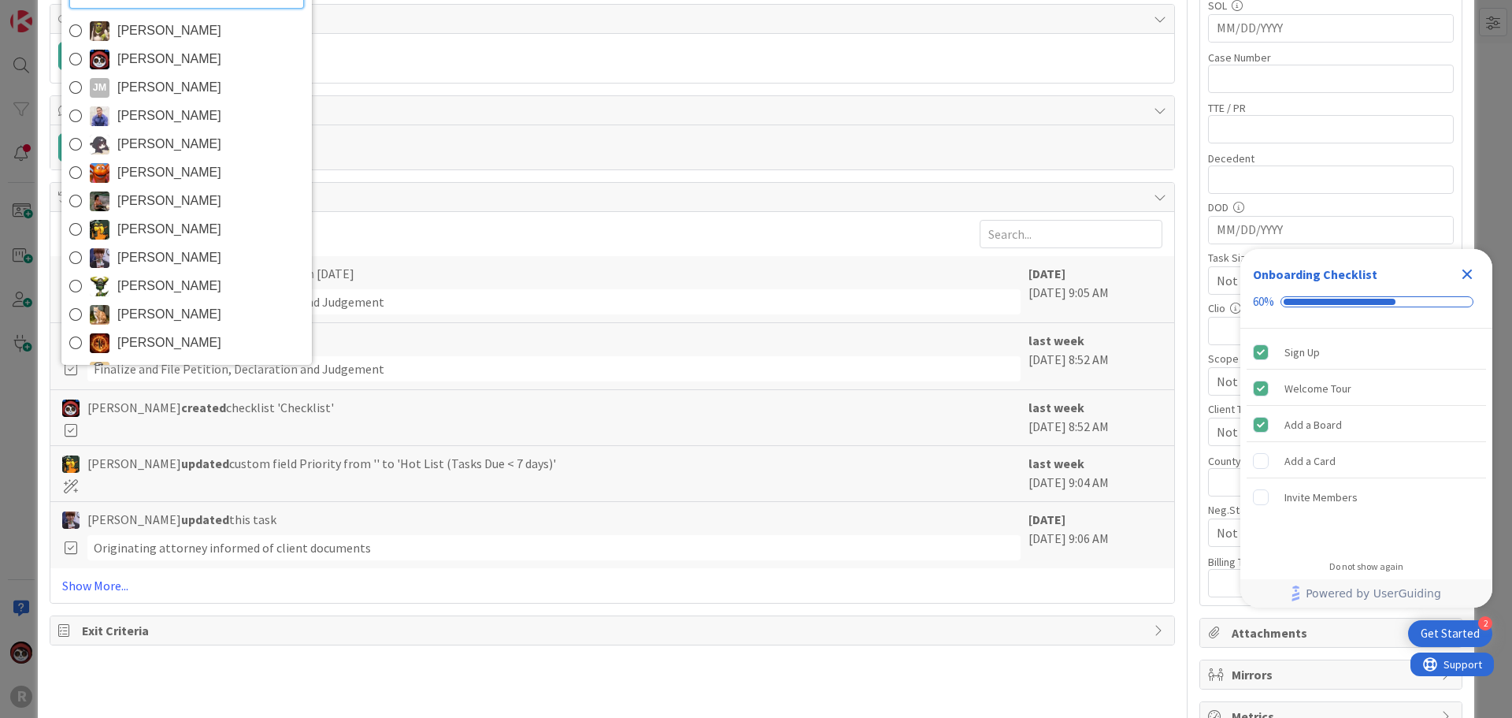
click at [161, 54] on span "Jasmin Sanchez" at bounding box center [169, 59] width 104 height 24
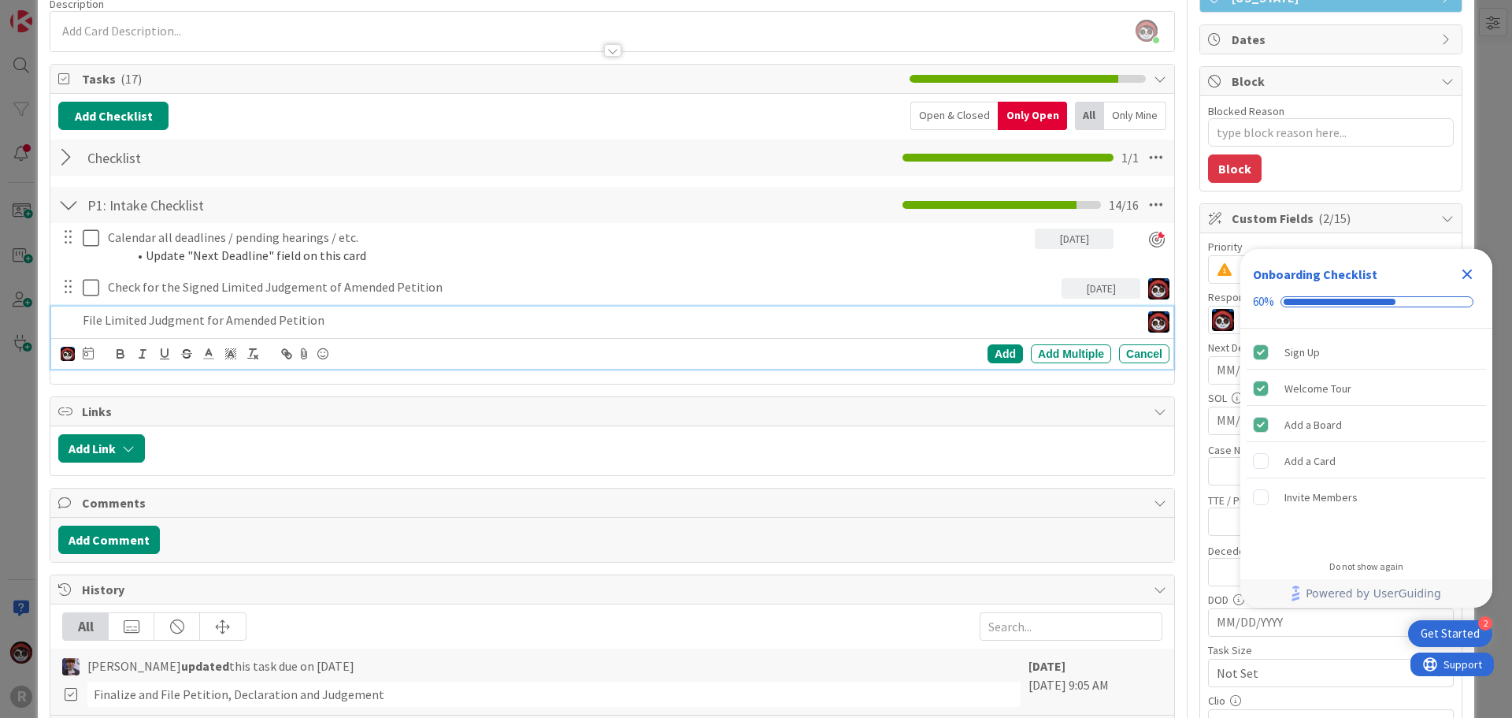
scroll to position [129, 0]
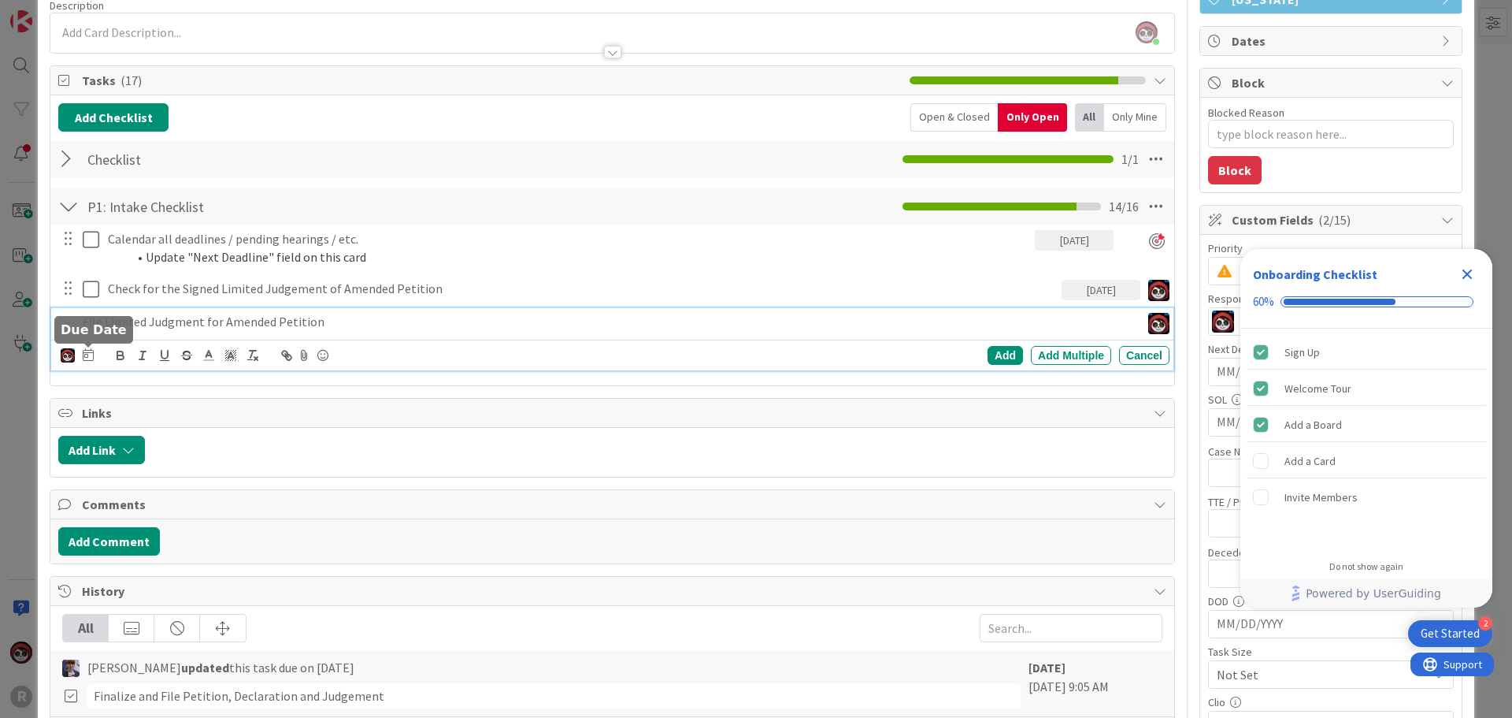
click at [90, 357] on icon at bounding box center [88, 354] width 11 height 13
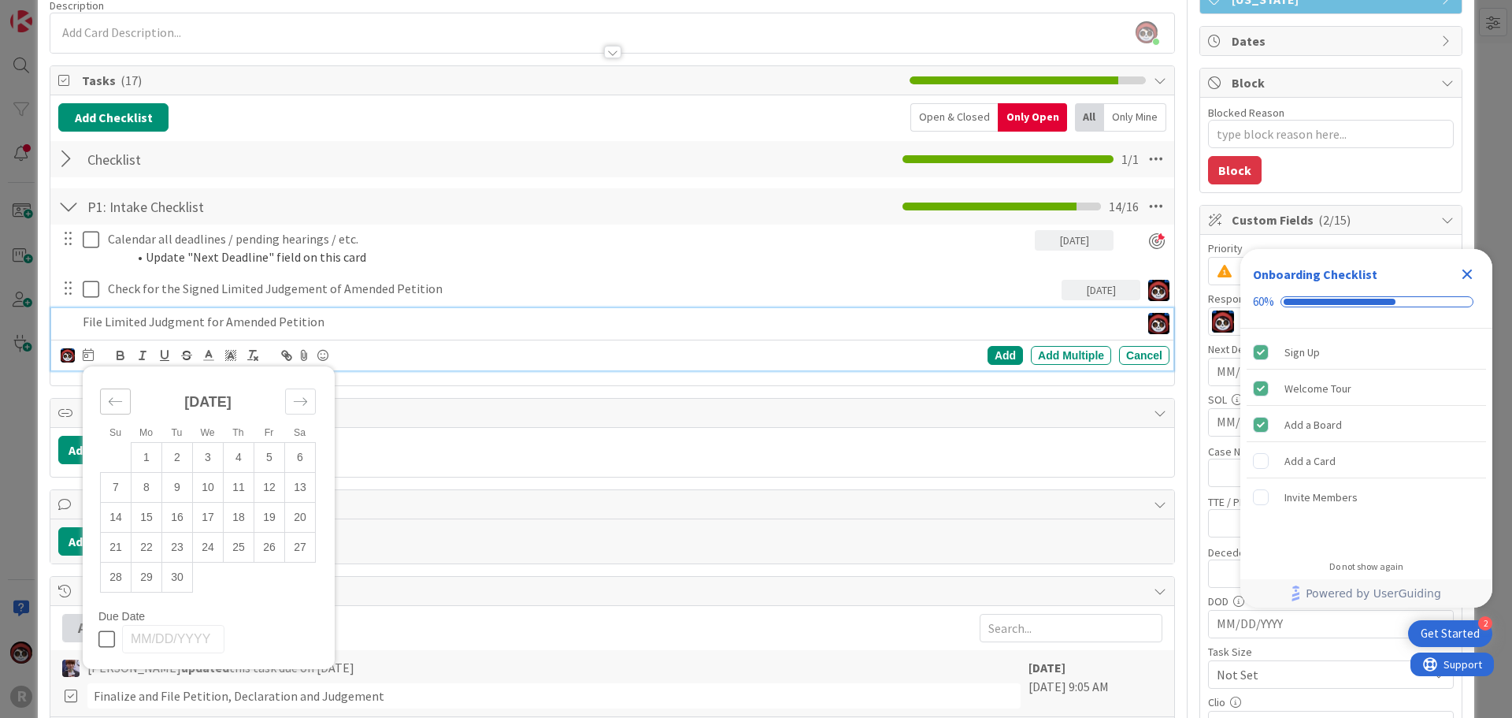
click at [109, 402] on icon "Move backward to switch to the previous month." at bounding box center [115, 401] width 15 height 15
click at [198, 583] on td "27" at bounding box center [208, 577] width 31 height 30
click at [988, 361] on div "Add" at bounding box center [1005, 355] width 35 height 19
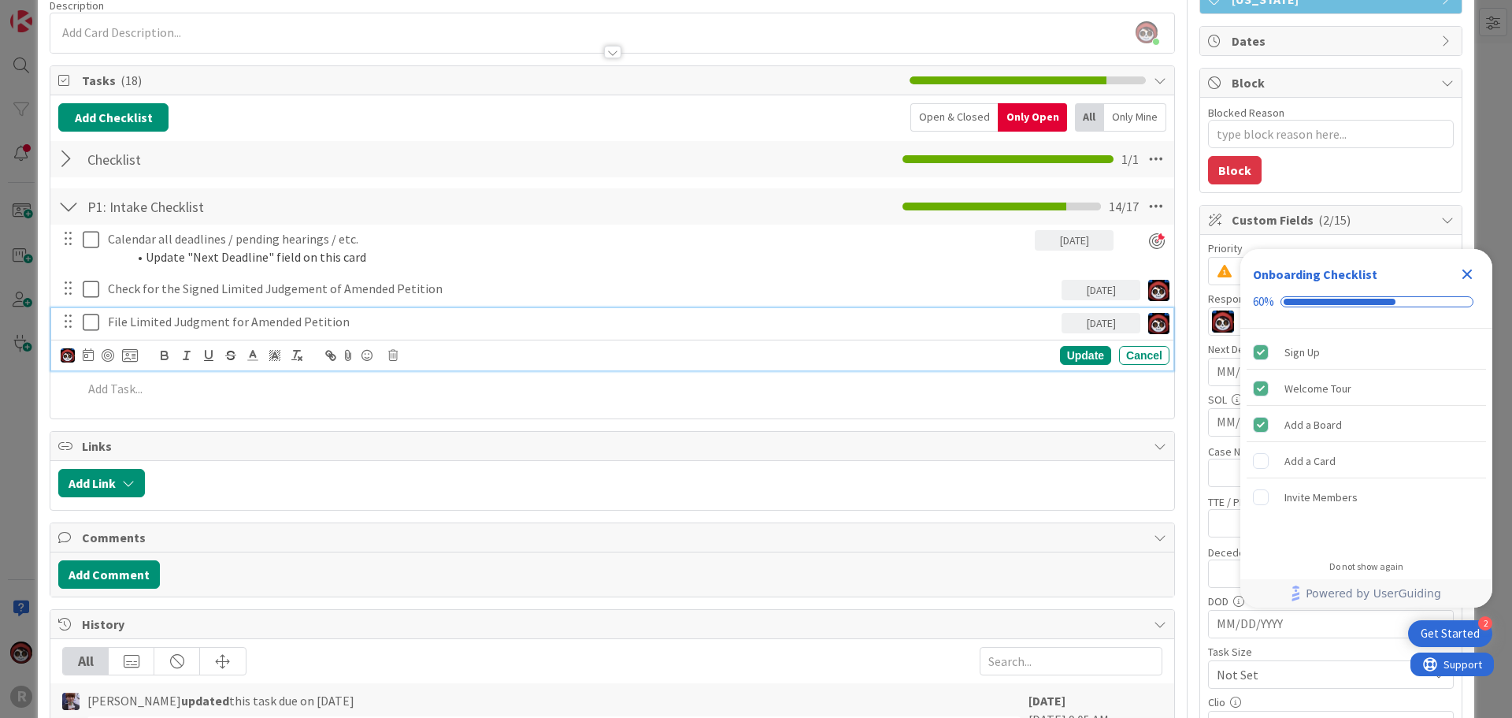
click at [162, 325] on p "File Limited Judgment for Amended Petition" at bounding box center [582, 322] width 948 height 18
click at [109, 356] on div at bounding box center [108, 355] width 13 height 13
click at [1061, 359] on div "Update" at bounding box center [1085, 356] width 51 height 19
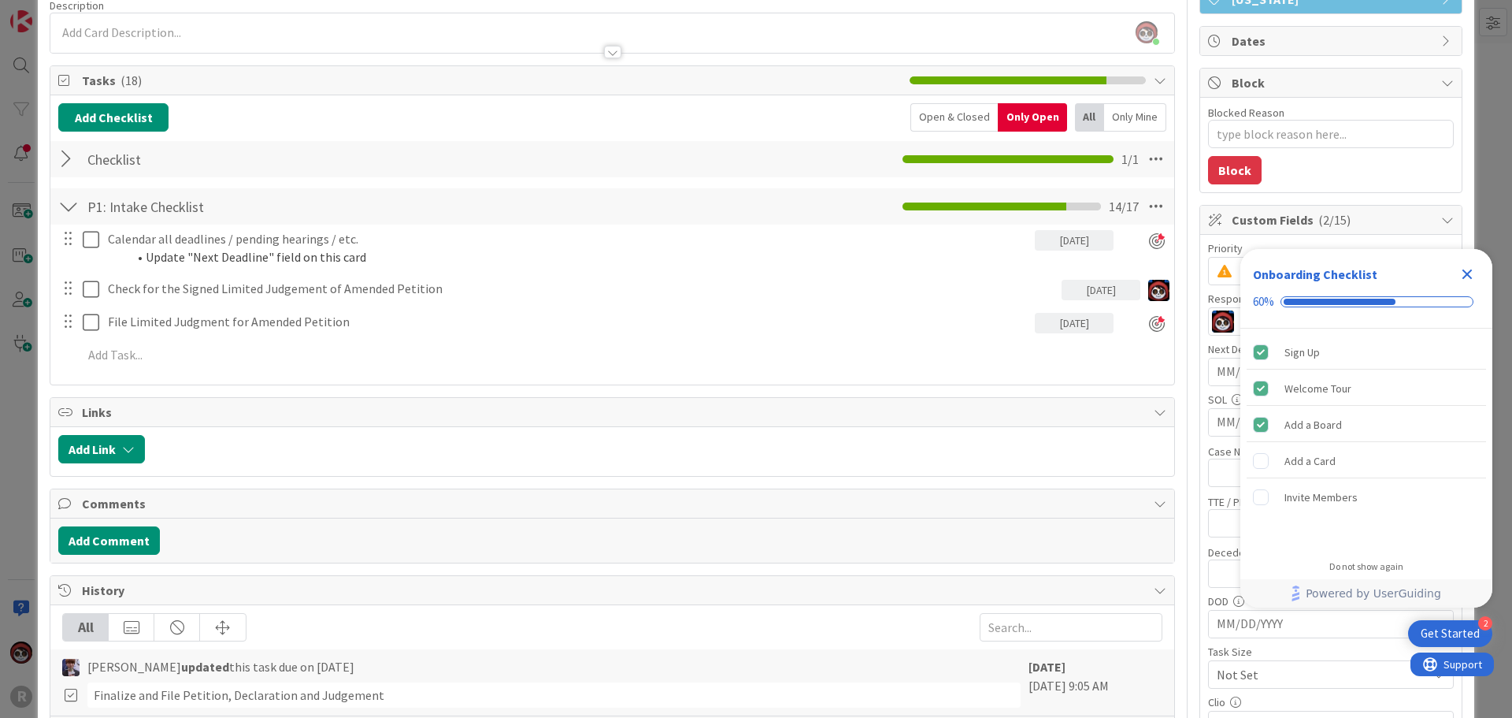
scroll to position [0, 0]
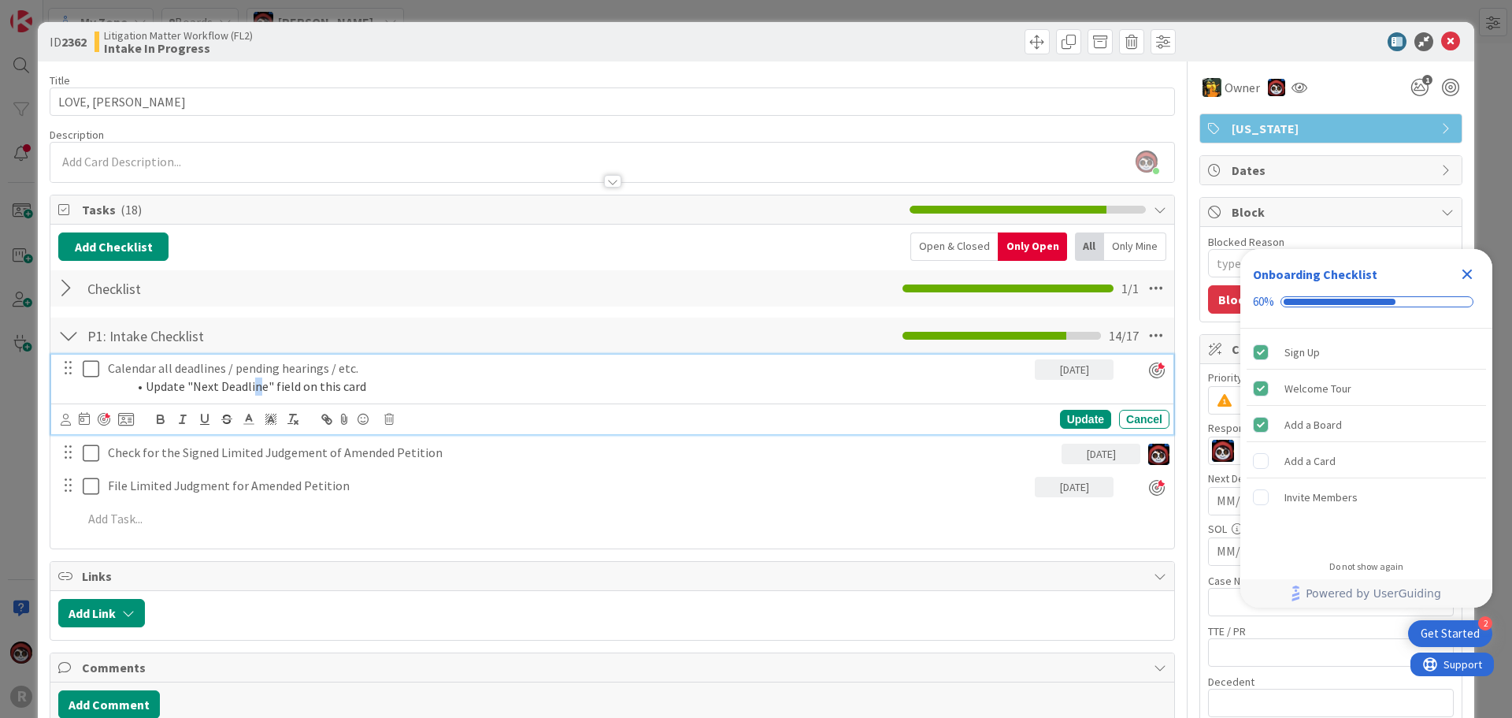
click at [254, 380] on li "Update "Next Deadline" field on this card" at bounding box center [578, 386] width 902 height 18
click at [102, 418] on div at bounding box center [104, 419] width 13 height 13
click at [1067, 410] on div "Update" at bounding box center [1085, 419] width 51 height 19
click at [172, 367] on p "Calendar all deadlines / pending hearings / etc." at bounding box center [582, 368] width 948 height 18
click at [67, 418] on icon at bounding box center [66, 420] width 10 height 12
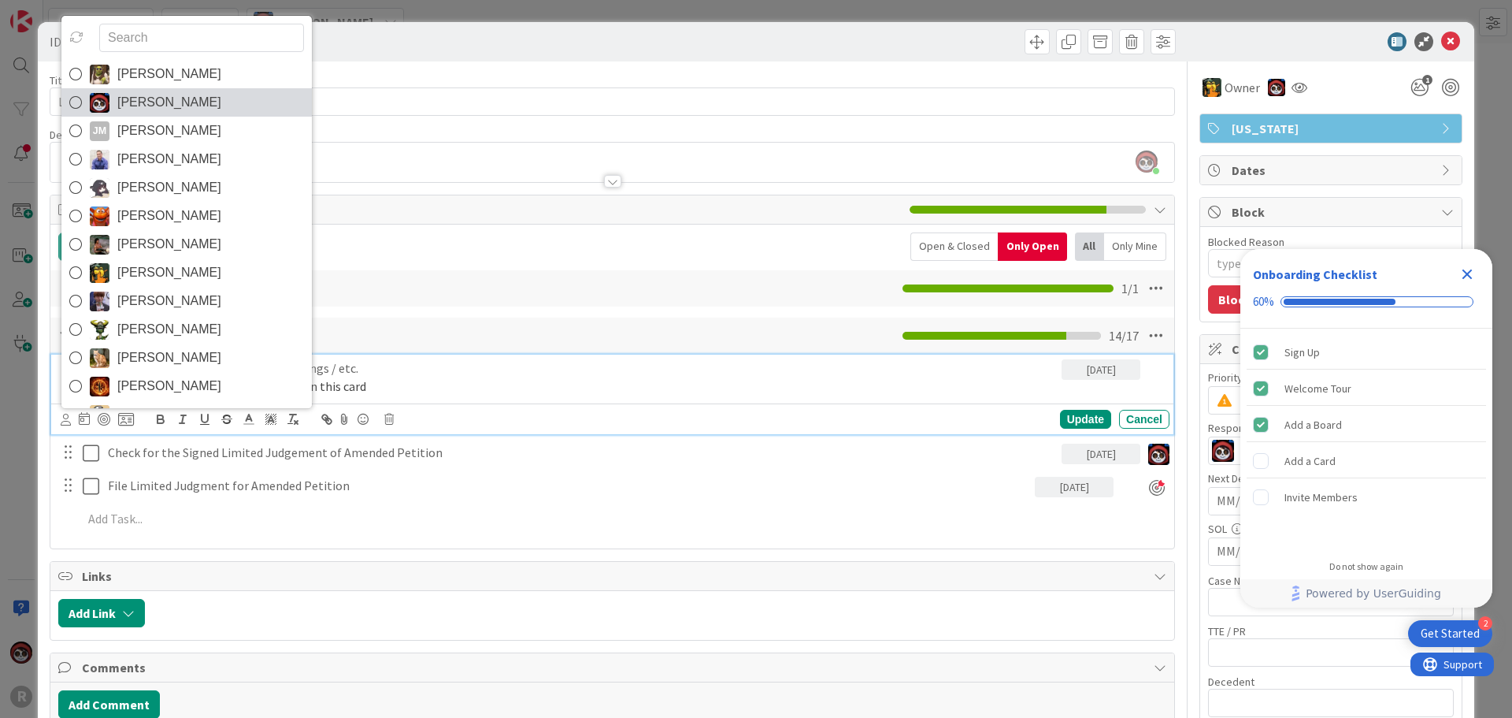
click at [139, 95] on span "Jasmin Sanchez" at bounding box center [169, 103] width 104 height 24
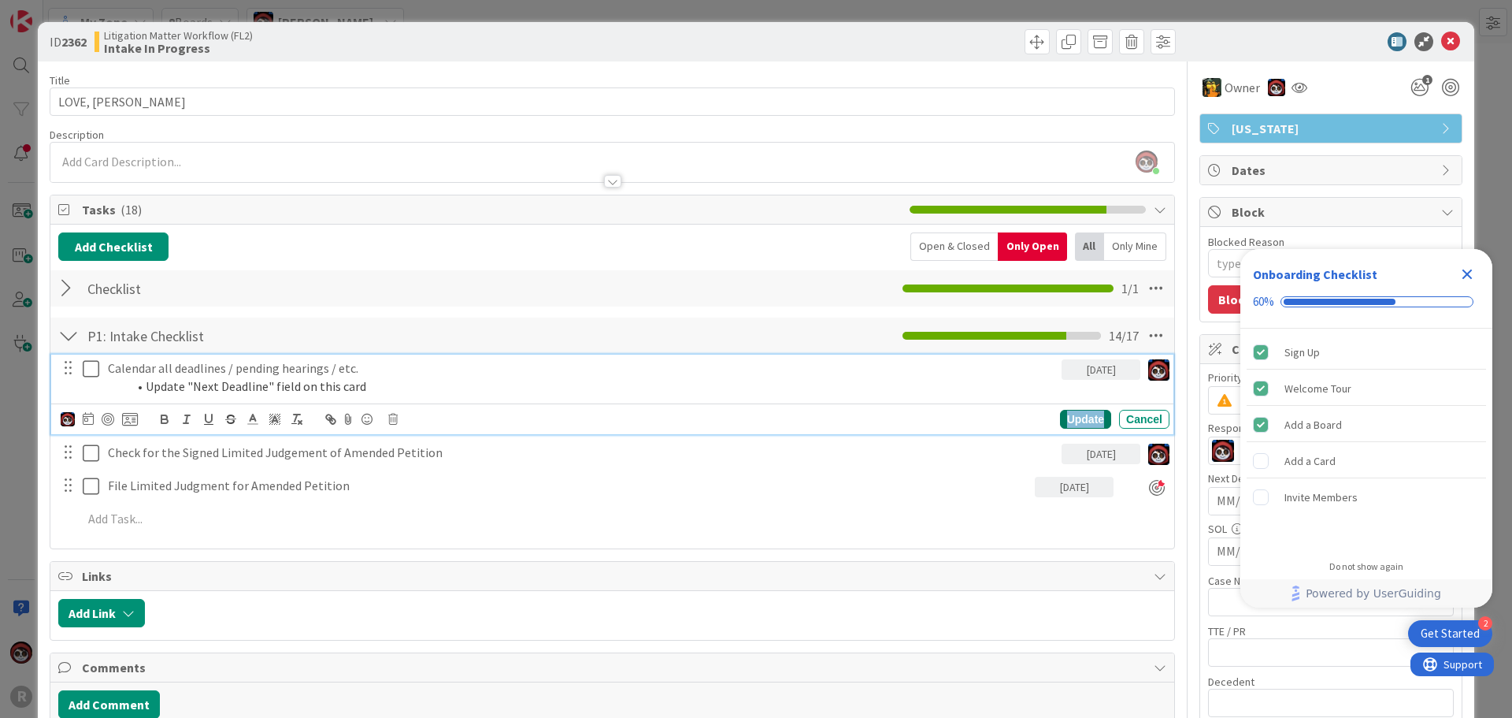
click at [1073, 421] on div "Update" at bounding box center [1085, 419] width 51 height 19
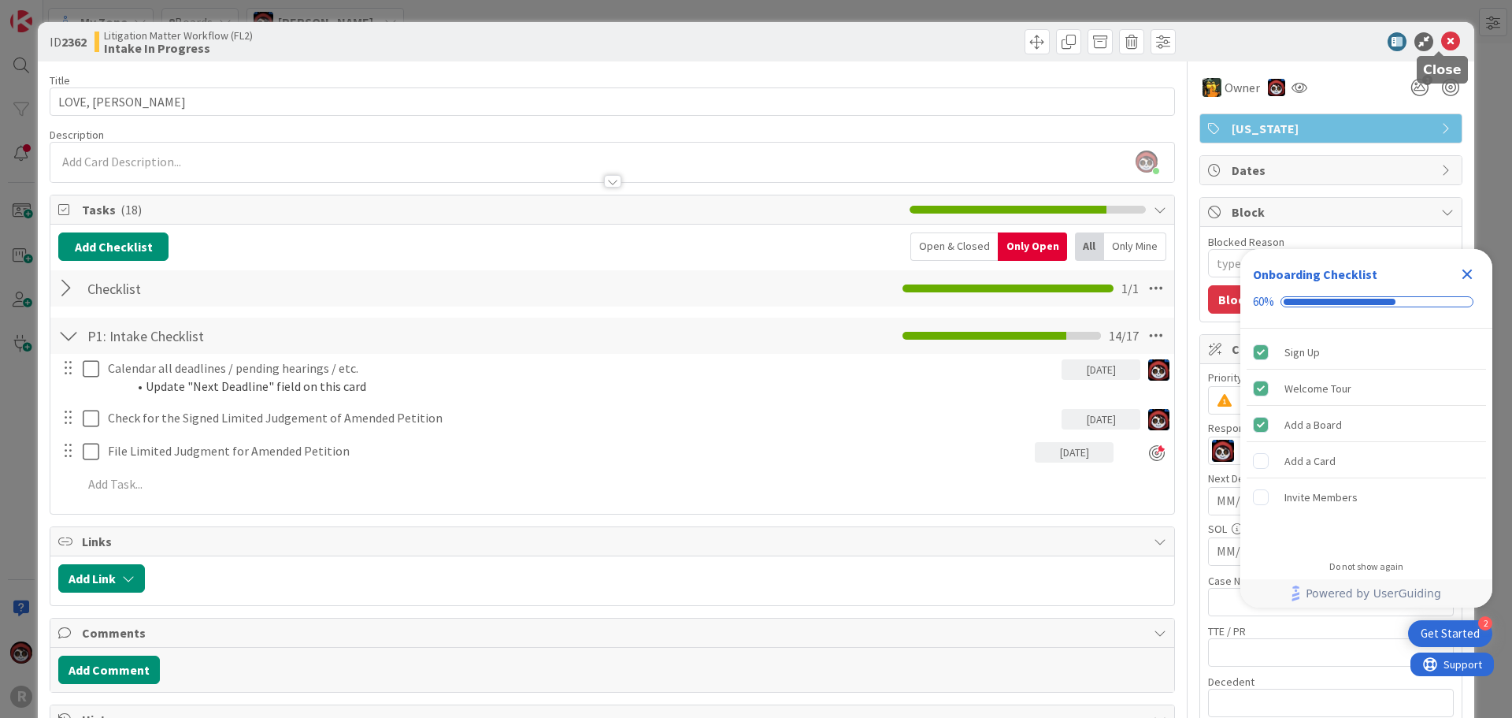
click at [1441, 43] on icon at bounding box center [1450, 41] width 19 height 19
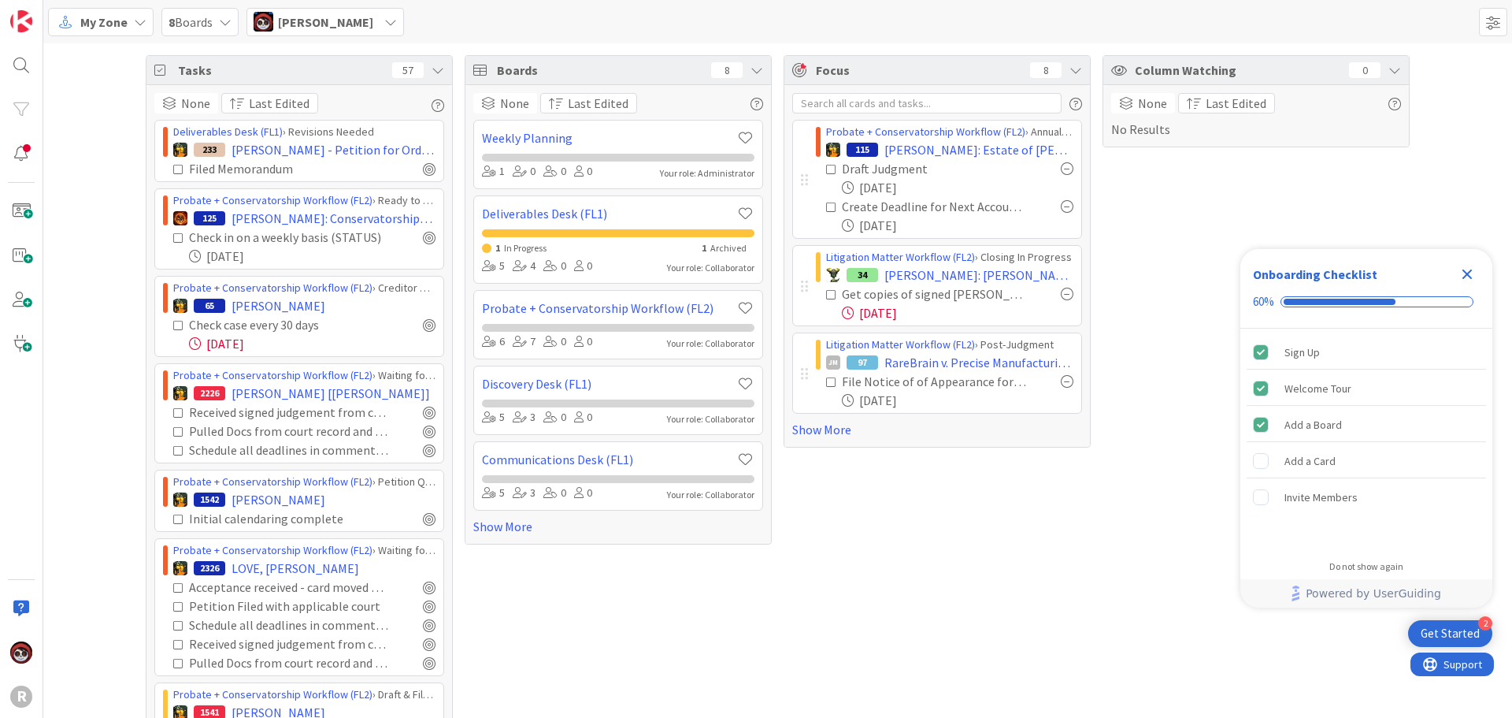
click at [803, 424] on link "Show More" at bounding box center [937, 429] width 290 height 19
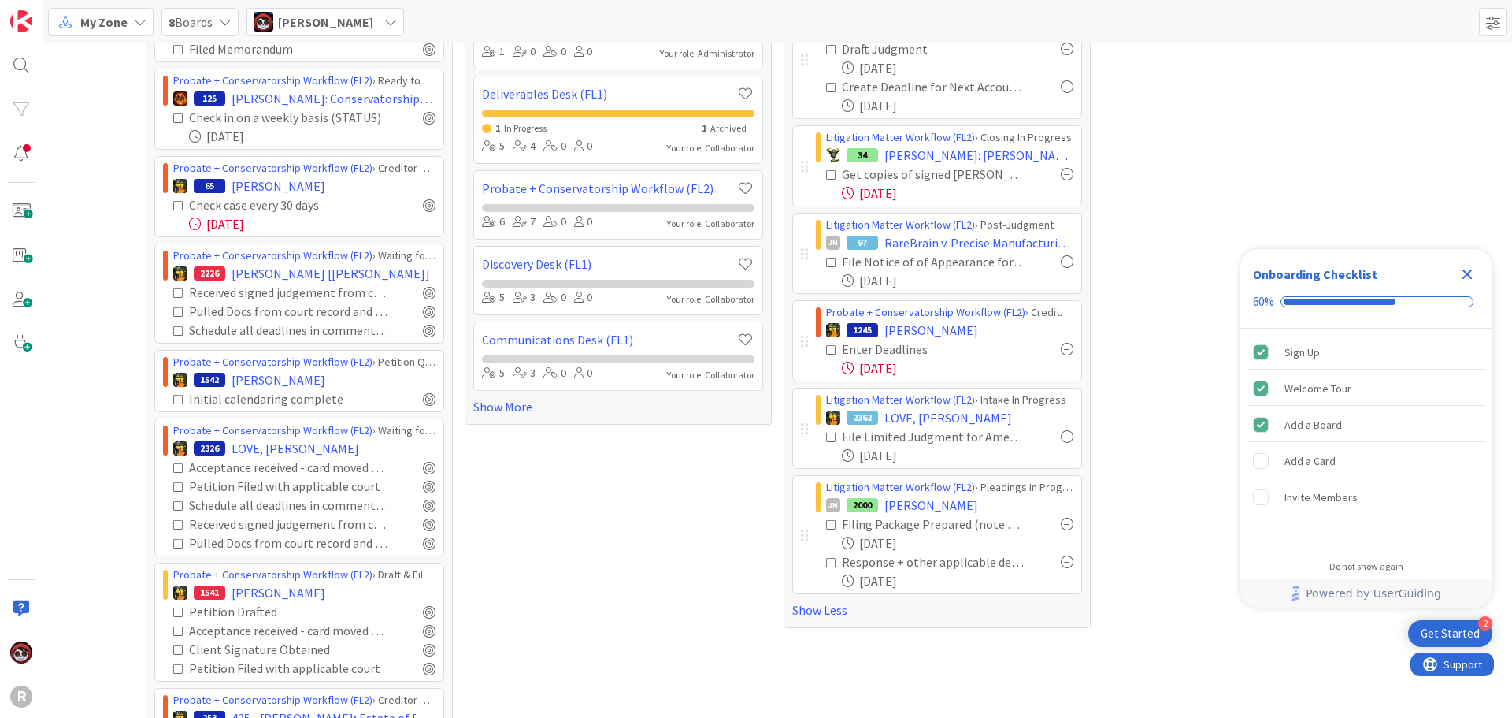
scroll to position [158, 0]
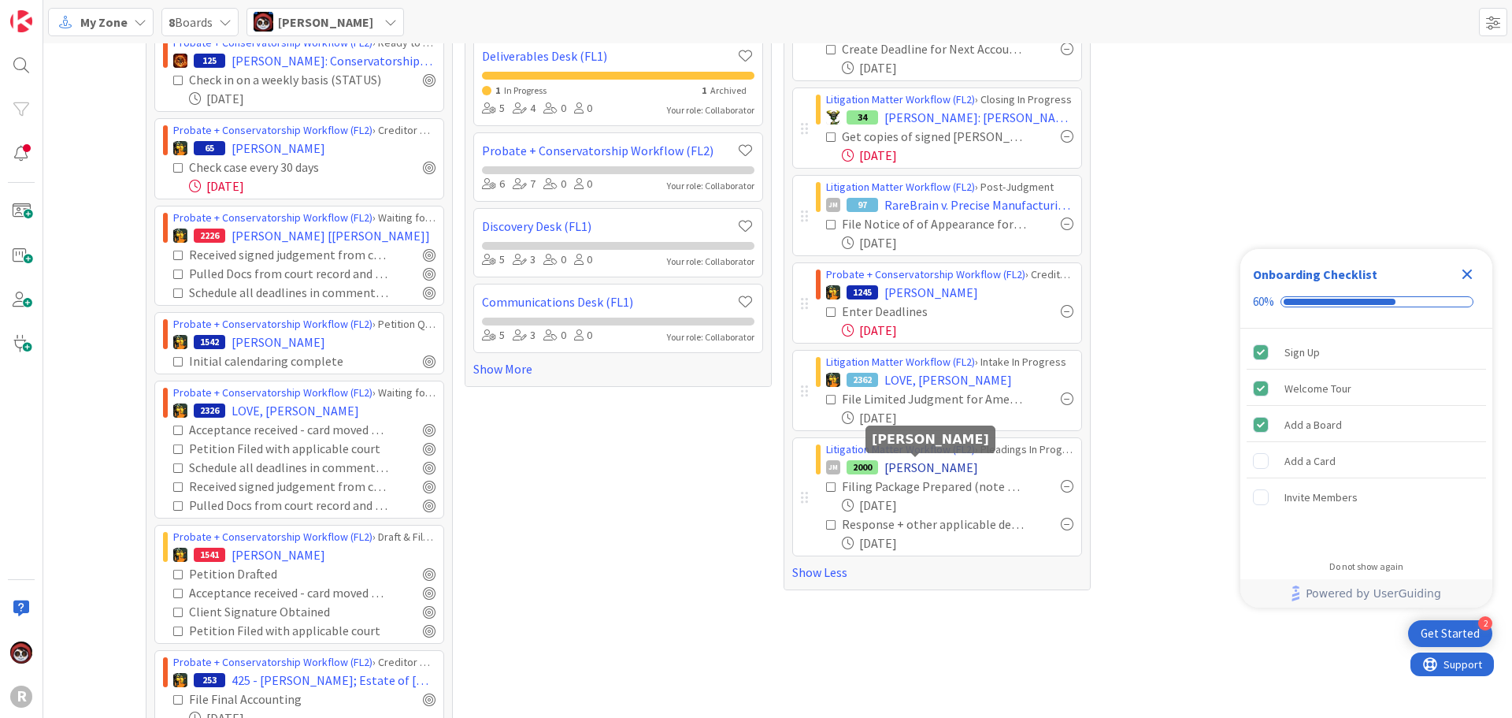
click at [933, 470] on span "HAGA, Patricia" at bounding box center [932, 467] width 94 height 19
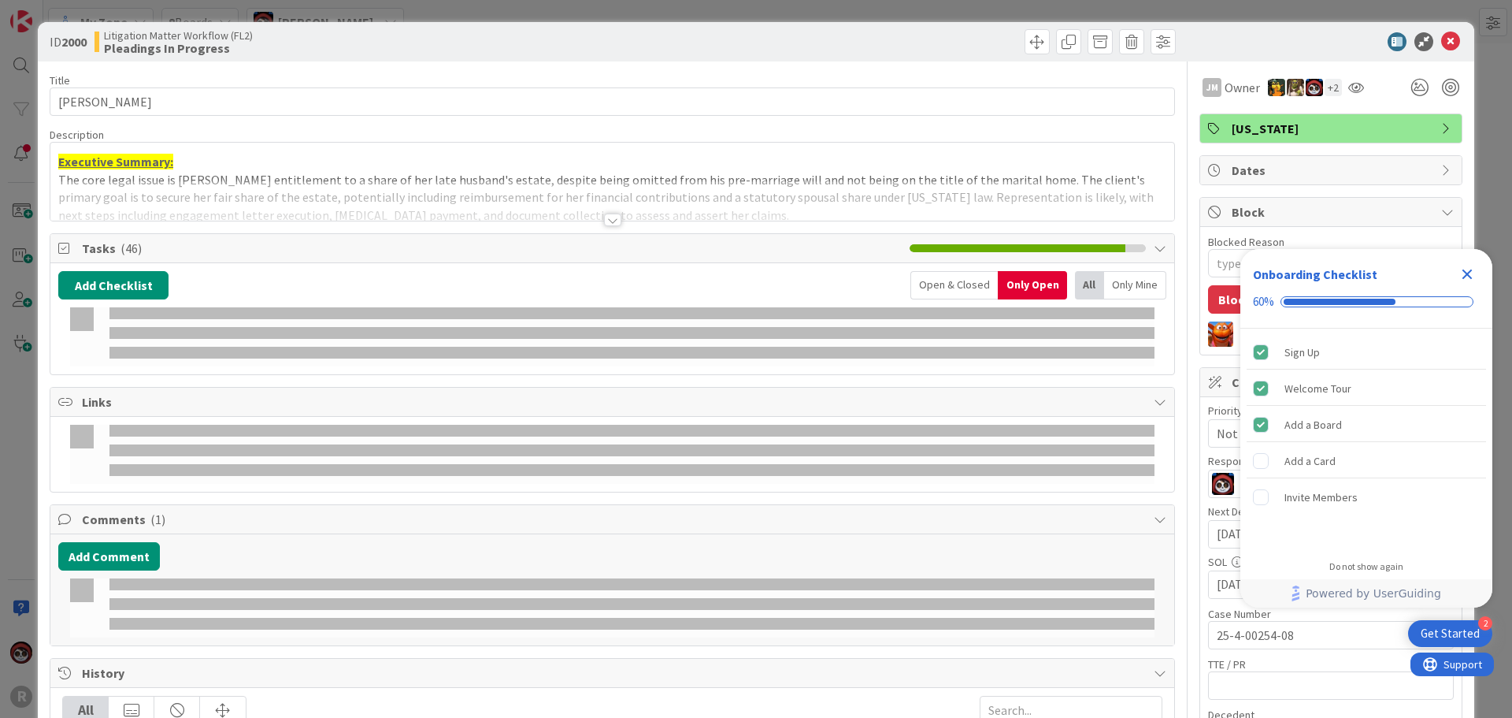
type textarea "x"
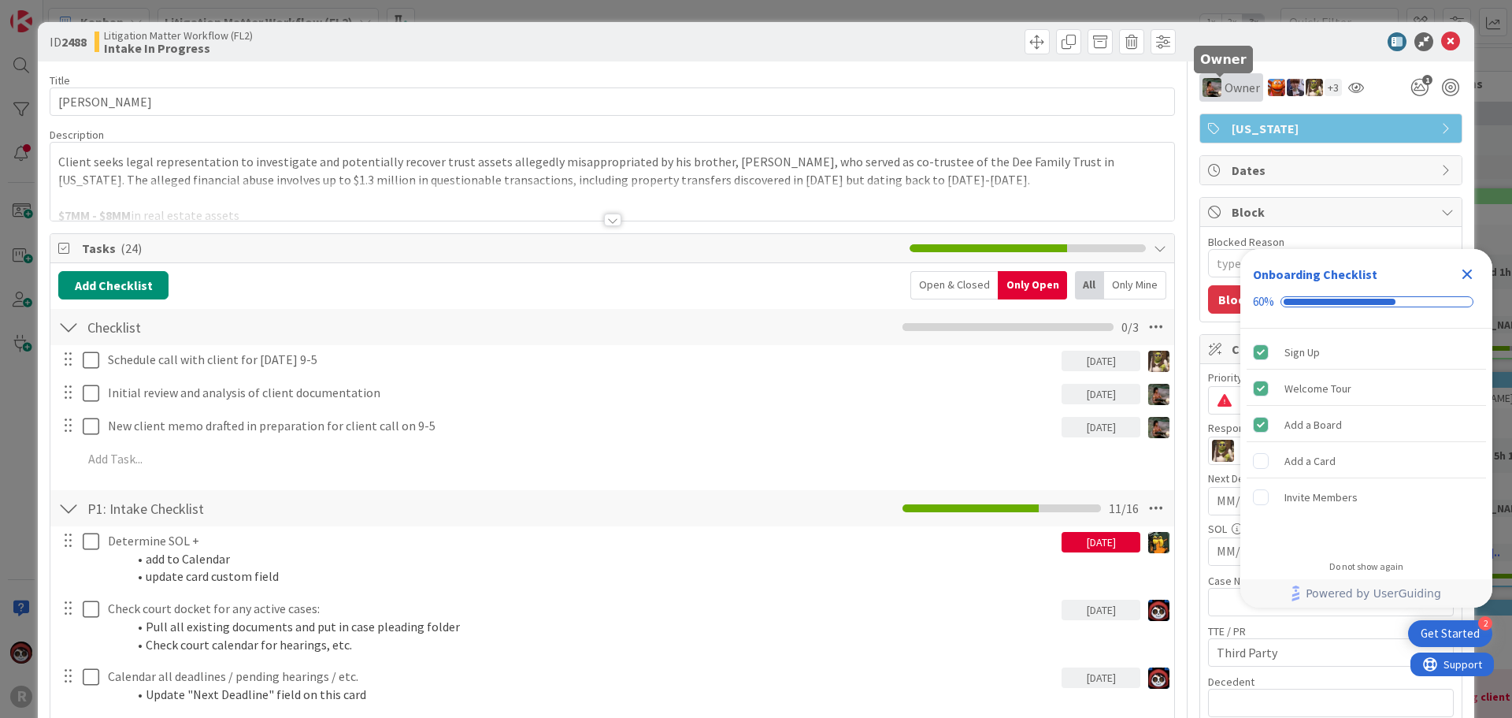
click at [1225, 90] on span "Owner" at bounding box center [1242, 87] width 35 height 19
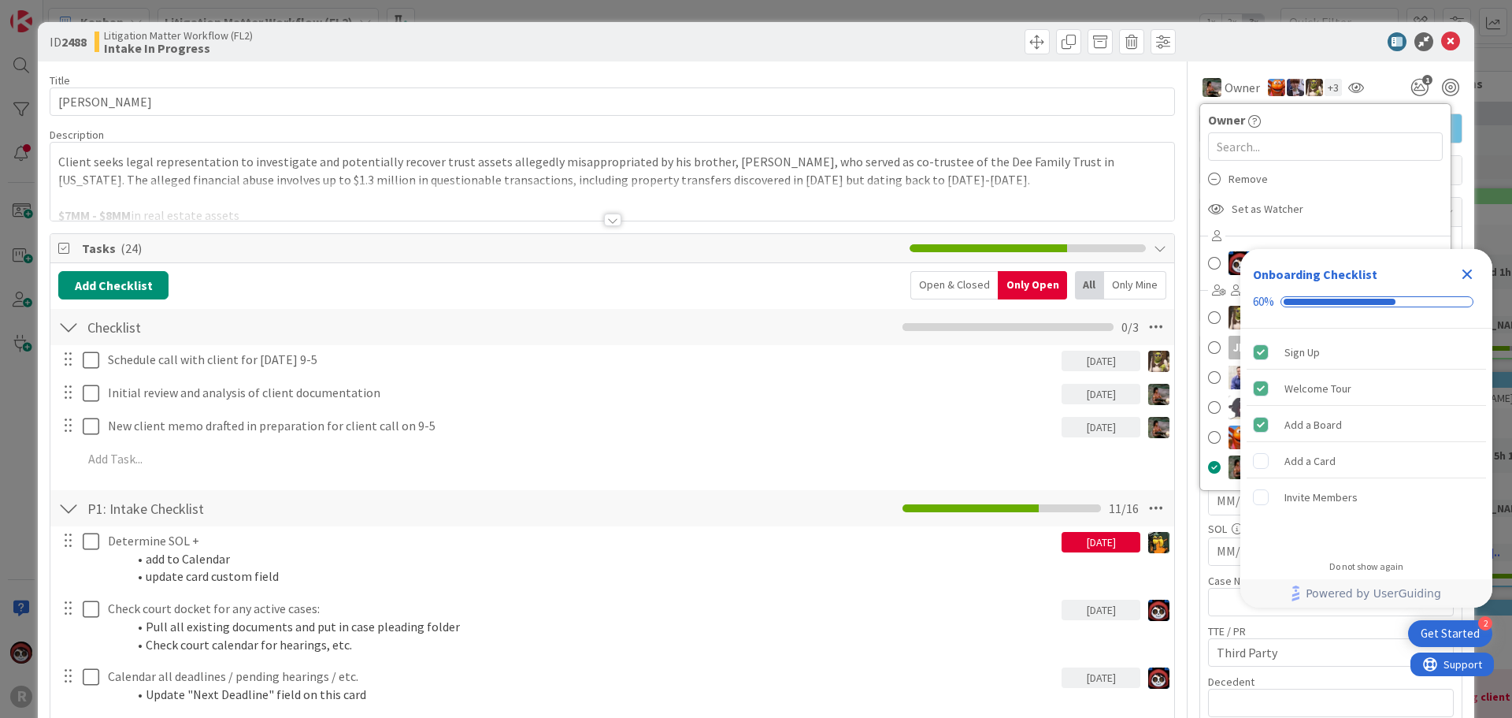
click at [1325, 88] on div "+ 3" at bounding box center [1333, 87] width 17 height 17
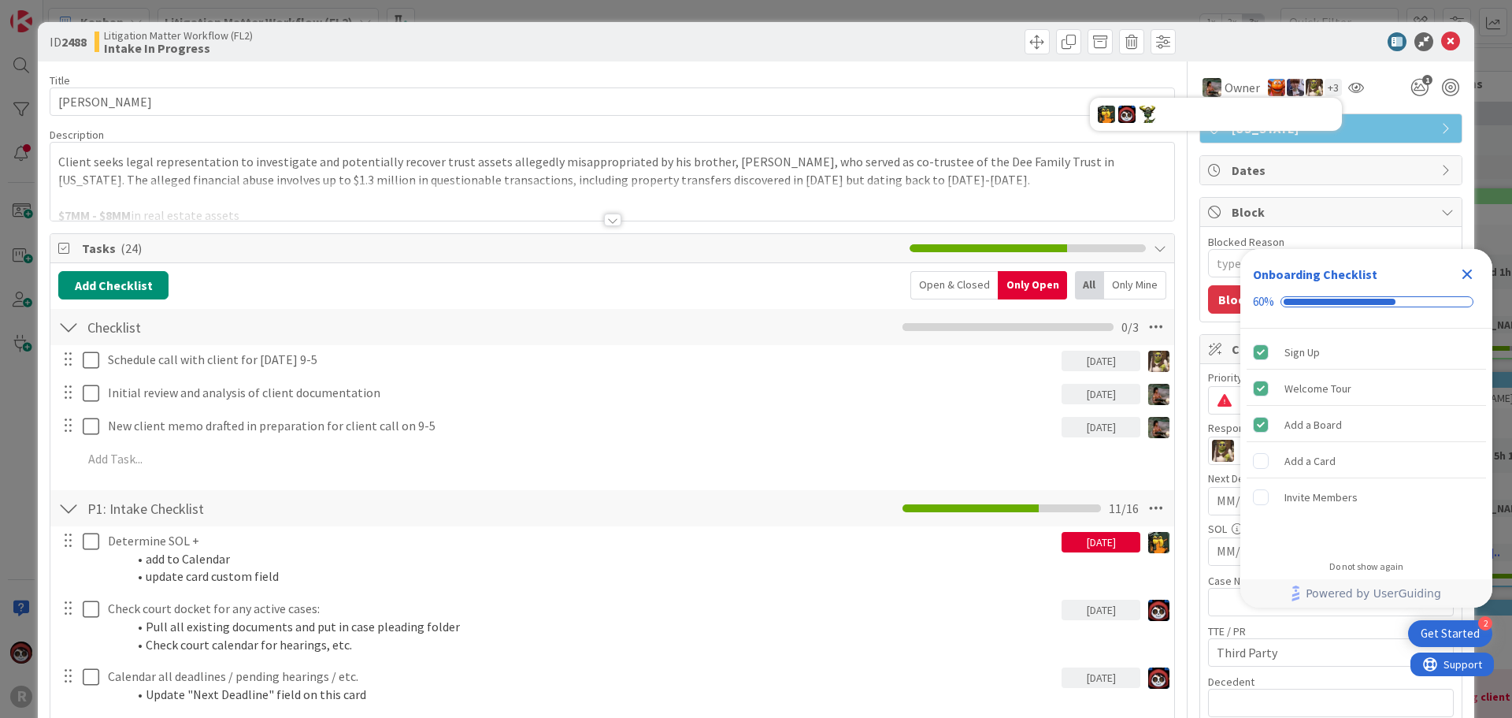
click at [1223, 65] on div "Owner Owner Remove Set as Watcher Jasmin Sanchez Devine Gines JM Jeff Myers Joh…" at bounding box center [1331, 81] width 263 height 40
click at [1441, 41] on icon at bounding box center [1450, 41] width 19 height 19
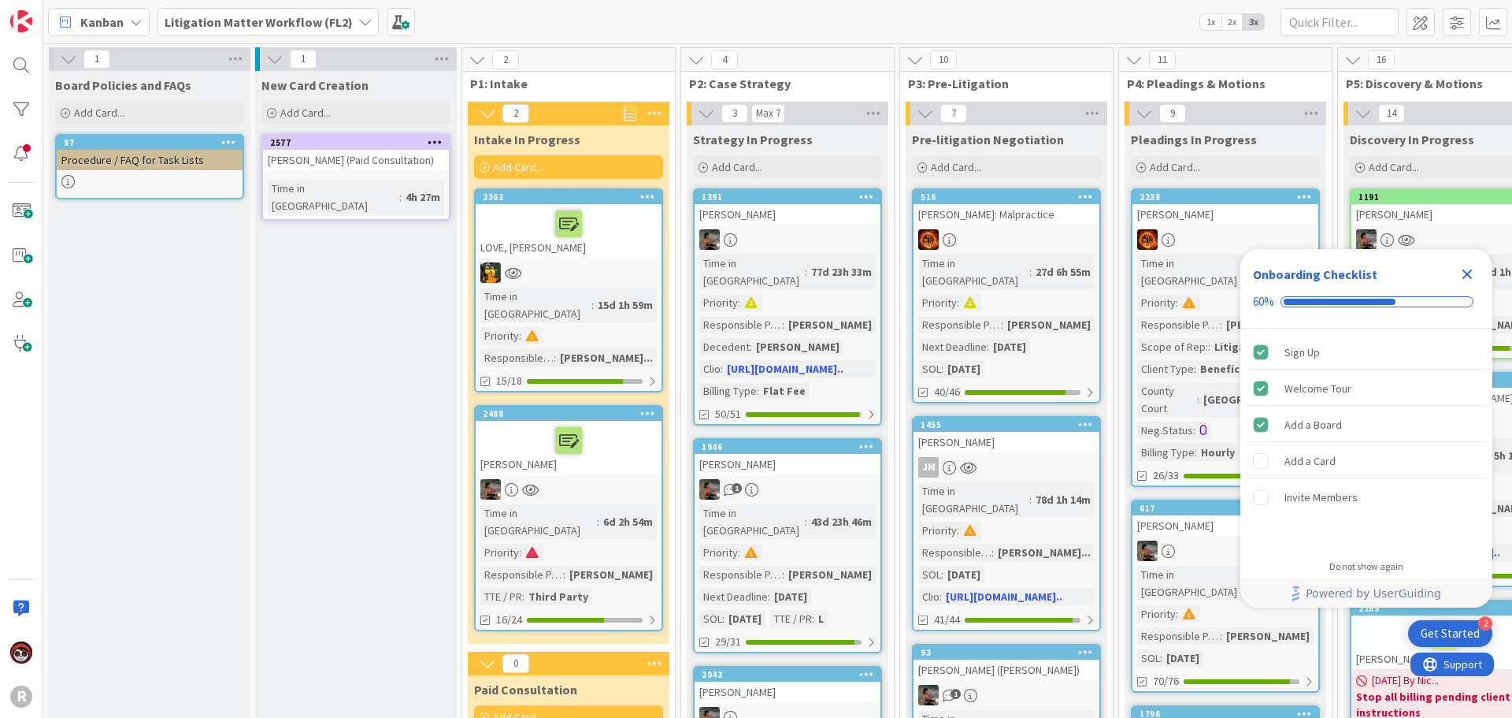
click at [94, 24] on span "Kanban" at bounding box center [101, 22] width 43 height 19
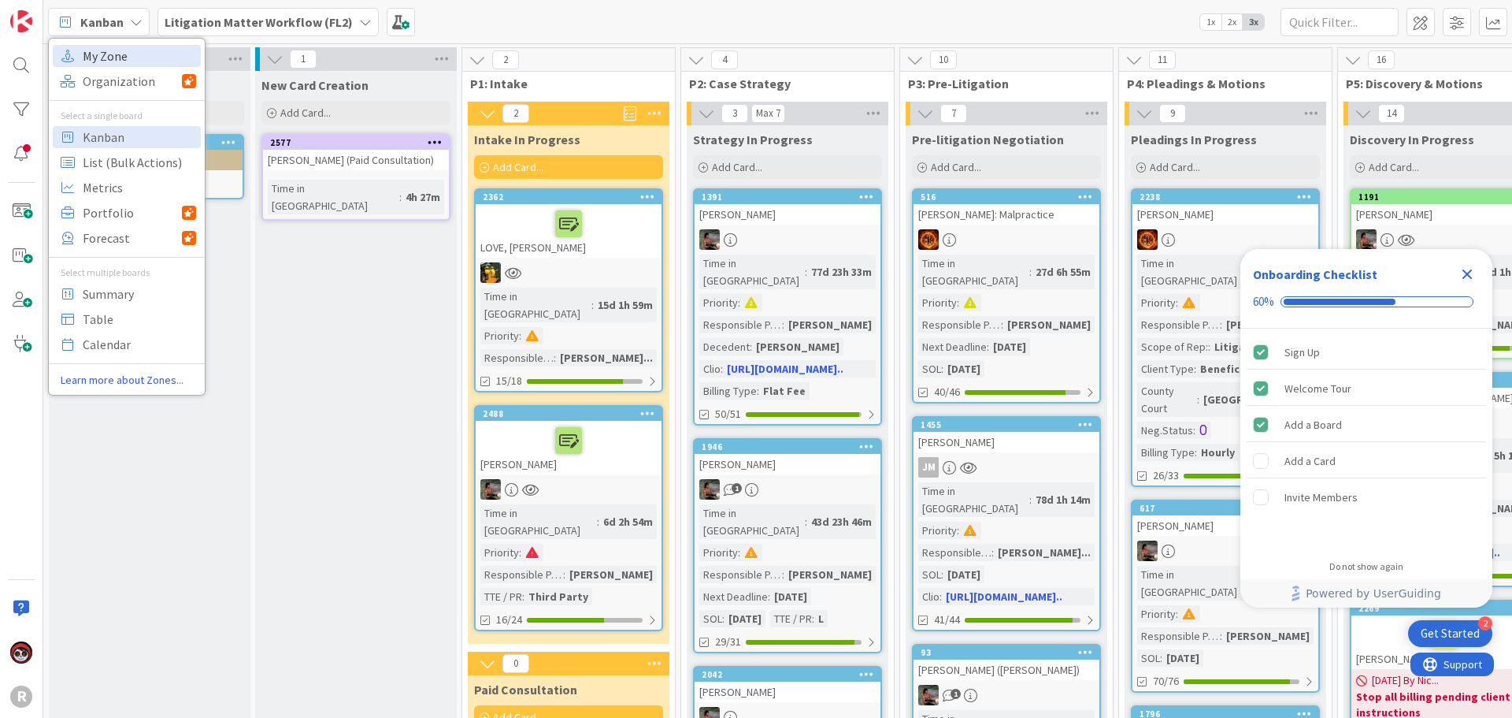
click at [101, 46] on span "My Zone" at bounding box center [139, 56] width 113 height 24
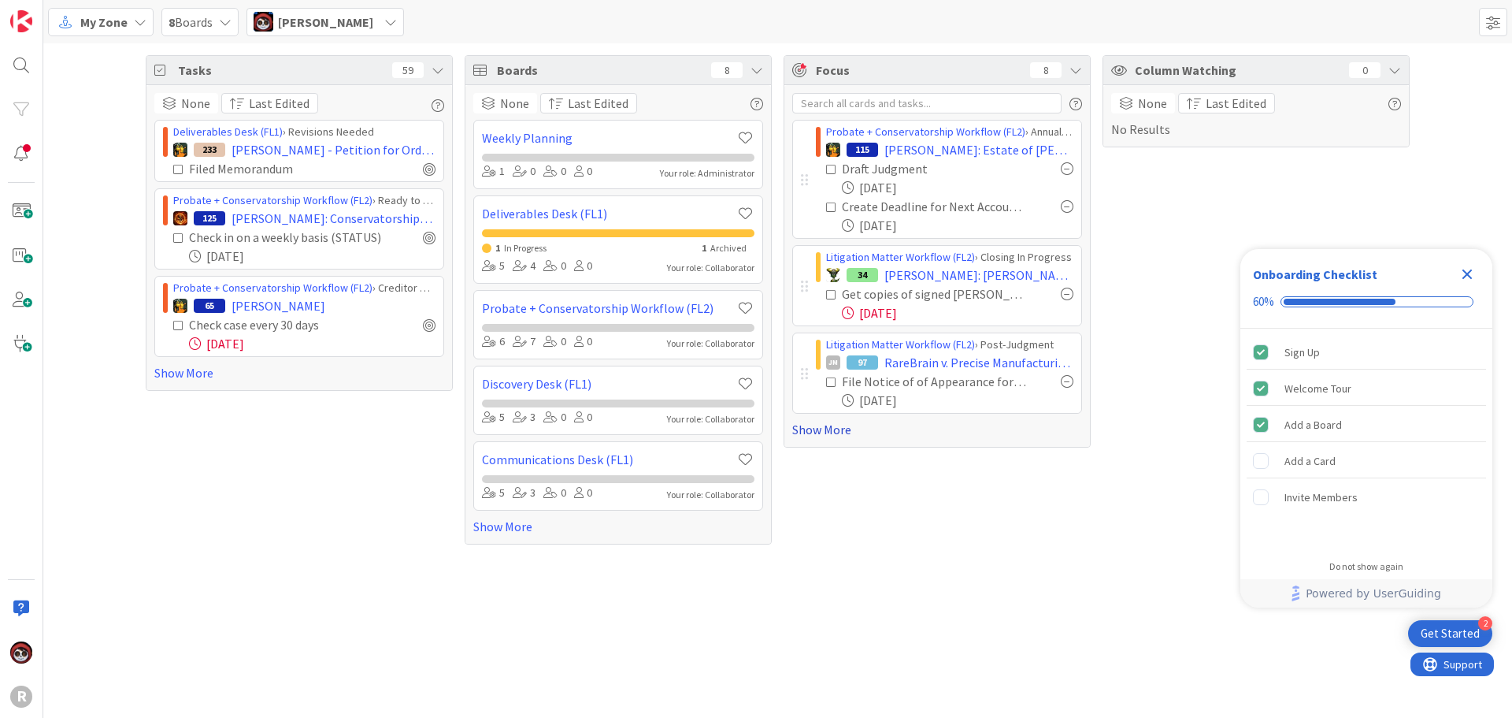
click at [834, 433] on link "Show More" at bounding box center [937, 429] width 290 height 19
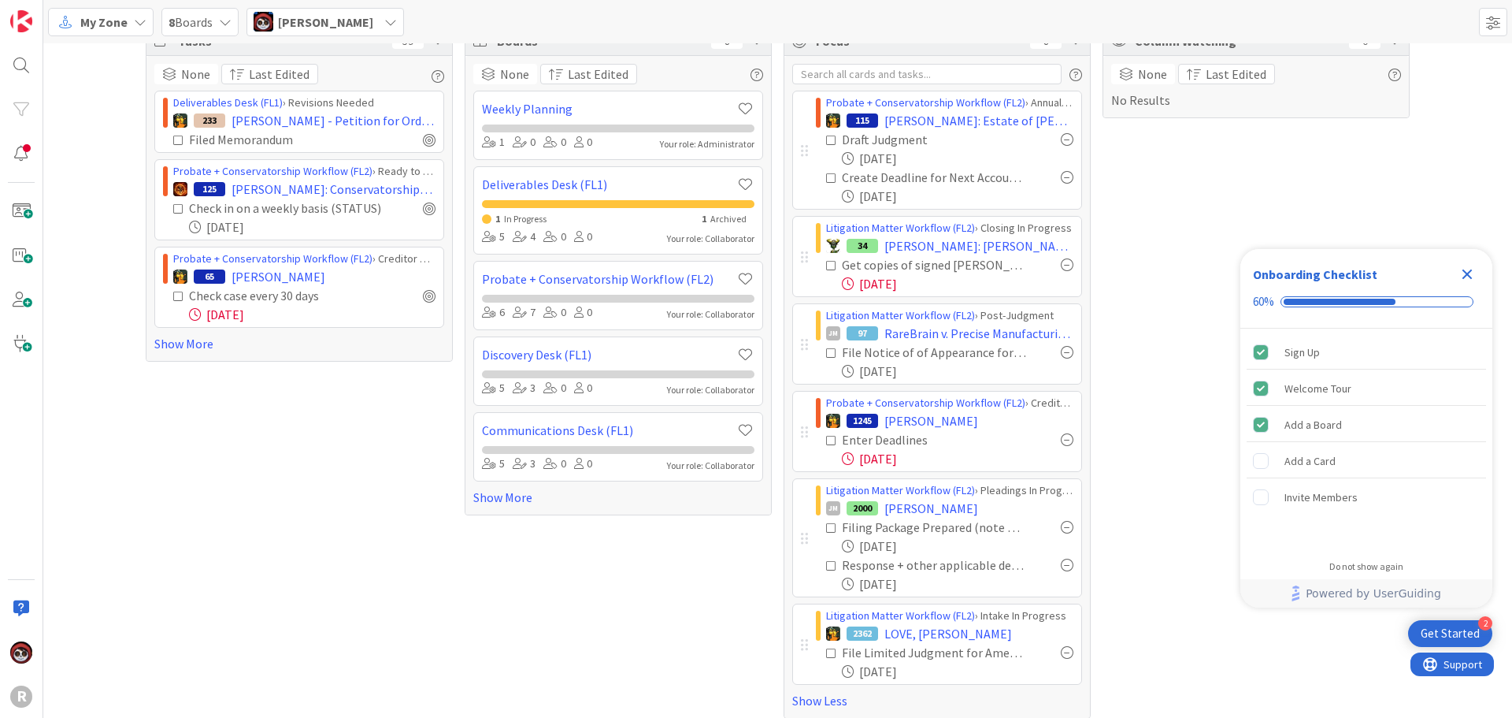
scroll to position [42, 0]
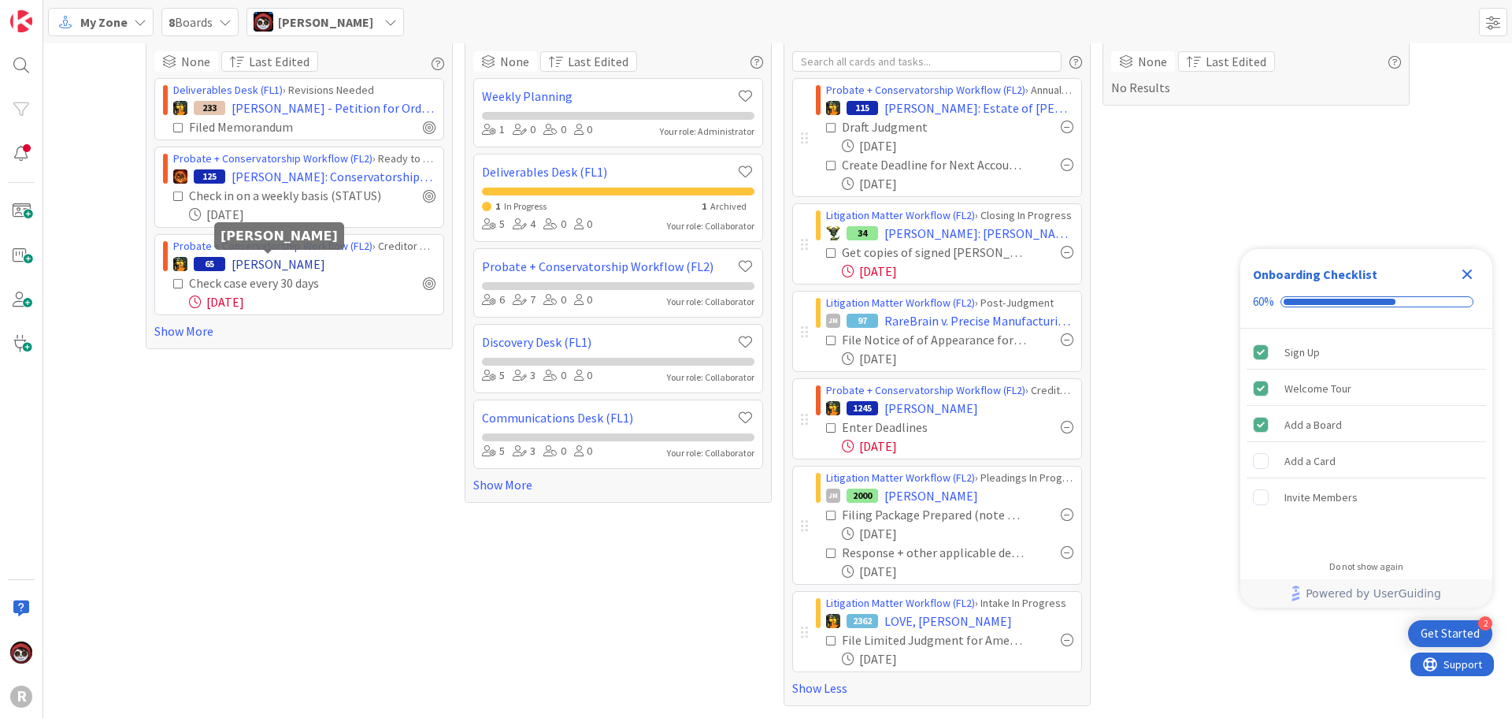
click at [258, 268] on span "Adam Breazeale" at bounding box center [279, 263] width 94 height 19
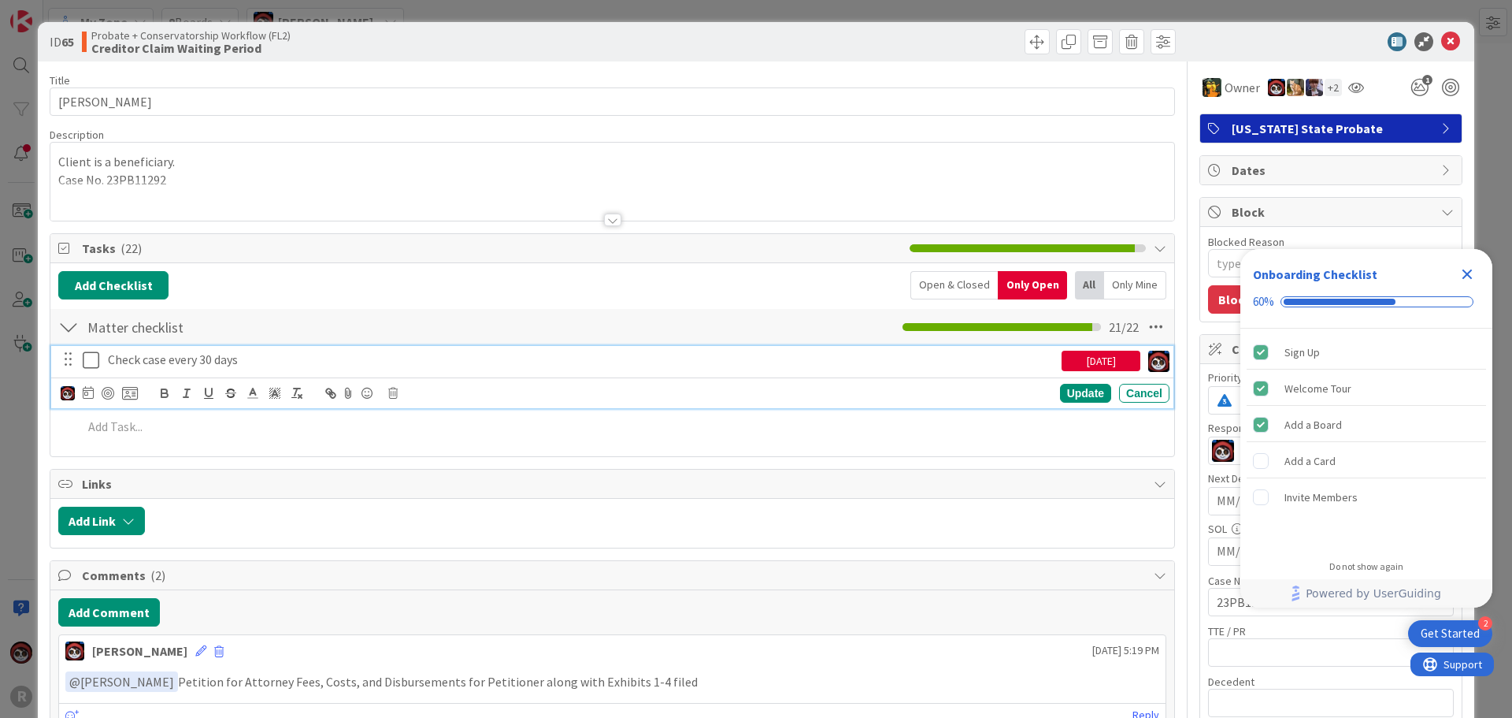
click at [172, 361] on p "Check case every 30 days" at bounding box center [582, 359] width 948 height 18
click at [87, 395] on icon at bounding box center [88, 392] width 11 height 13
type textarea "x"
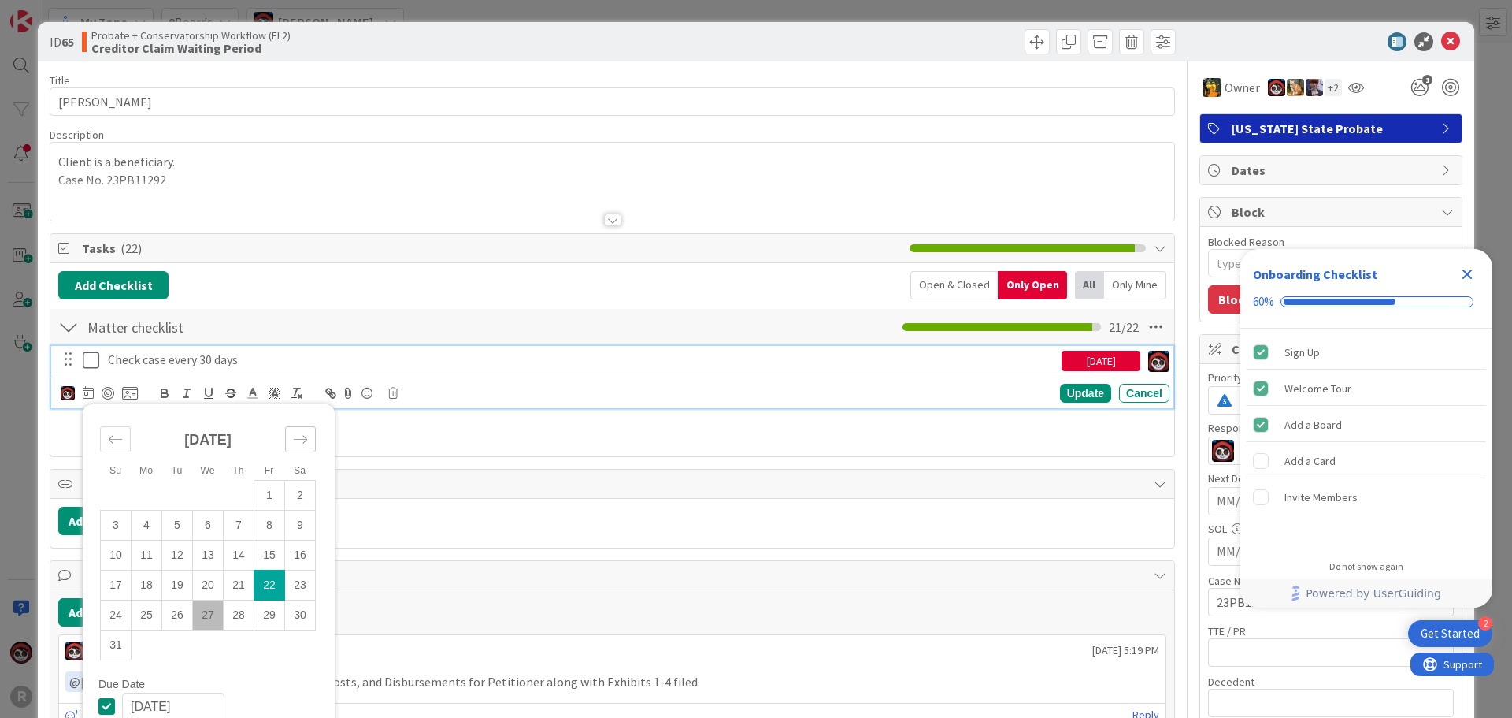
click at [305, 435] on icon "Move forward to switch to the next month." at bounding box center [300, 439] width 15 height 15
click at [148, 579] on td "22" at bounding box center [147, 584] width 31 height 30
type input "09/22/2025"
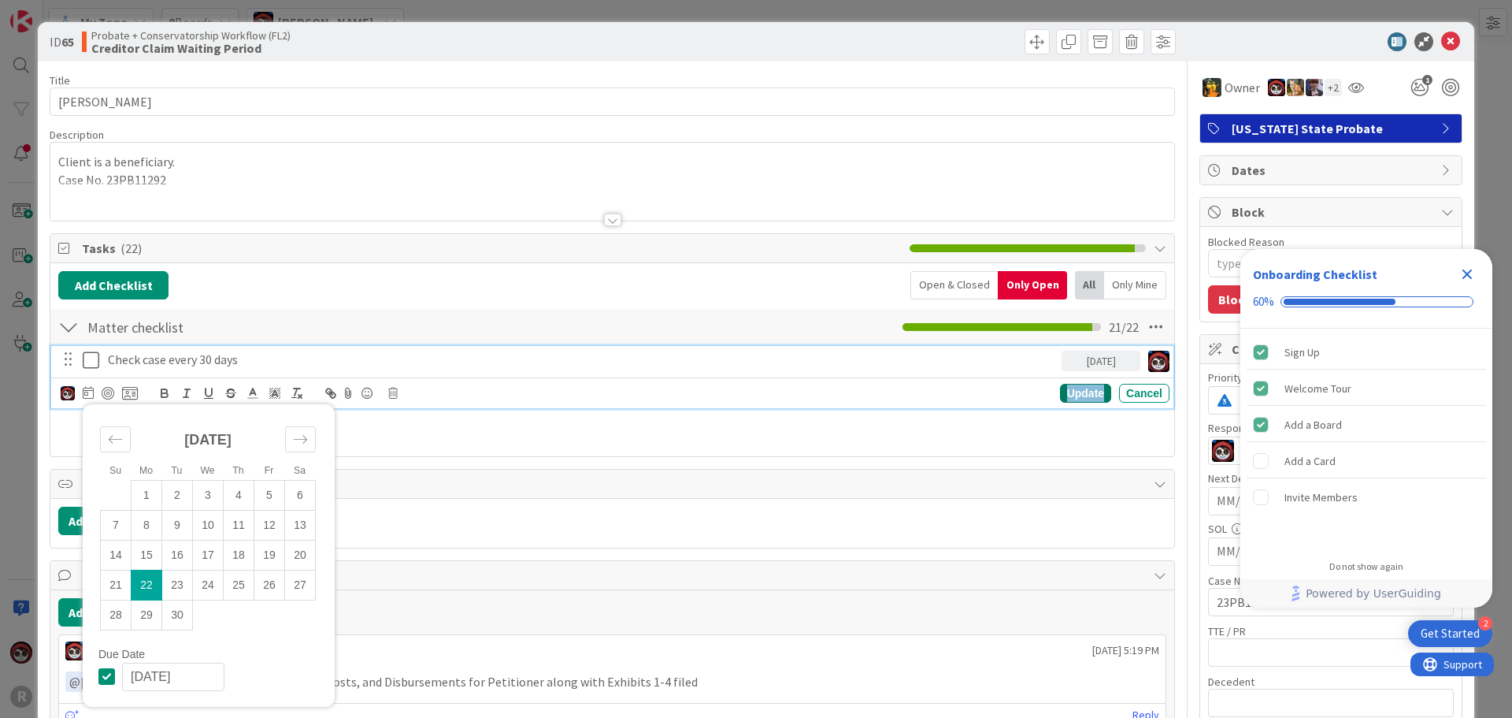
click at [1070, 391] on div "Update" at bounding box center [1085, 393] width 51 height 19
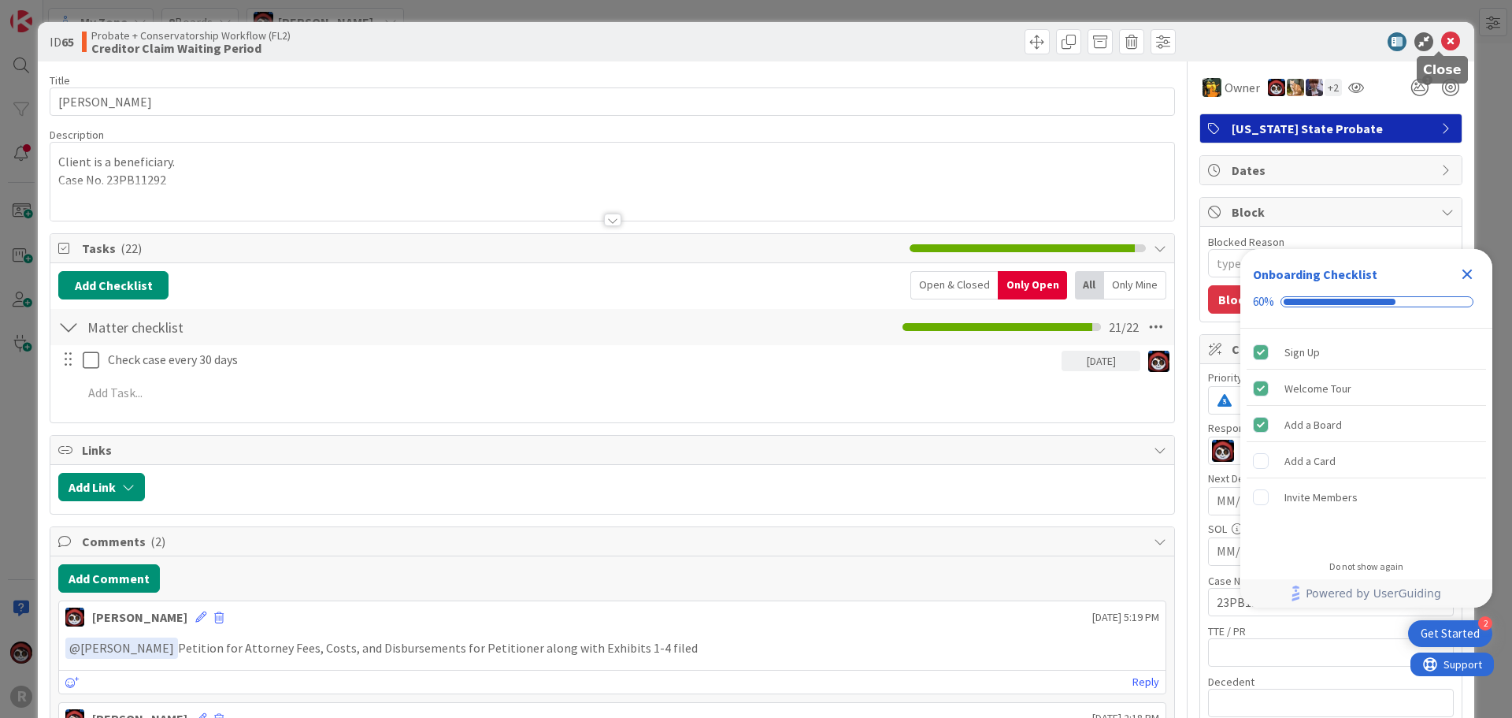
click at [1441, 38] on icon at bounding box center [1450, 41] width 19 height 19
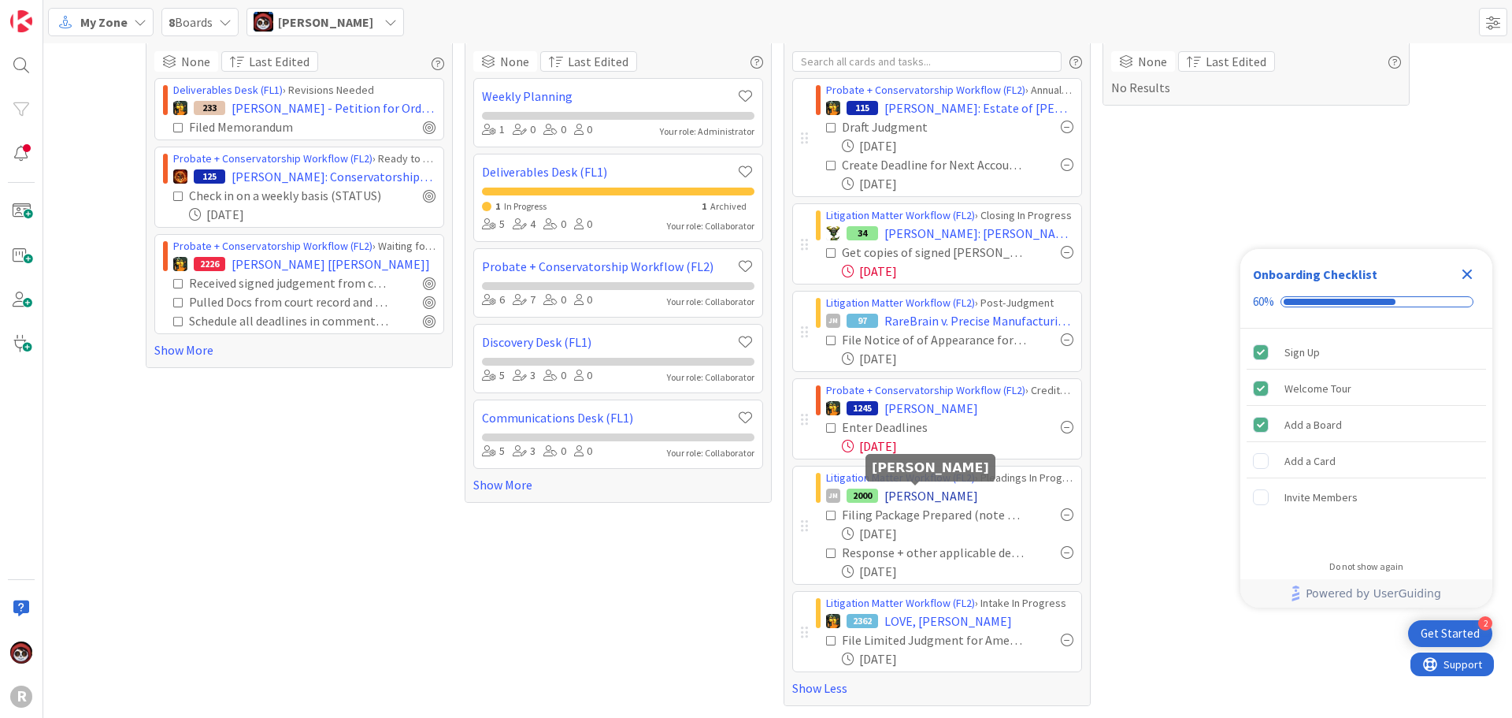
click at [896, 501] on span "HAGA, Patricia" at bounding box center [932, 495] width 94 height 19
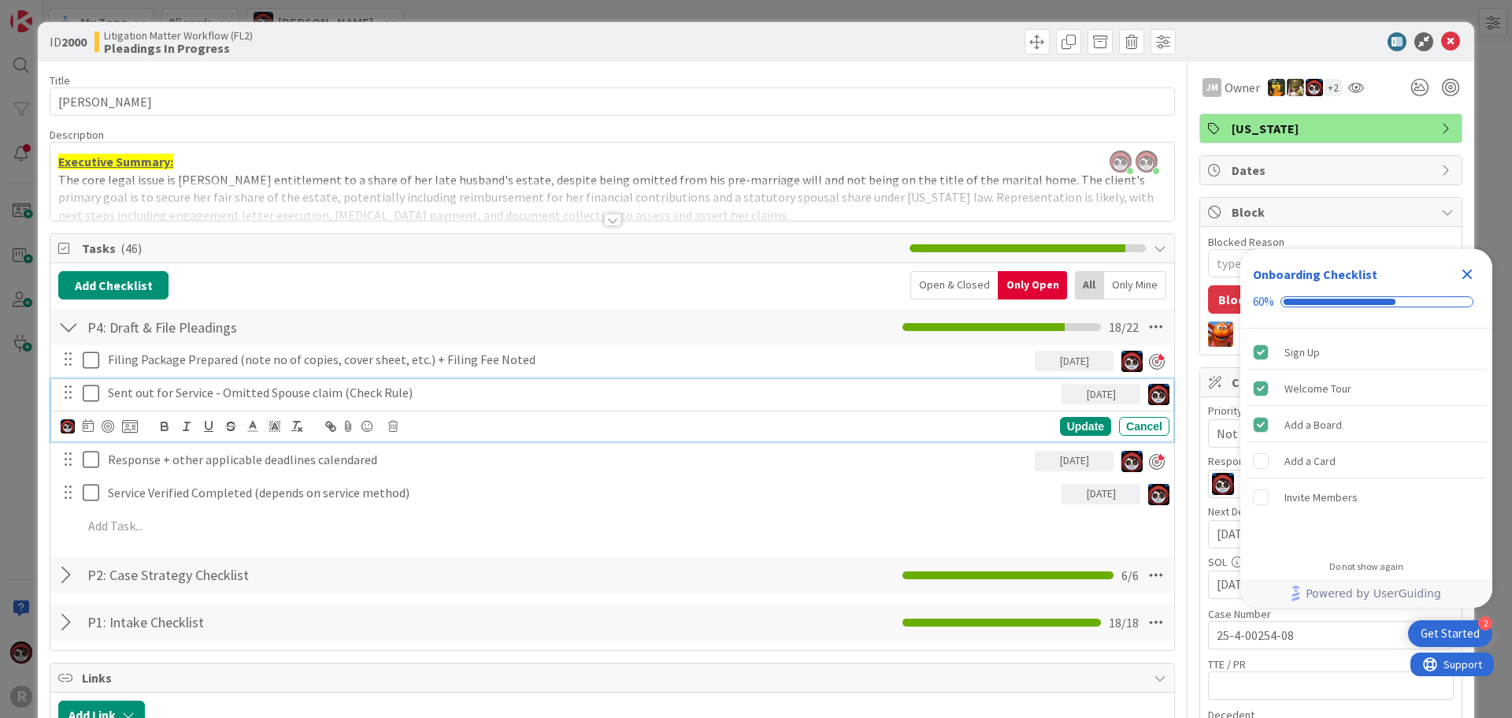
click at [232, 399] on p "Sent out for Service - Omitted Spouse claim (Check Rule)" at bounding box center [582, 393] width 948 height 18
click at [391, 425] on icon at bounding box center [392, 426] width 9 height 11
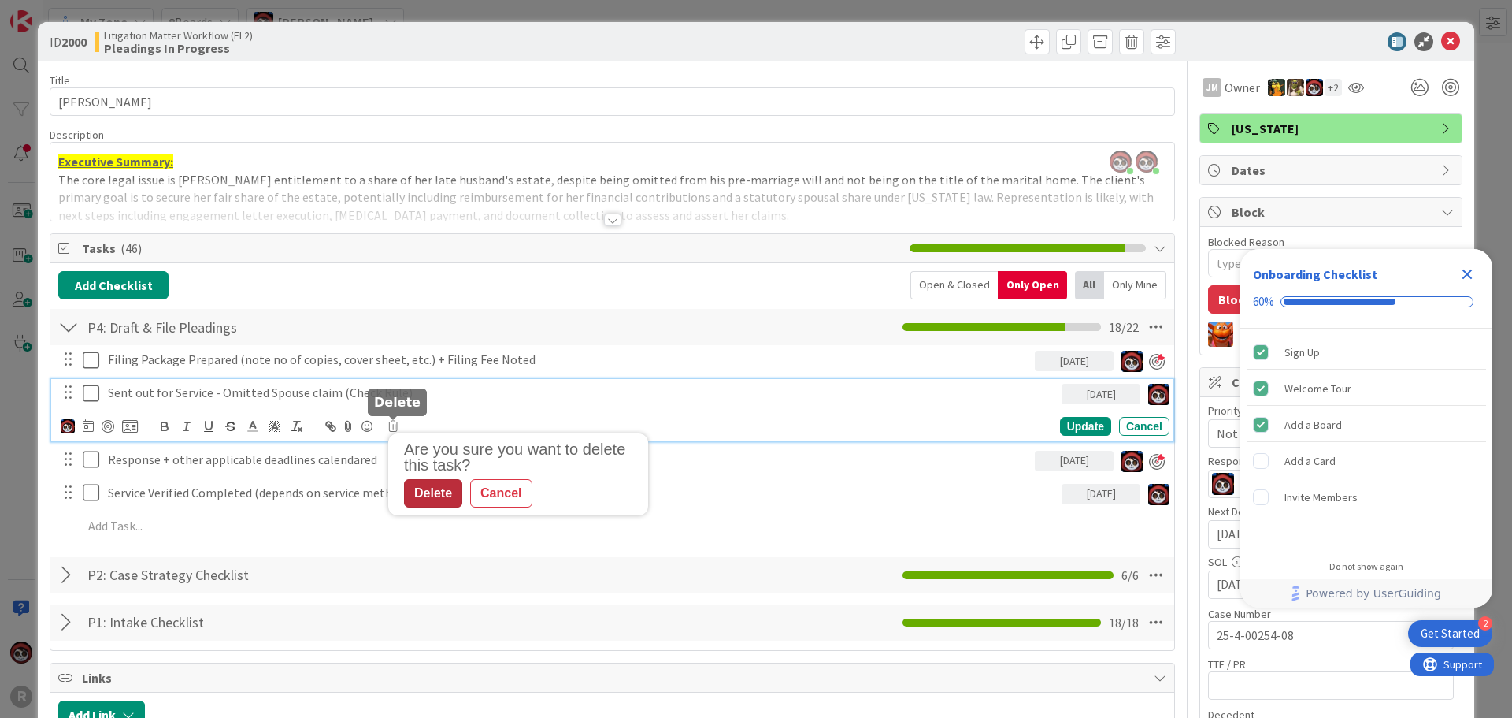
click at [425, 491] on div "Delete" at bounding box center [433, 493] width 58 height 28
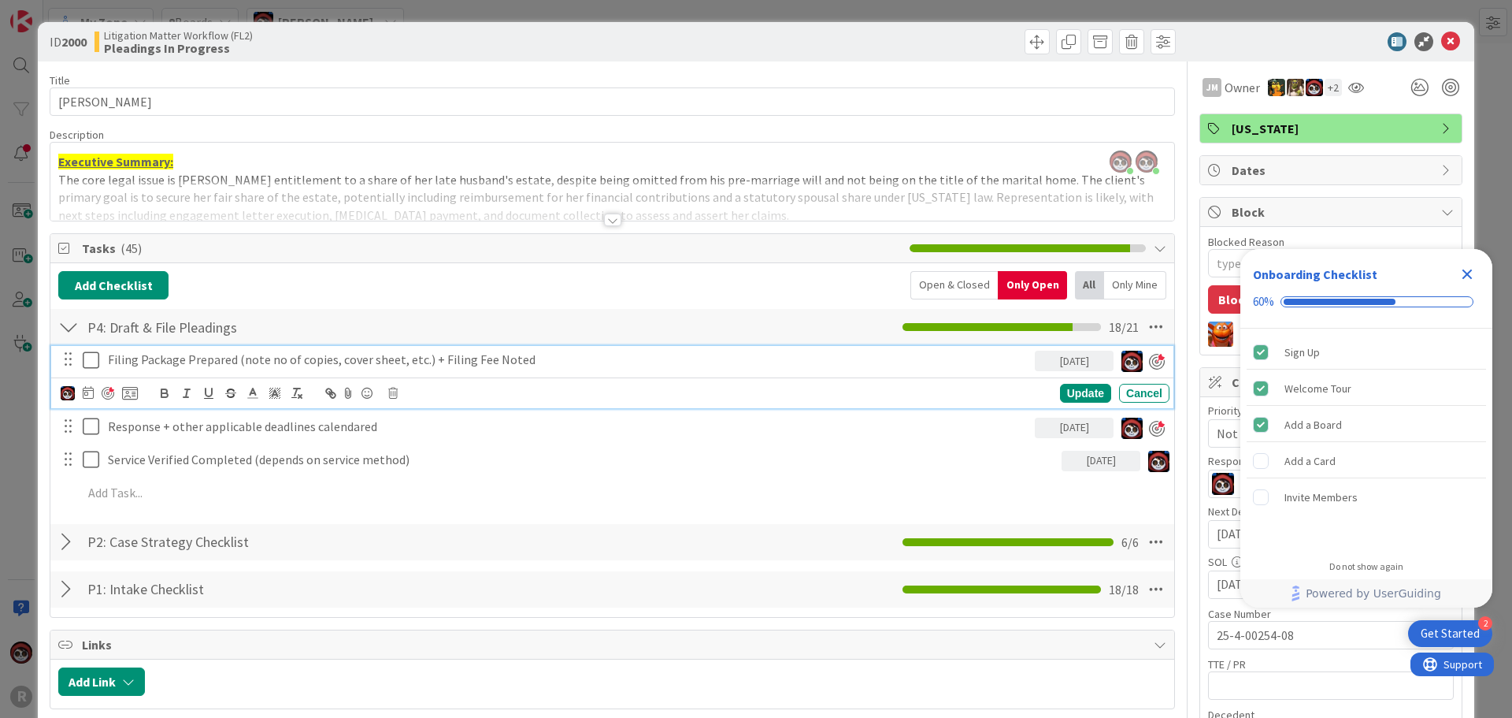
click at [261, 365] on p "Filing Package Prepared (note no of copies, cover sheet, etc.) + Filing Fee Not…" at bounding box center [568, 359] width 921 height 18
click at [388, 391] on icon at bounding box center [392, 393] width 9 height 11
click at [422, 461] on div "Delete" at bounding box center [433, 460] width 58 height 28
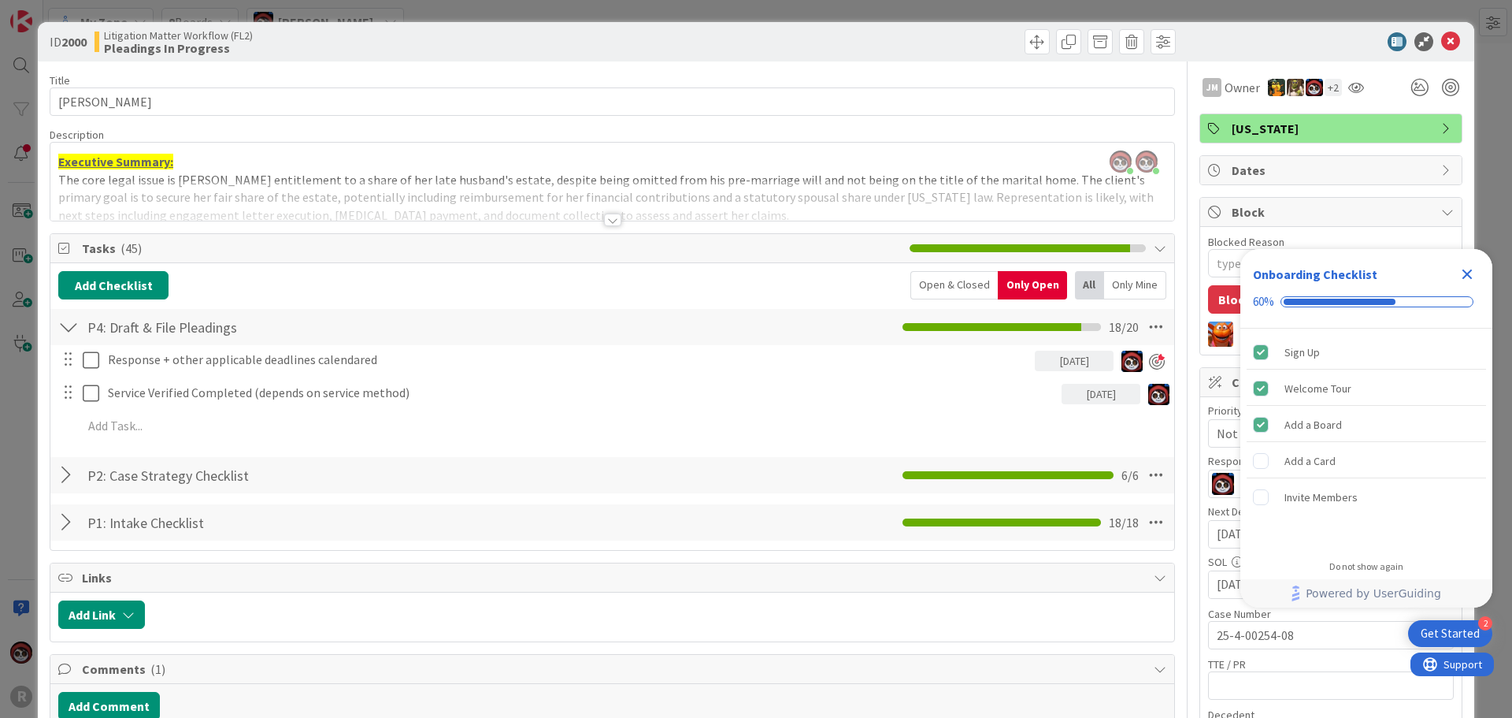
scroll to position [4, 0]
click at [605, 218] on div at bounding box center [612, 219] width 17 height 13
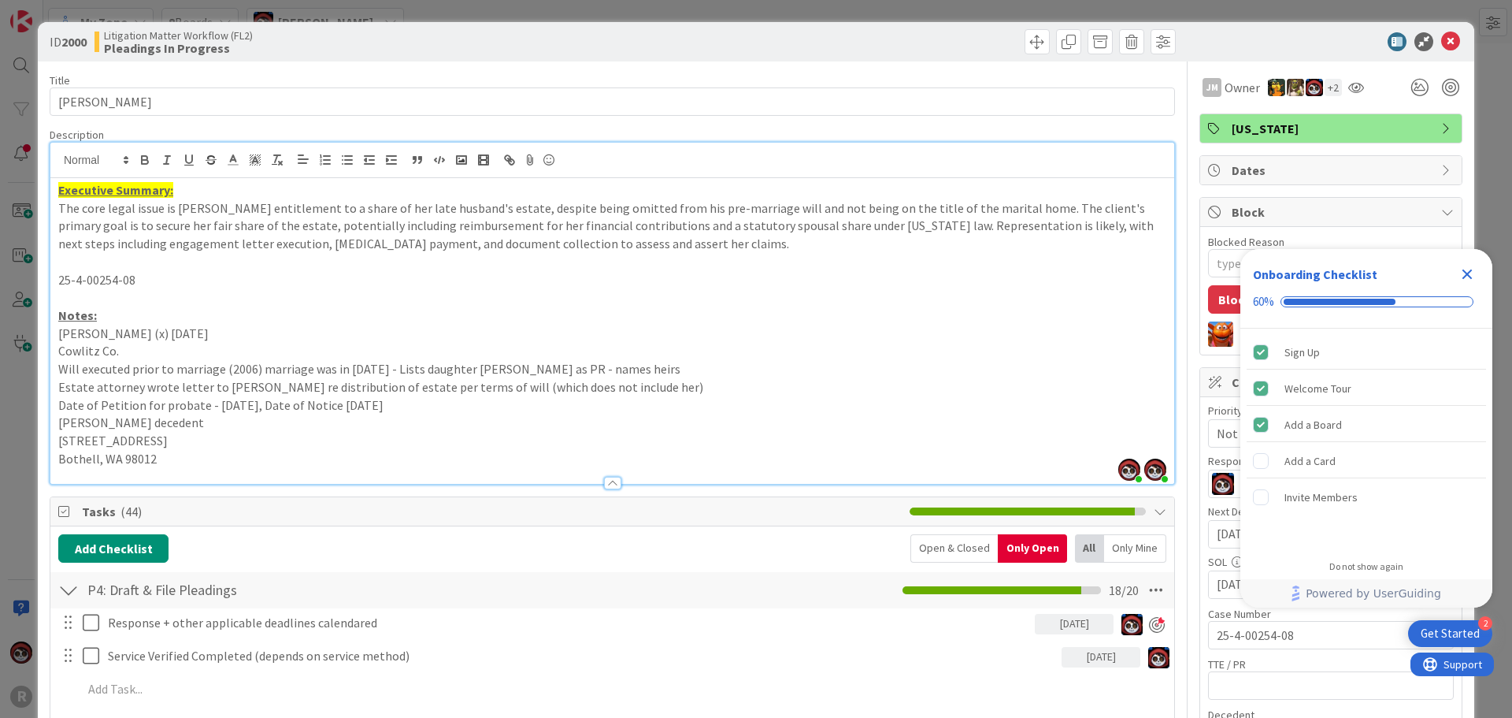
click at [212, 460] on p "Bothell, WA 98012" at bounding box center [612, 459] width 1108 height 18
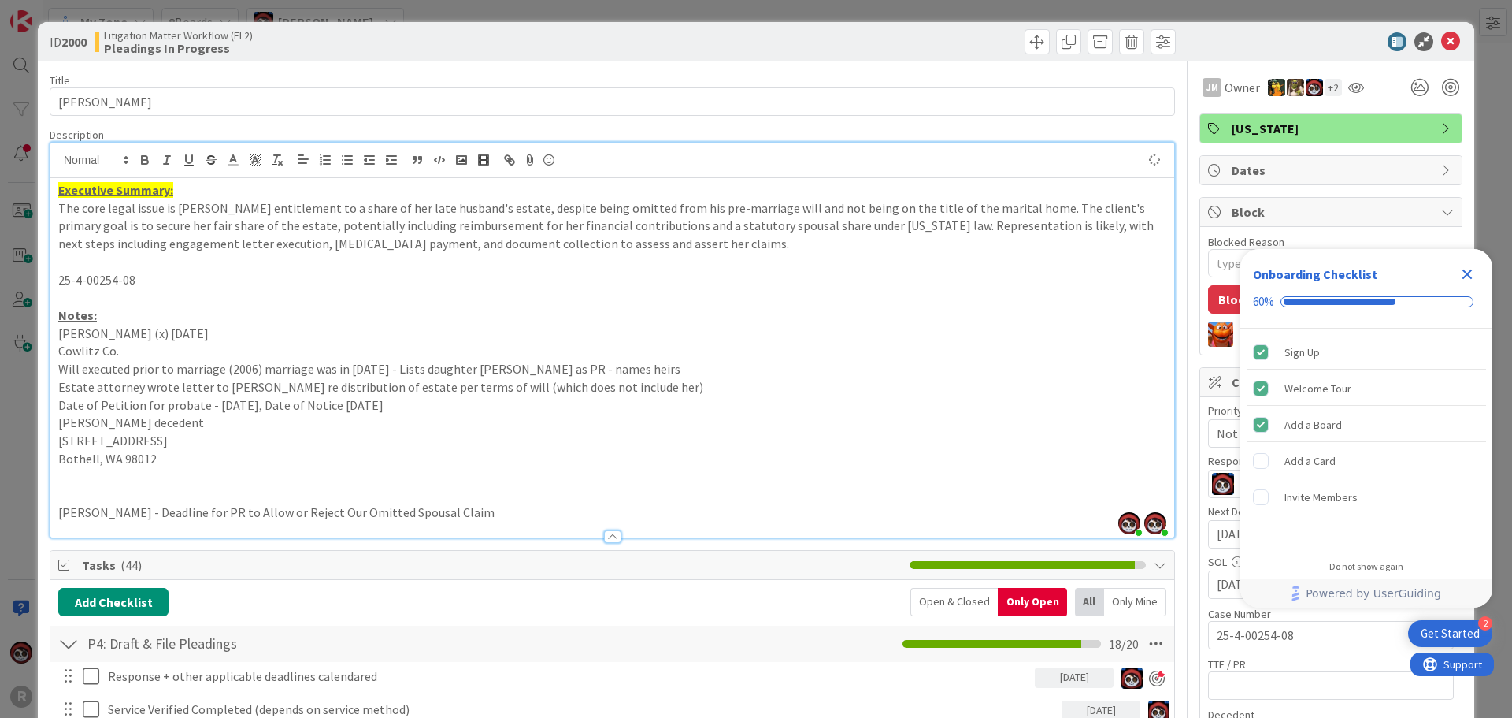
type textarea "x"
drag, startPoint x: 98, startPoint y: 516, endPoint x: 34, endPoint y: 512, distance: 63.9
click at [34, 512] on div "ID 2000 Litigation Matter Workflow (FL2) Pleadings In Progress Title 14 / 128 H…" at bounding box center [756, 359] width 1512 height 718
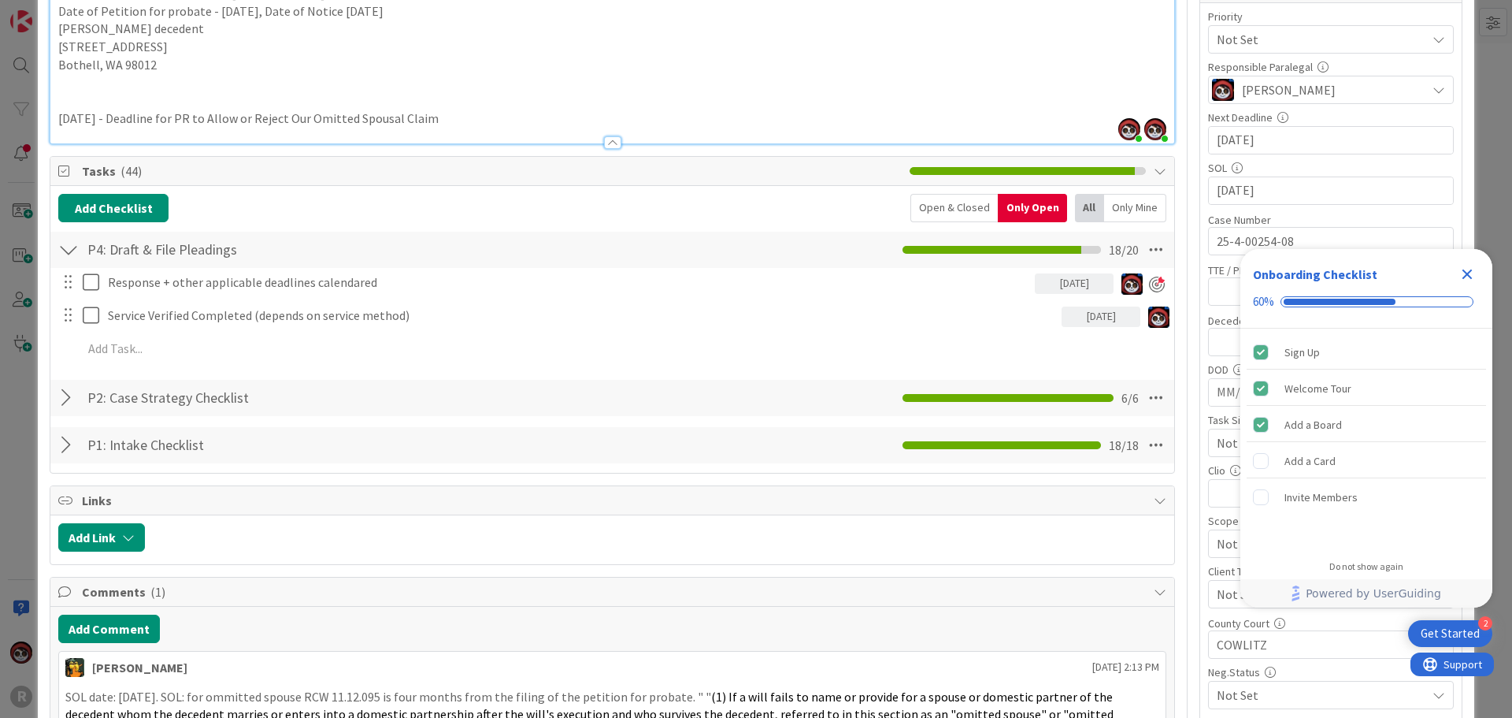
scroll to position [315, 0]
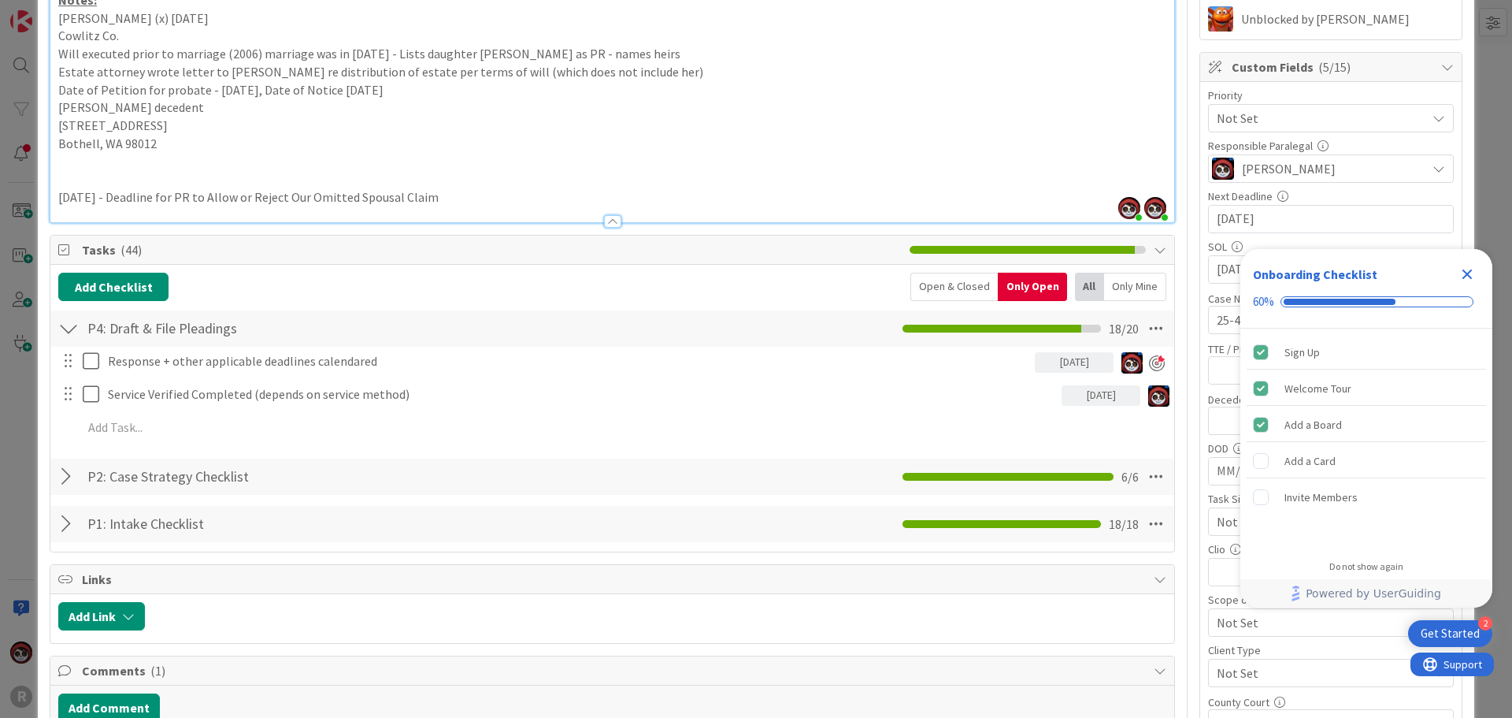
type textarea "x"
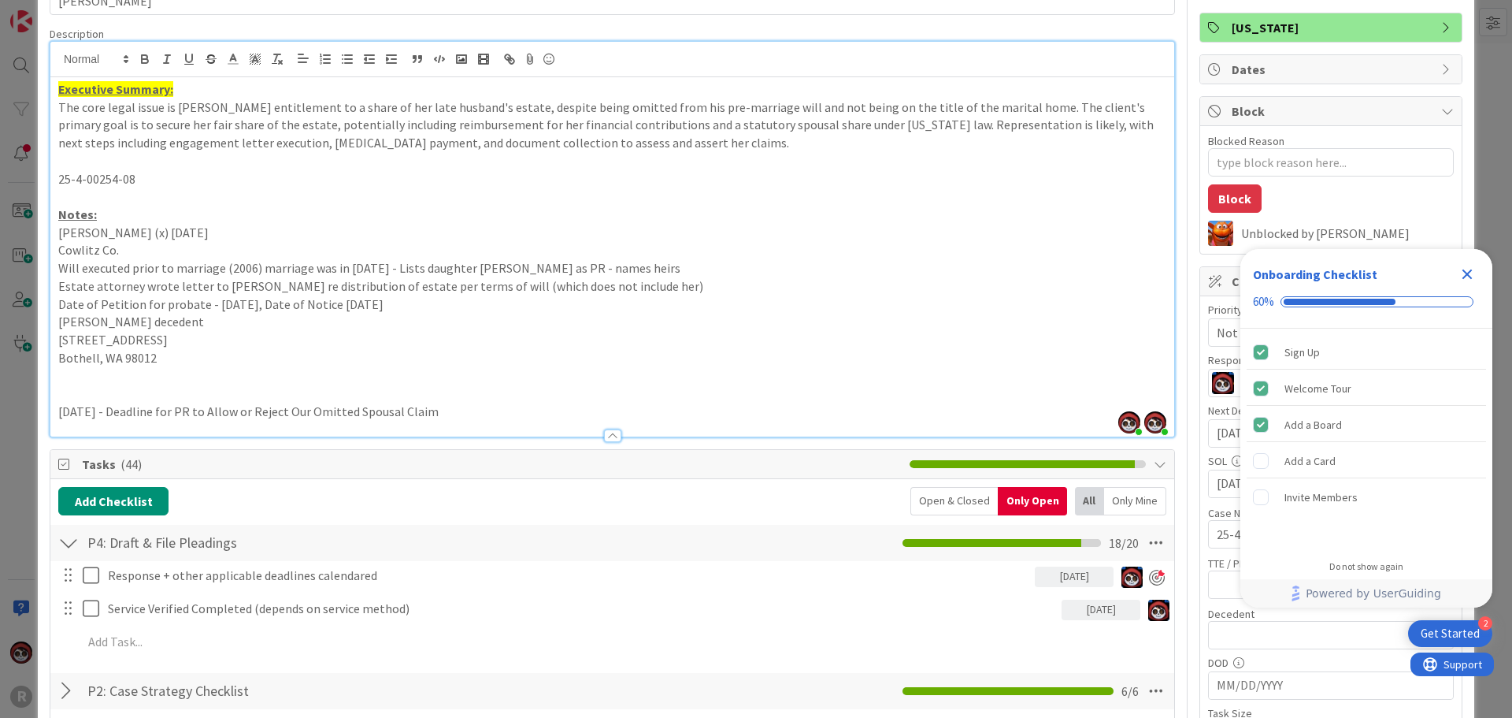
scroll to position [0, 0]
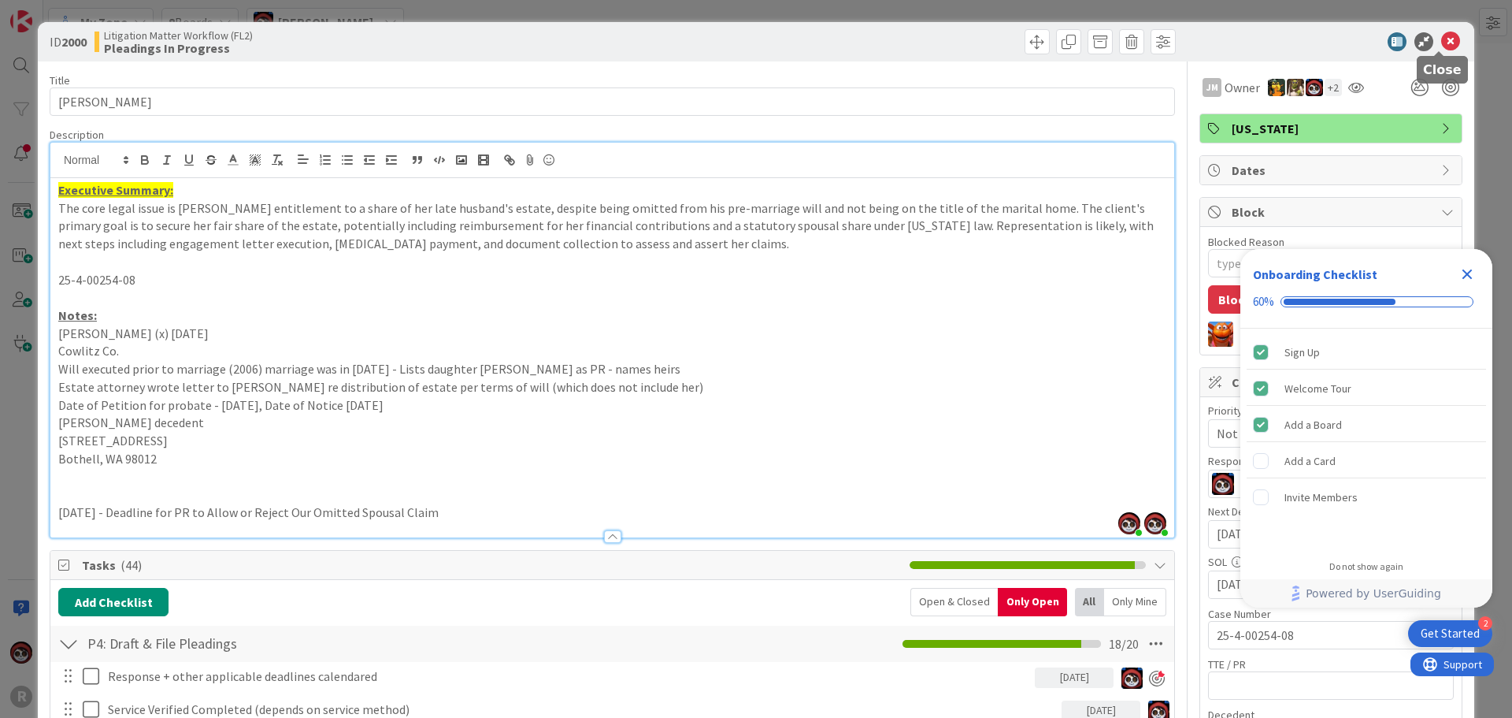
click at [1442, 42] on icon at bounding box center [1450, 41] width 19 height 19
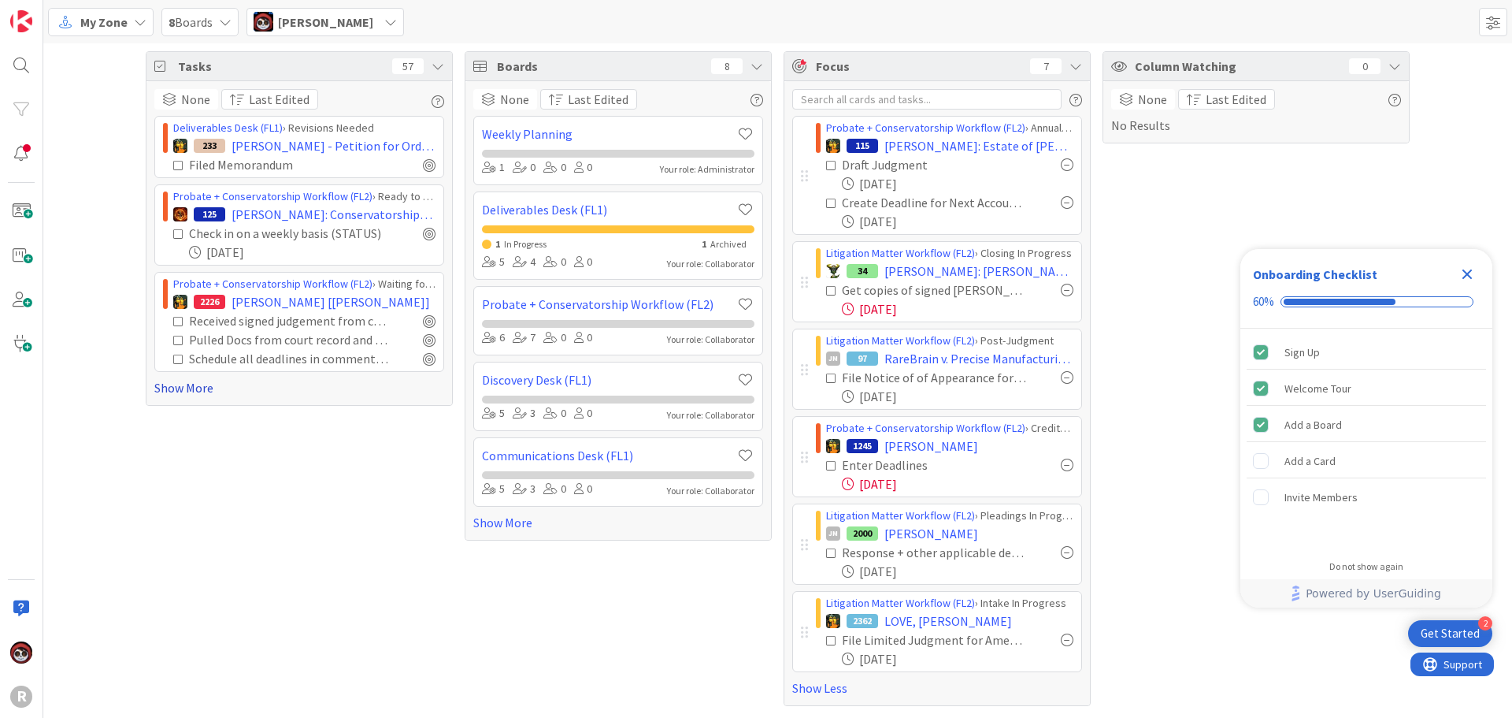
click at [189, 395] on link "Show More" at bounding box center [299, 387] width 290 height 19
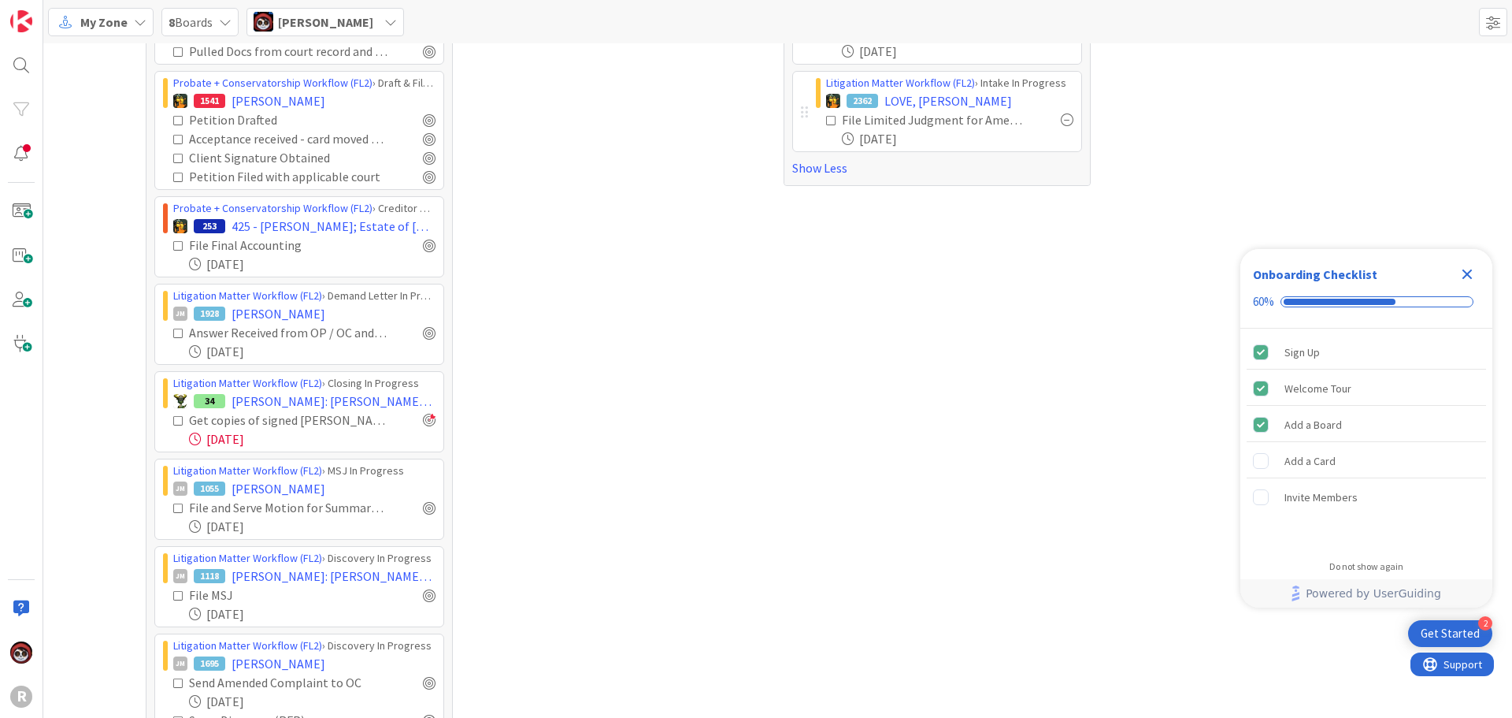
scroll to position [551, 0]
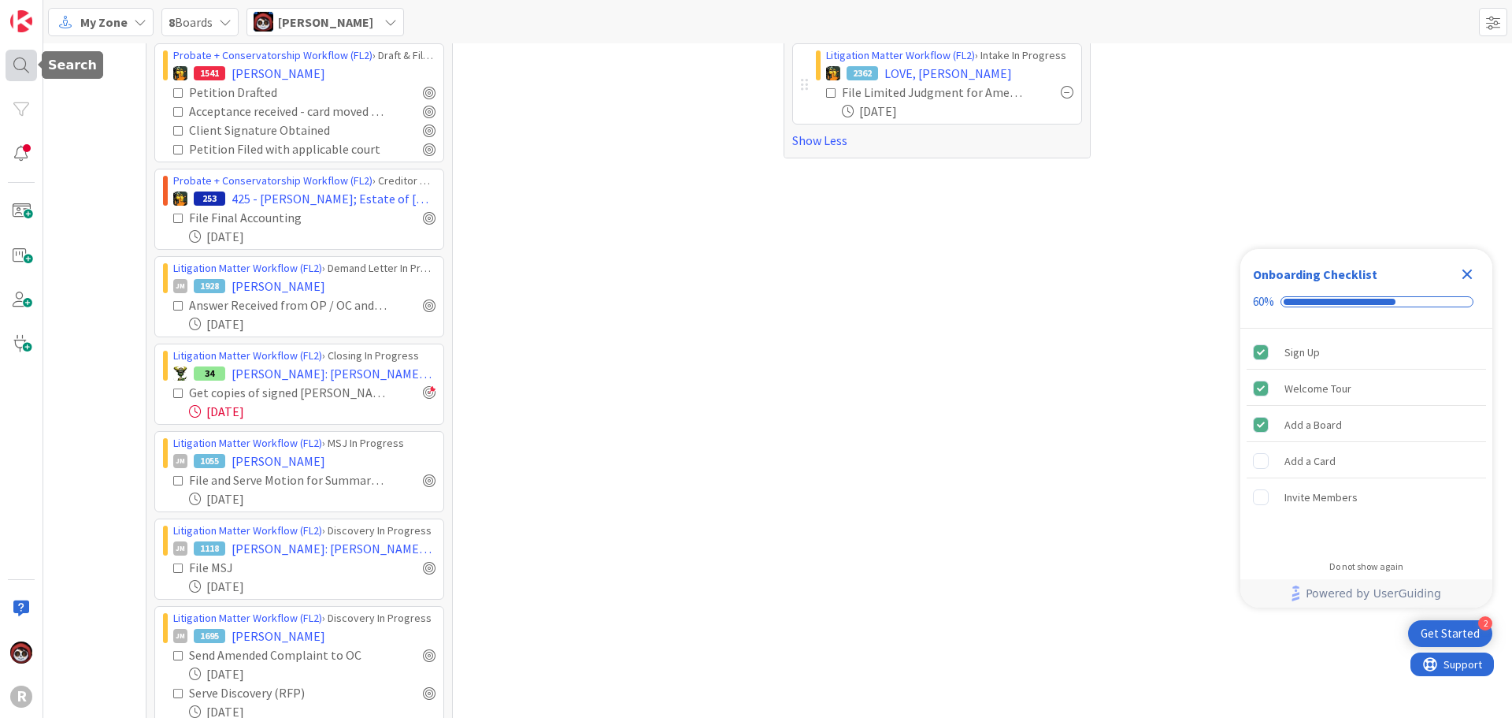
click at [24, 67] on div at bounding box center [22, 66] width 32 height 32
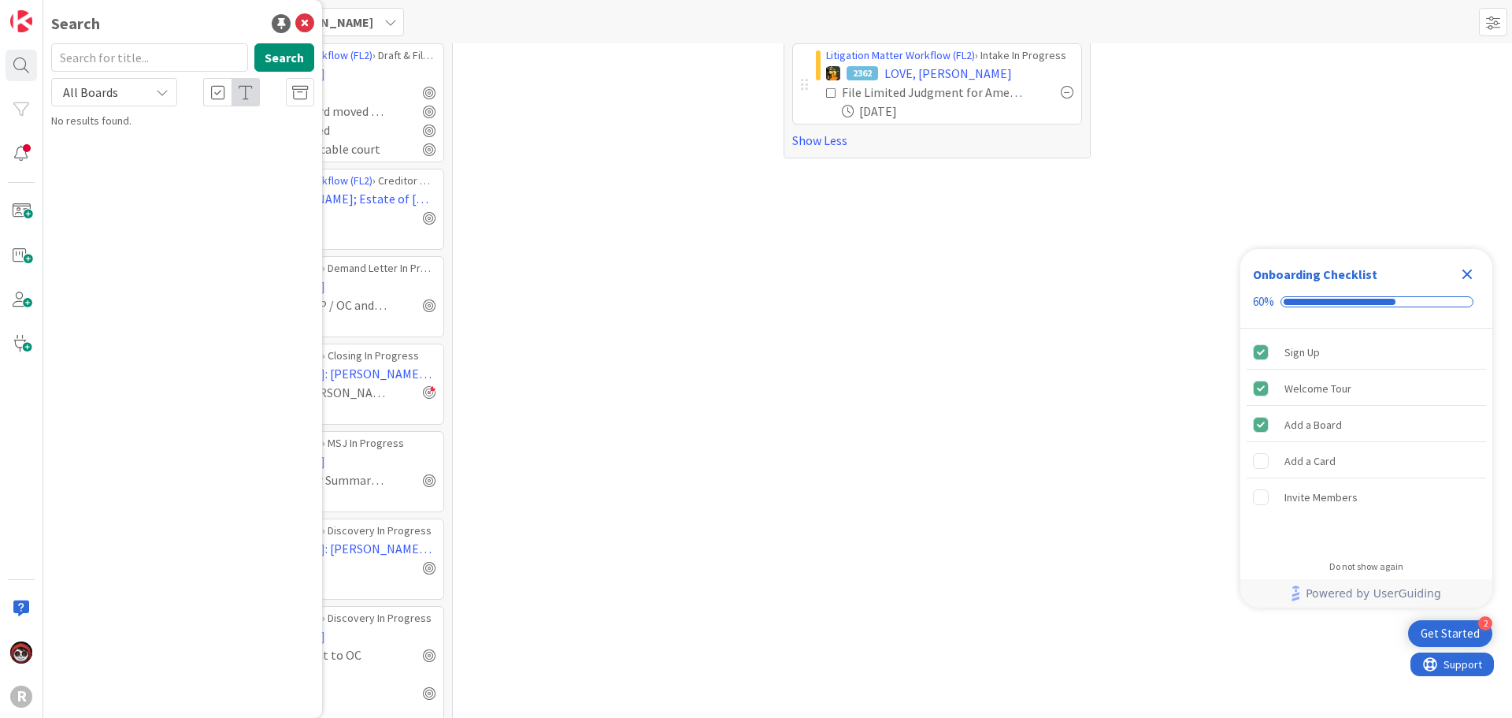
click at [77, 51] on input "text" at bounding box center [149, 57] width 197 height 28
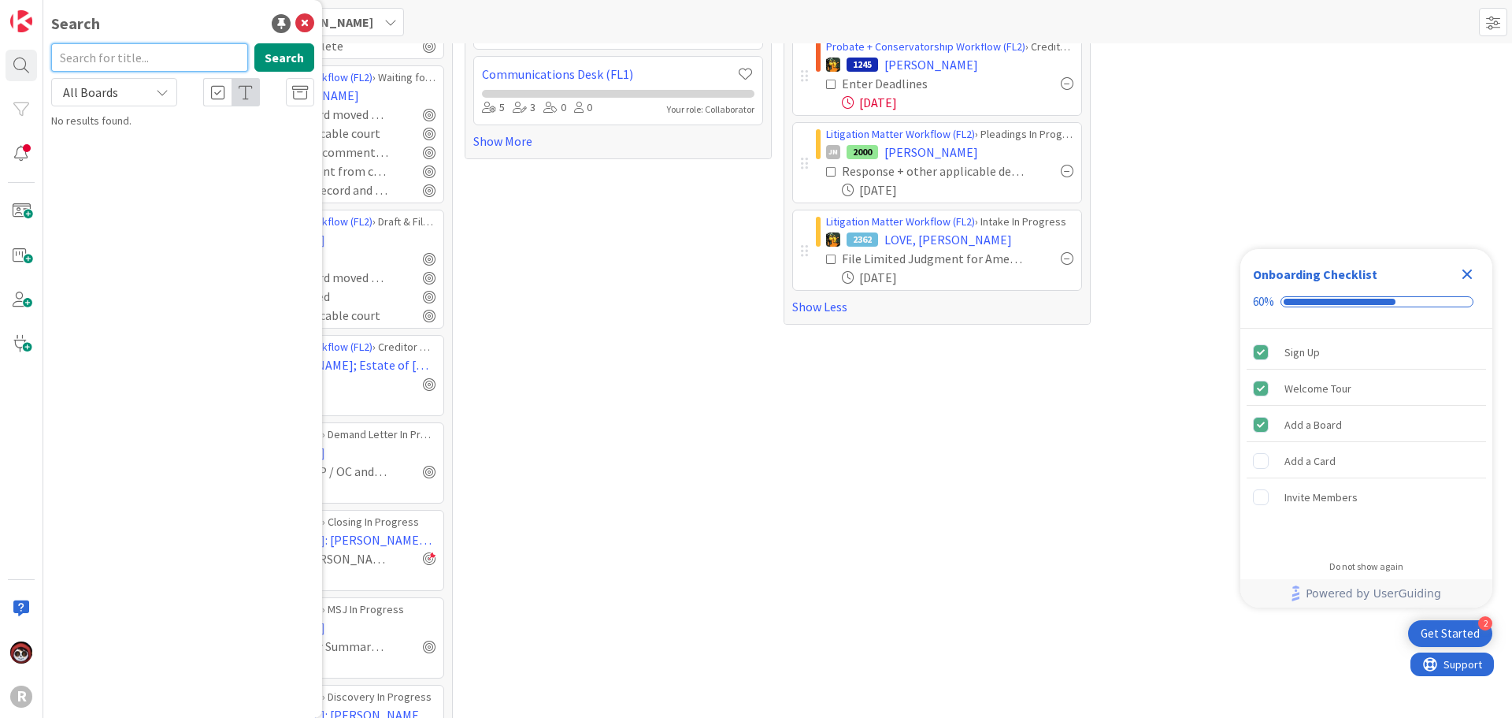
scroll to position [79, 0]
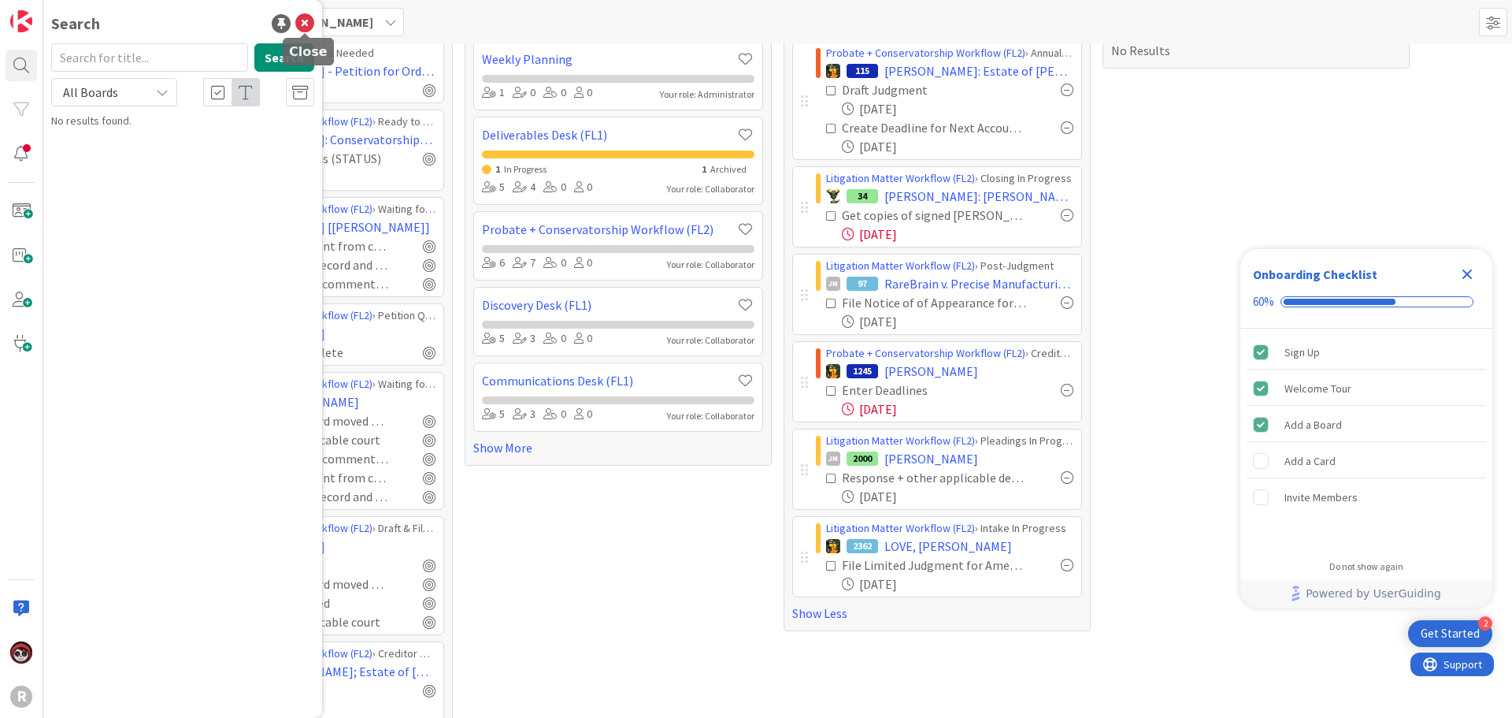
click at [310, 21] on div "Search Search All Boards No results found." at bounding box center [182, 359] width 279 height 718
click at [305, 24] on icon at bounding box center [304, 23] width 19 height 19
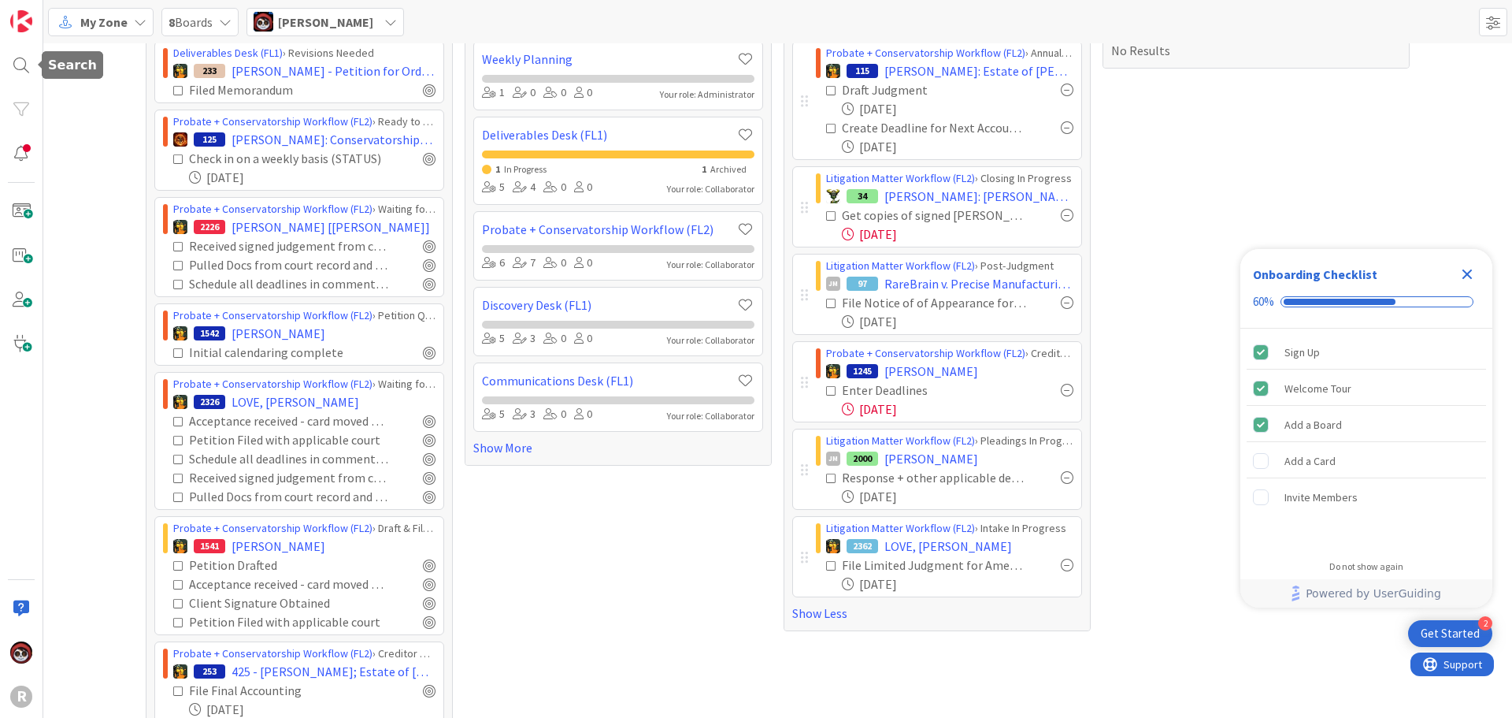
drag, startPoint x: 35, startPoint y: 61, endPoint x: 47, endPoint y: 64, distance: 12.8
click at [35, 61] on div at bounding box center [22, 66] width 32 height 32
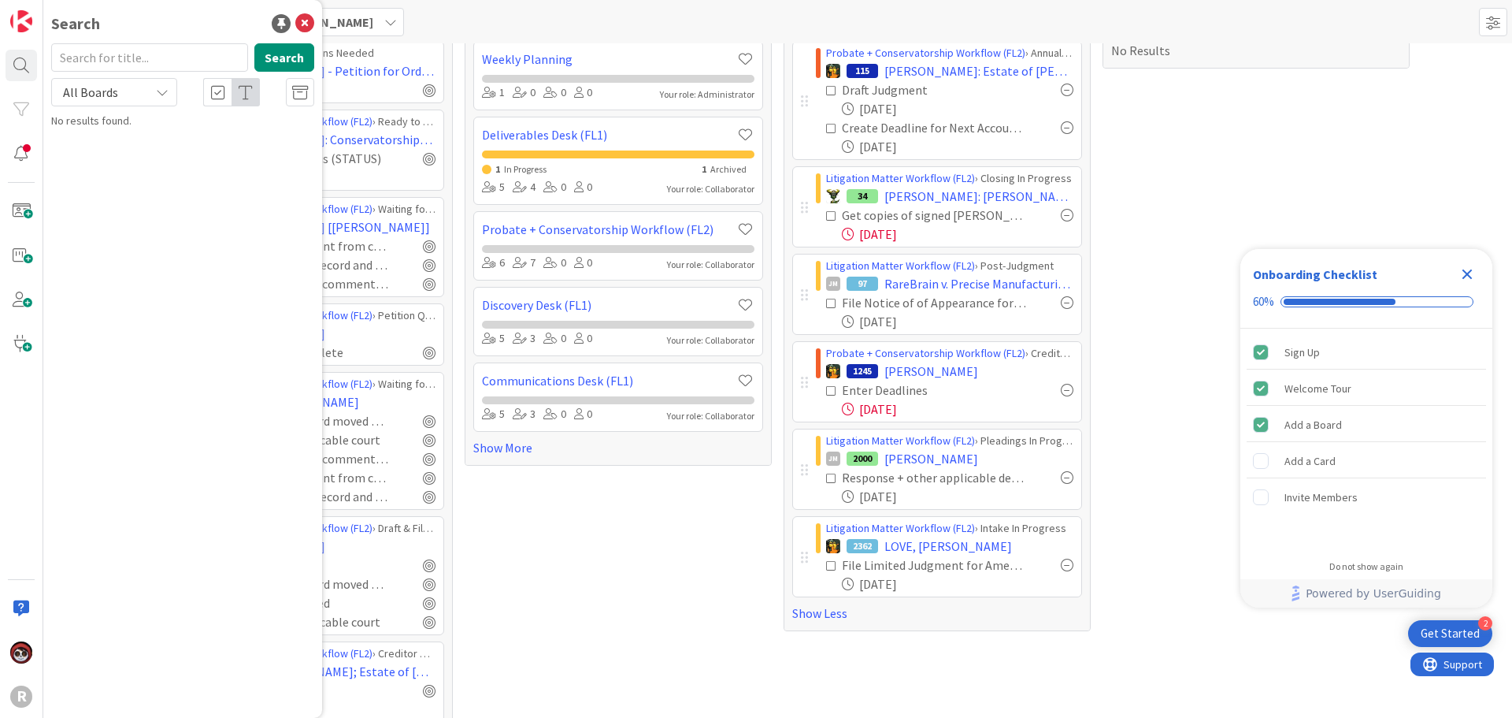
click at [109, 57] on input "text" at bounding box center [149, 57] width 197 height 28
type input "nacoste"
click at [187, 154] on p "NACOSTE , Mary: (Estate of Joseph Murry Nacoste )" at bounding box center [193, 147] width 241 height 33
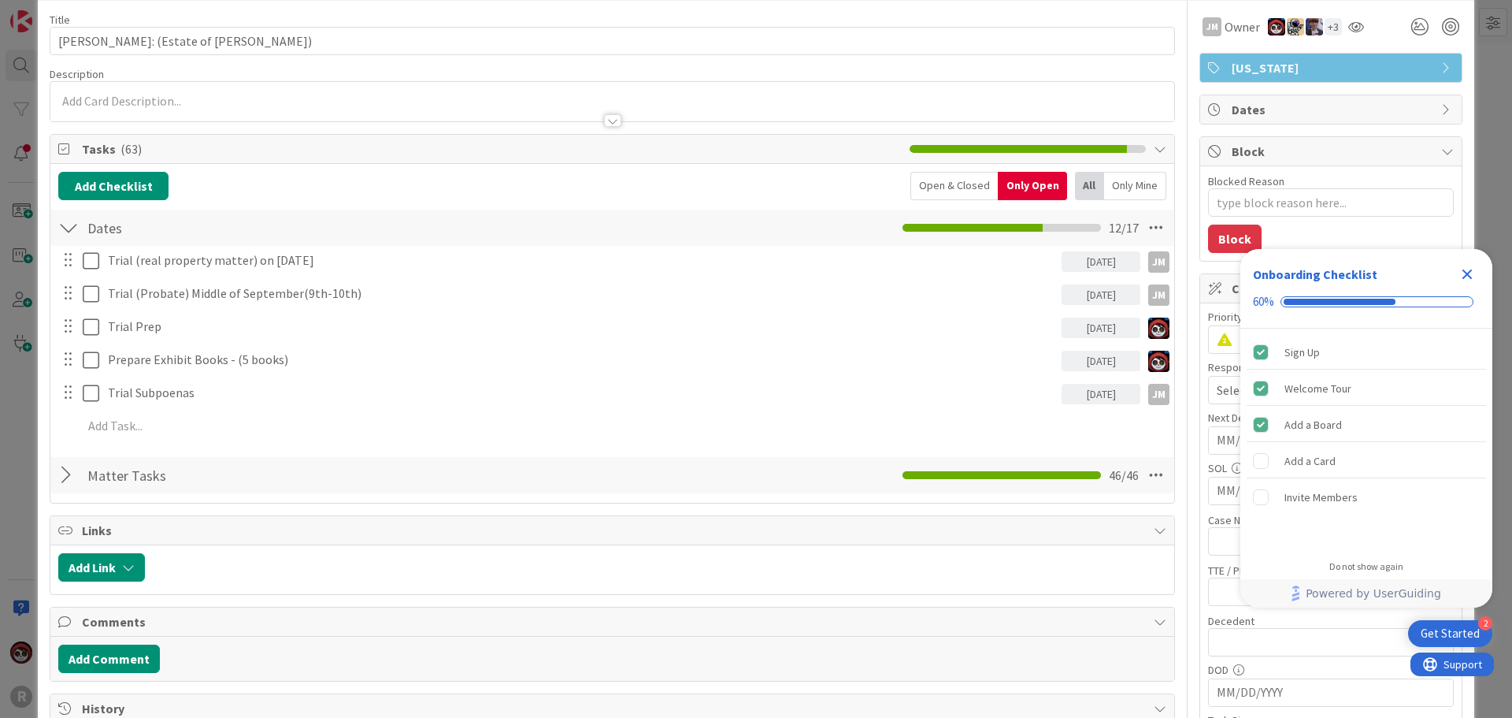
scroll to position [79, 0]
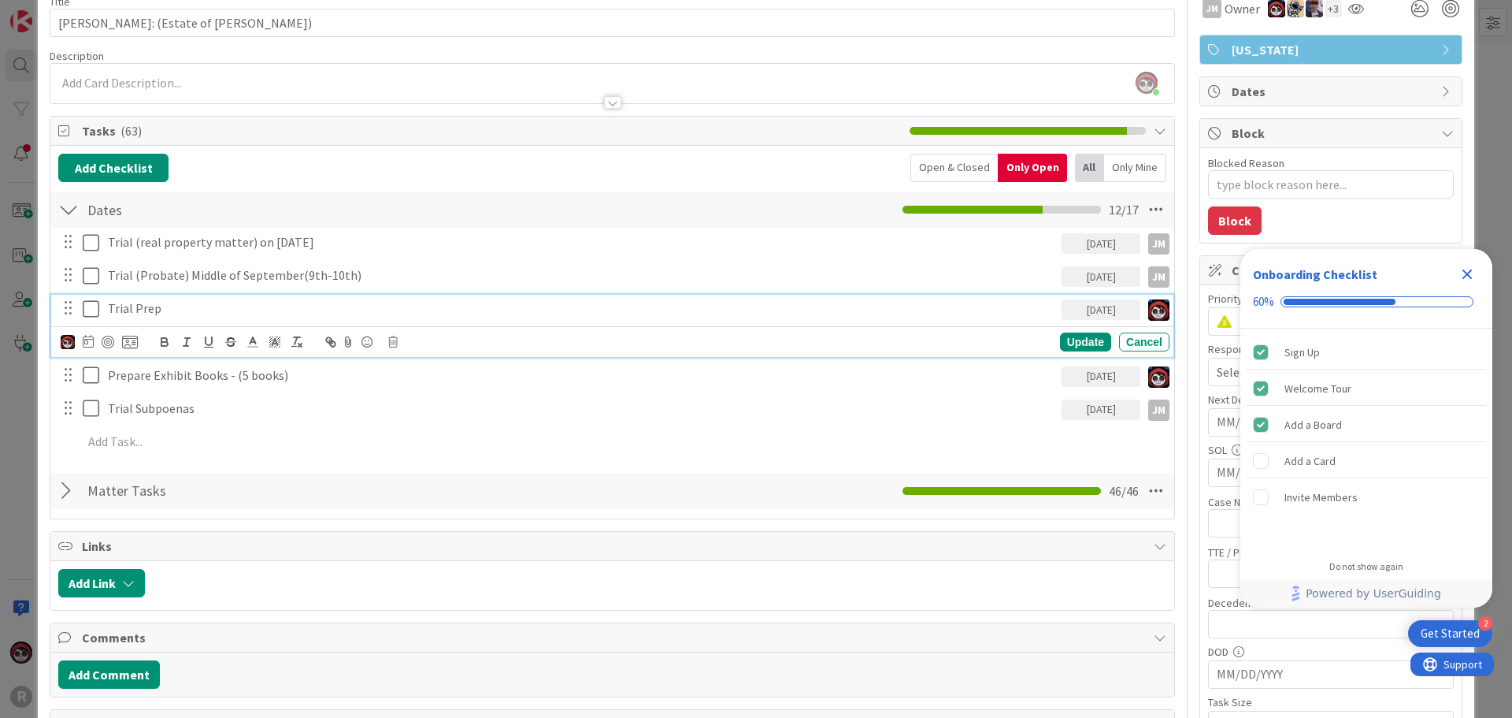
click at [149, 306] on p "Trial Prep" at bounding box center [582, 308] width 948 height 18
click at [104, 341] on div at bounding box center [108, 342] width 13 height 13
click at [1070, 339] on div "Update" at bounding box center [1085, 342] width 51 height 19
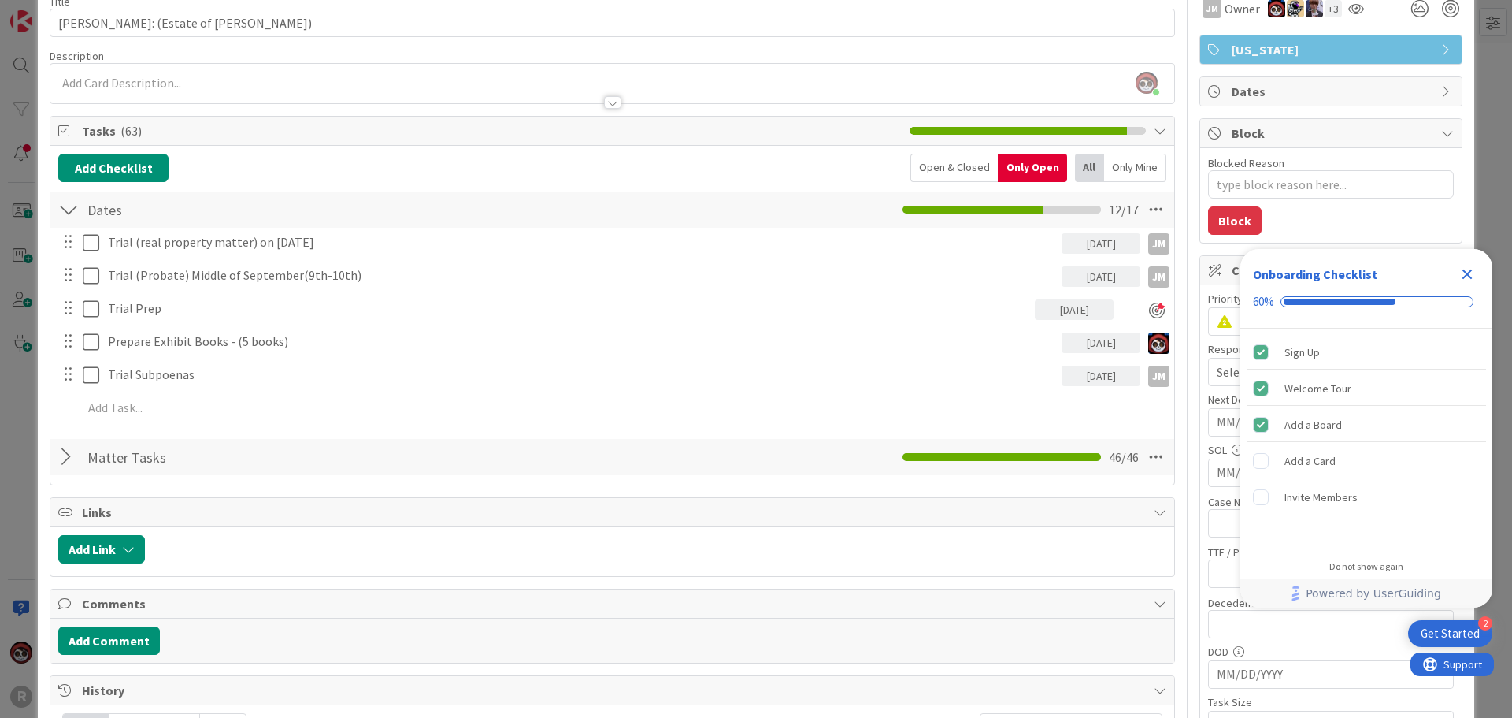
scroll to position [0, 0]
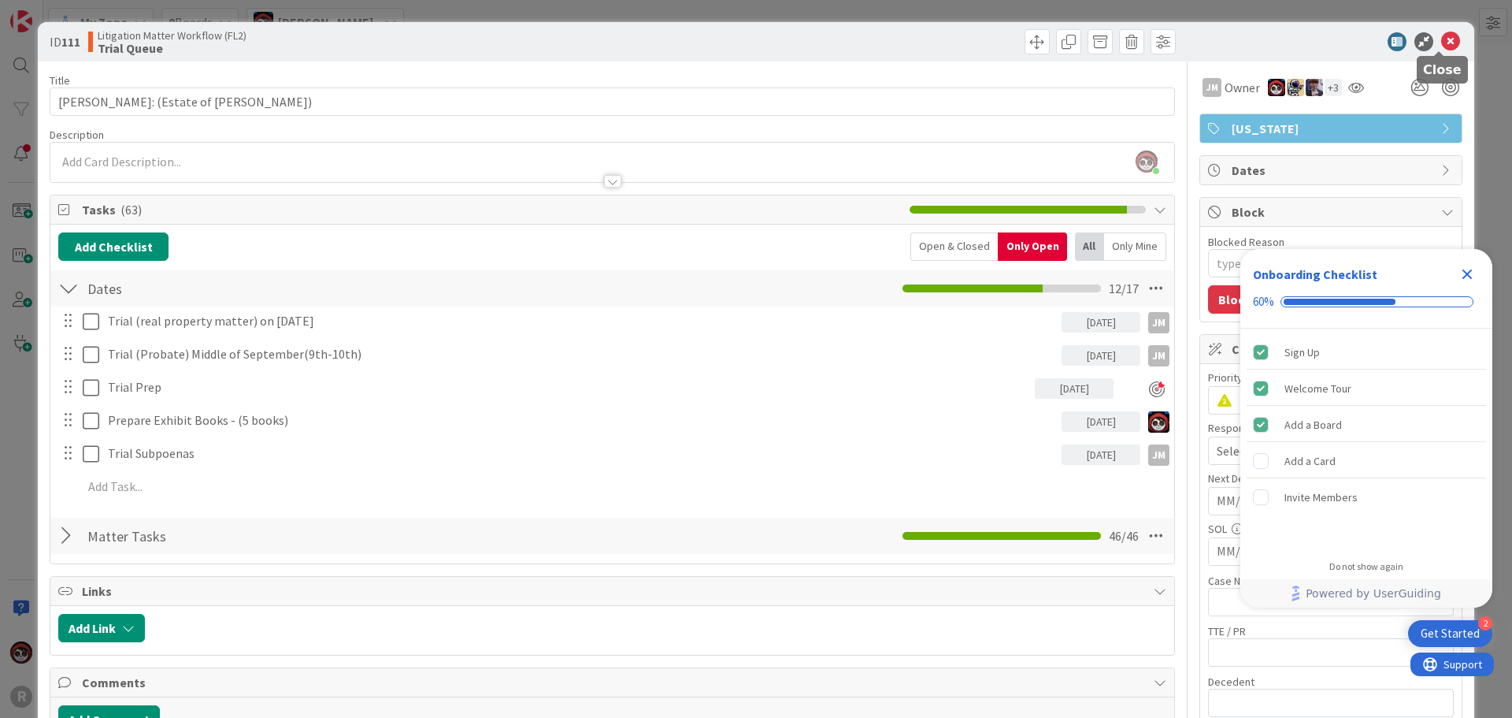
click at [1441, 46] on icon at bounding box center [1450, 41] width 19 height 19
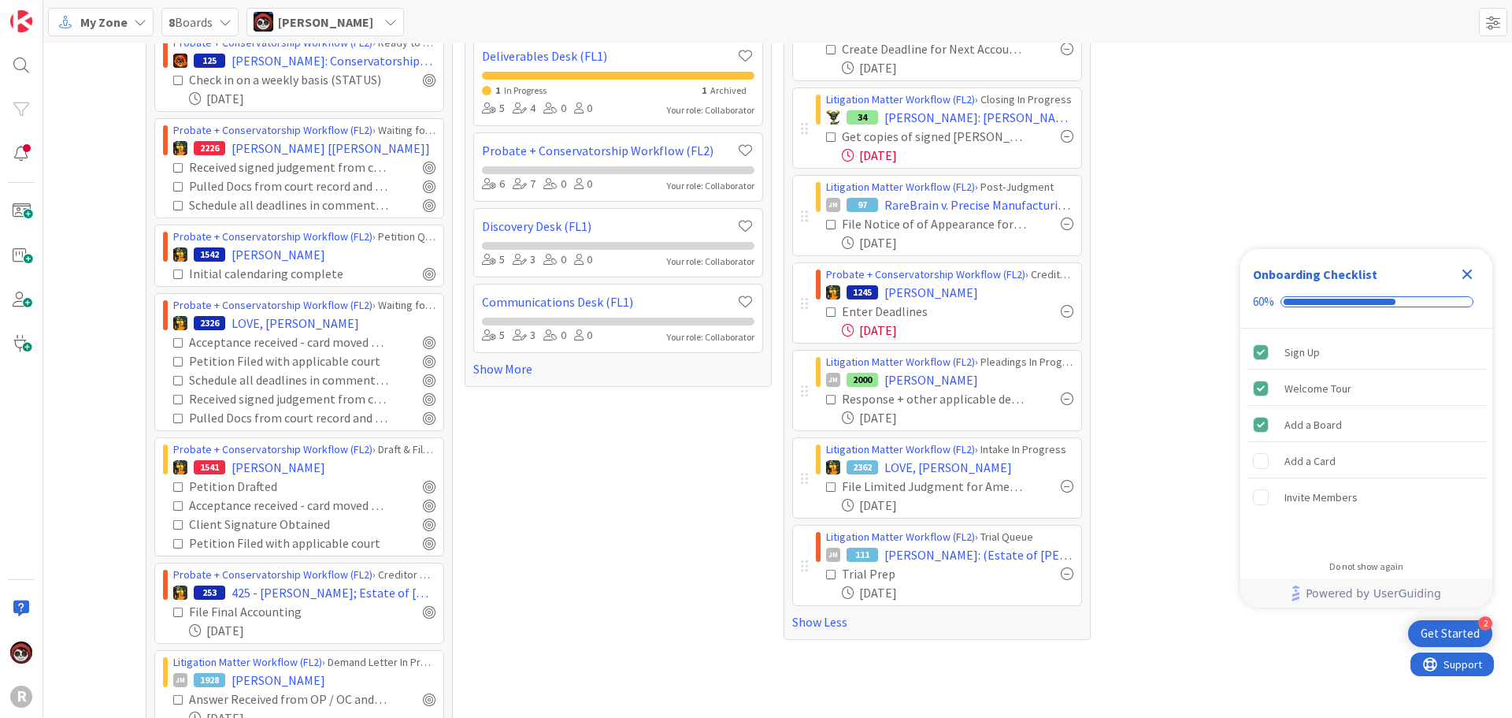
scroll to position [79, 0]
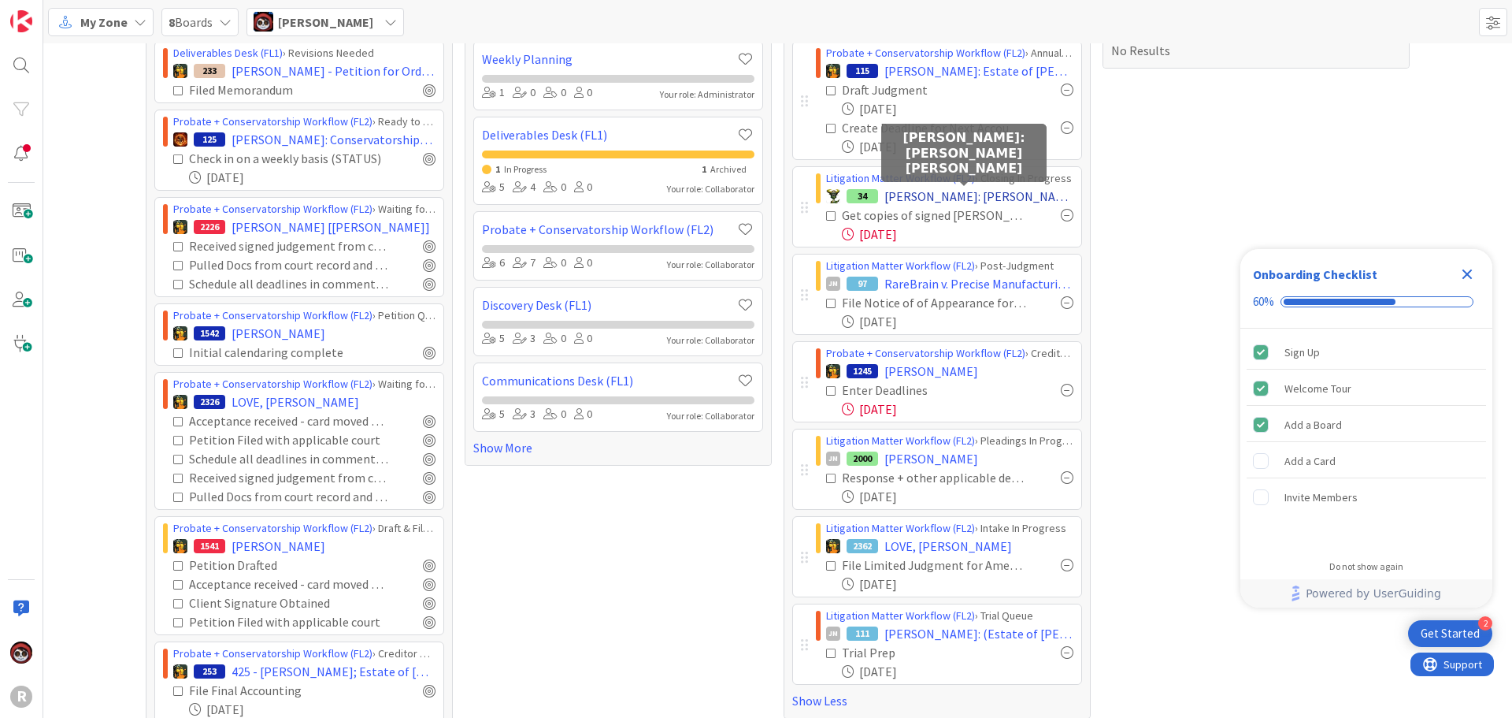
click at [906, 202] on span "EASTWOOD: Eastwood v. Phillips" at bounding box center [979, 196] width 189 height 19
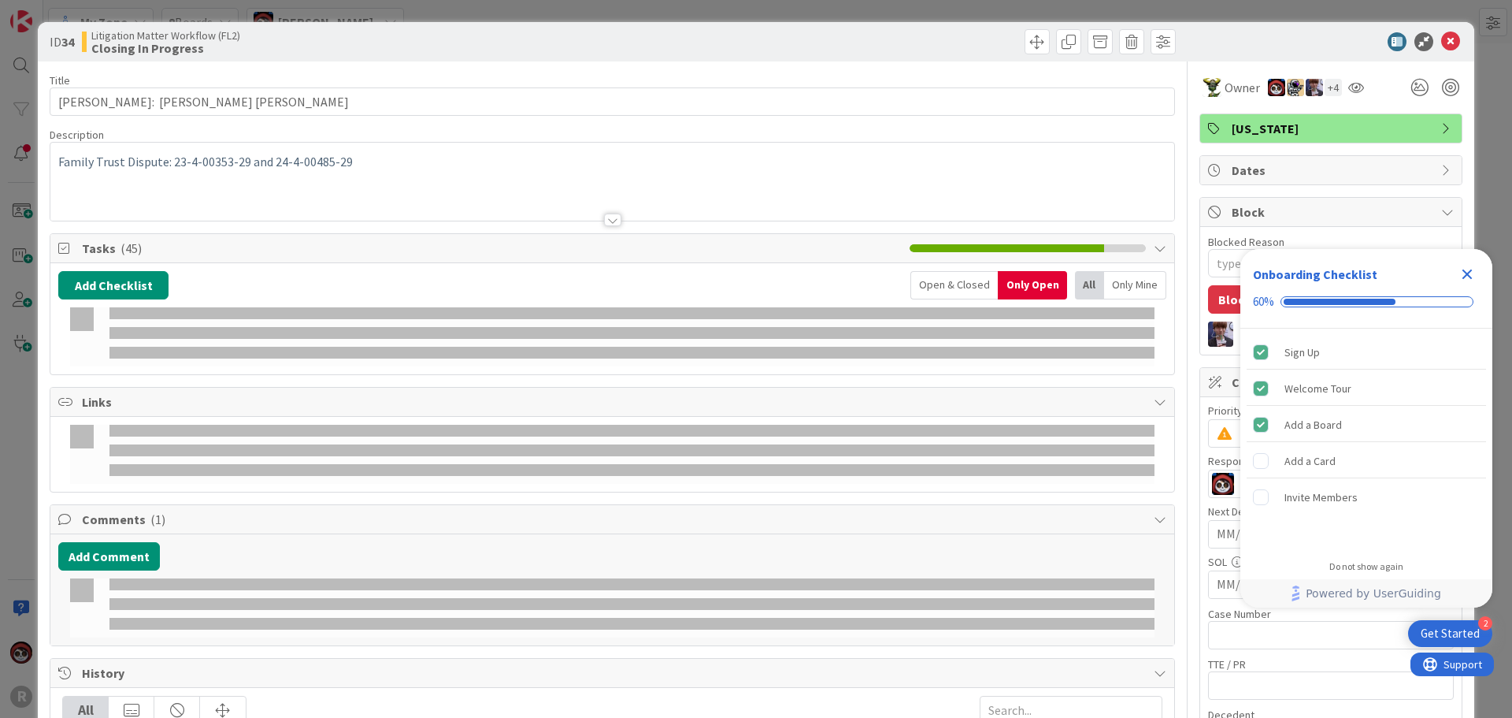
type textarea "x"
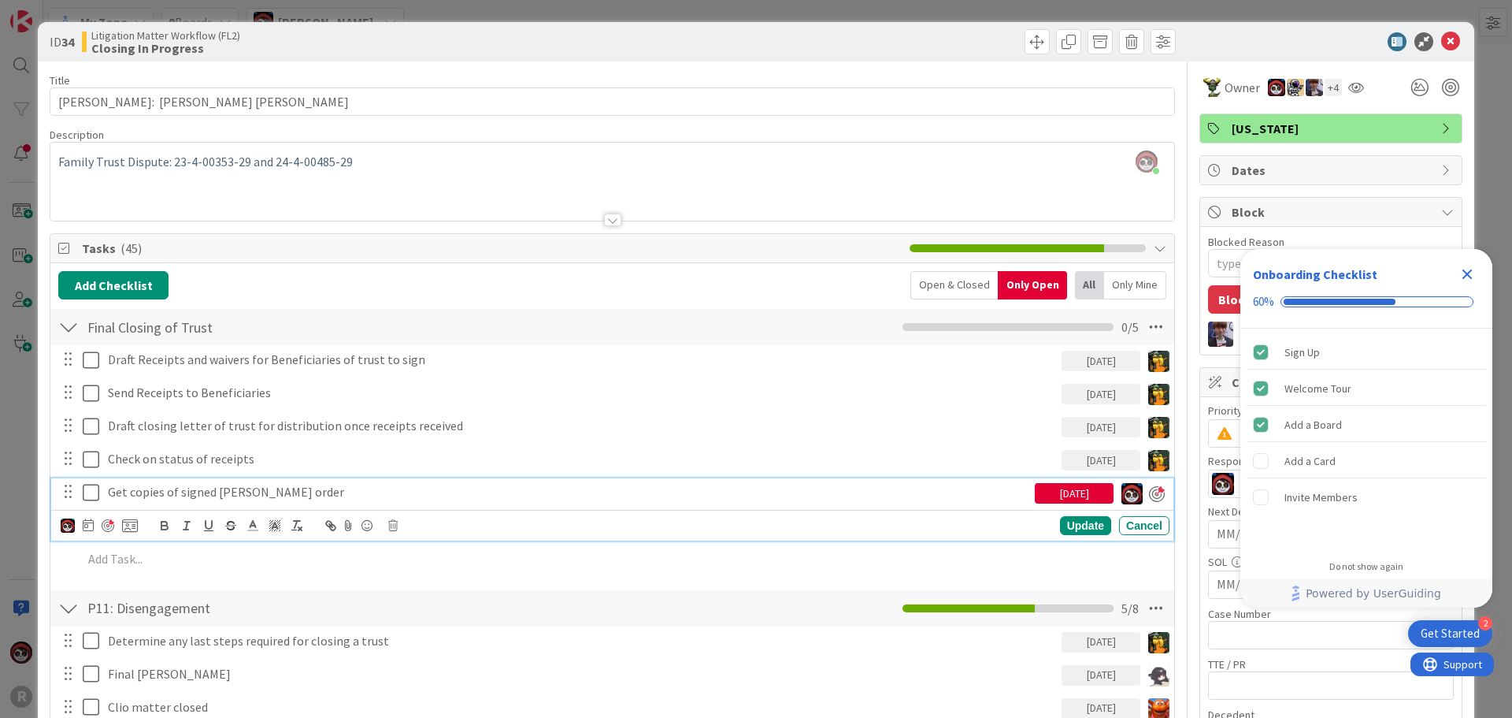
click at [304, 494] on p "Get copies of signed tedra order" at bounding box center [568, 492] width 921 height 18
drag, startPoint x: 283, startPoint y: 494, endPoint x: 308, endPoint y: 494, distance: 25.2
click at [273, 494] on p "Get copies of signed tedra order" at bounding box center [568, 492] width 921 height 18
click at [1070, 524] on div "Update" at bounding box center [1085, 525] width 51 height 19
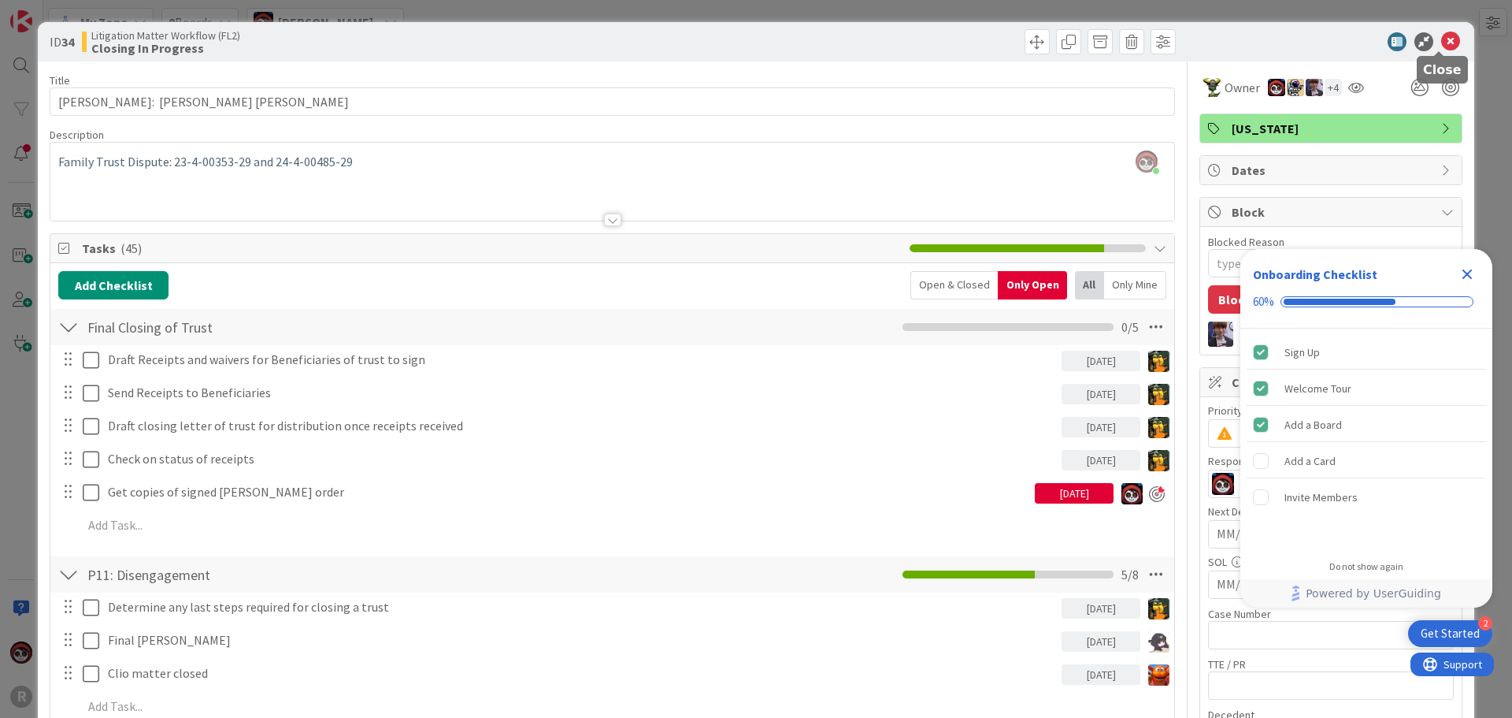
click at [1444, 41] on icon at bounding box center [1450, 41] width 19 height 19
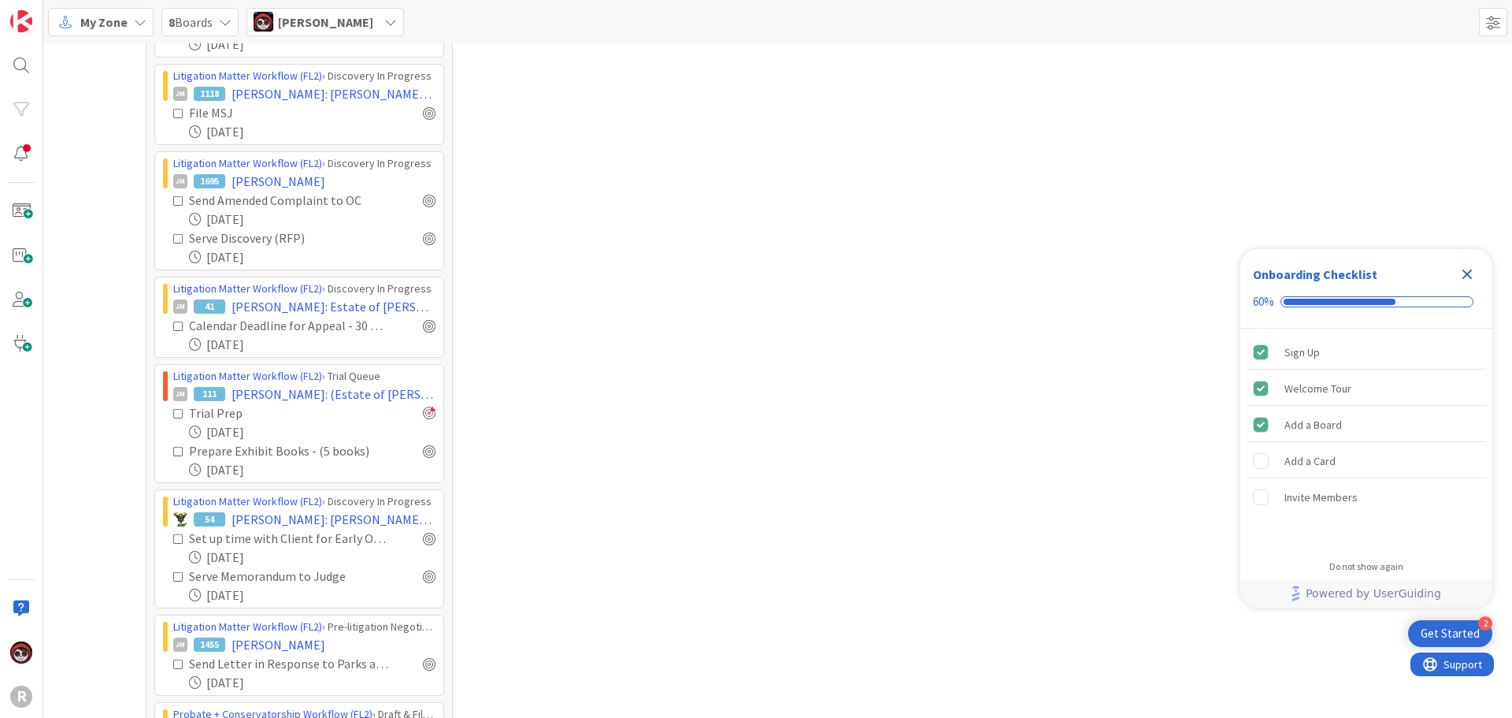
scroll to position [1024, 0]
